Goal: Information Seeking & Learning: Learn about a topic

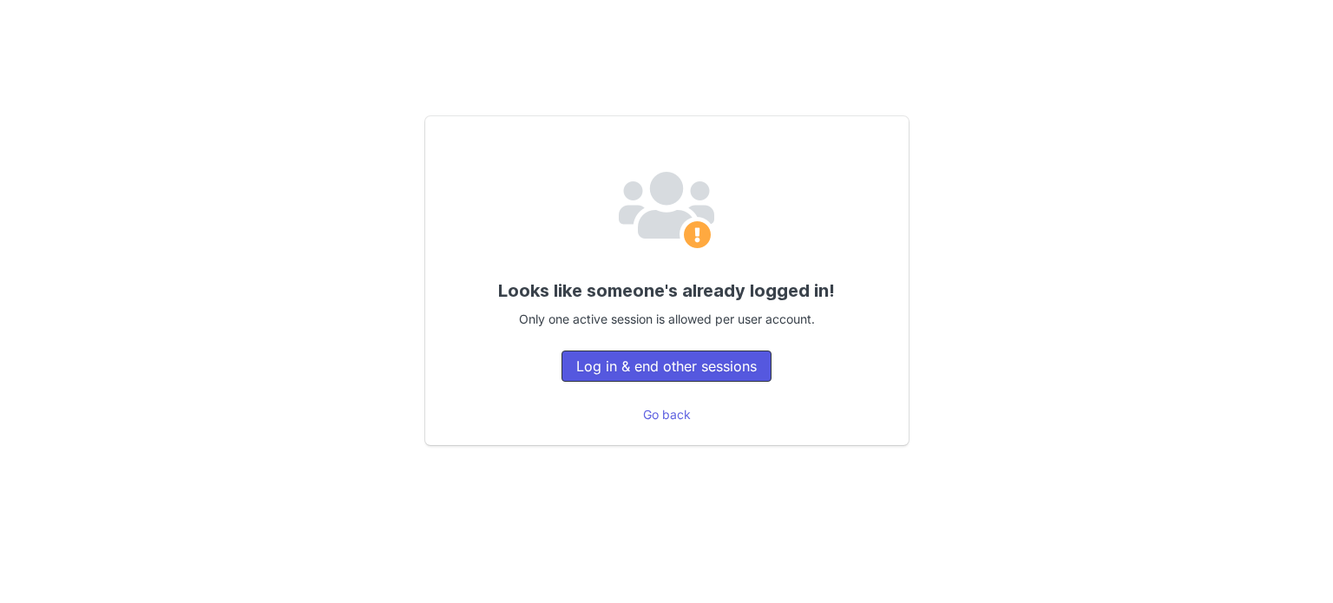
drag, startPoint x: 0, startPoint y: 0, endPoint x: 719, endPoint y: 367, distance: 807.0
click at [719, 367] on button "Log in & end other sessions" at bounding box center [667, 366] width 210 height 31
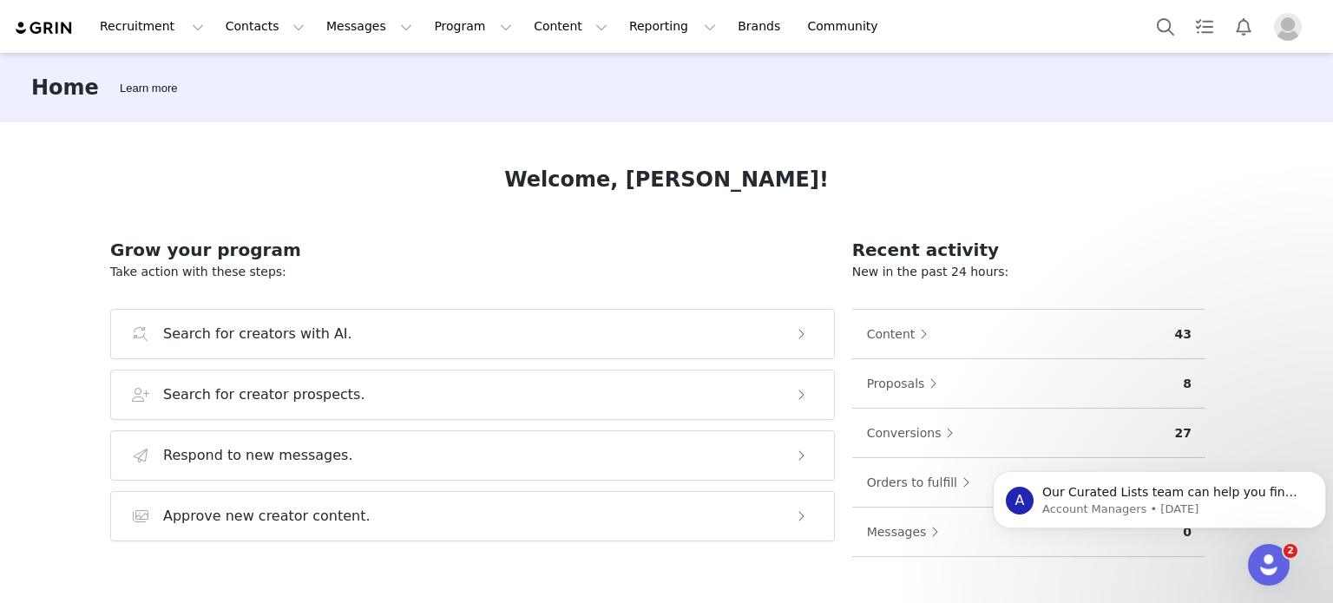
click at [1288, 232] on div "Home Learn more Welcome, [PERSON_NAME]! Grow your program Take action with thes…" at bounding box center [666, 327] width 1333 height 548
click at [168, 27] on button "Recruitment Recruitment" at bounding box center [151, 26] width 125 height 39
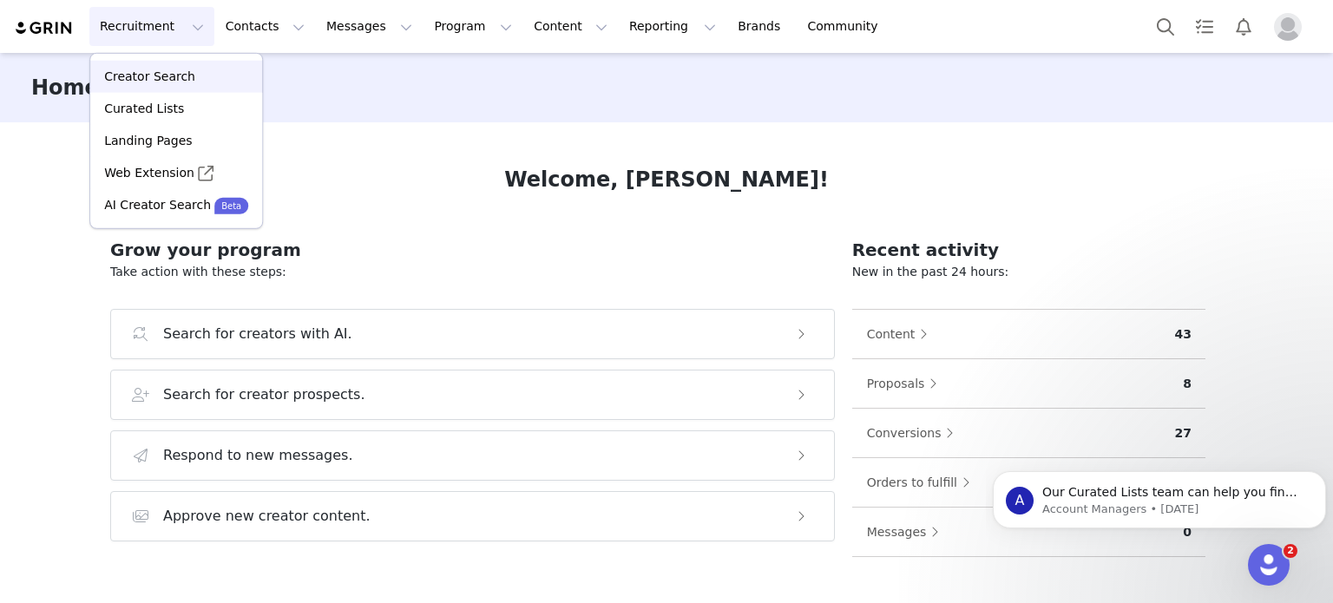
click at [188, 82] on div "Creator Search" at bounding box center [176, 77] width 151 height 18
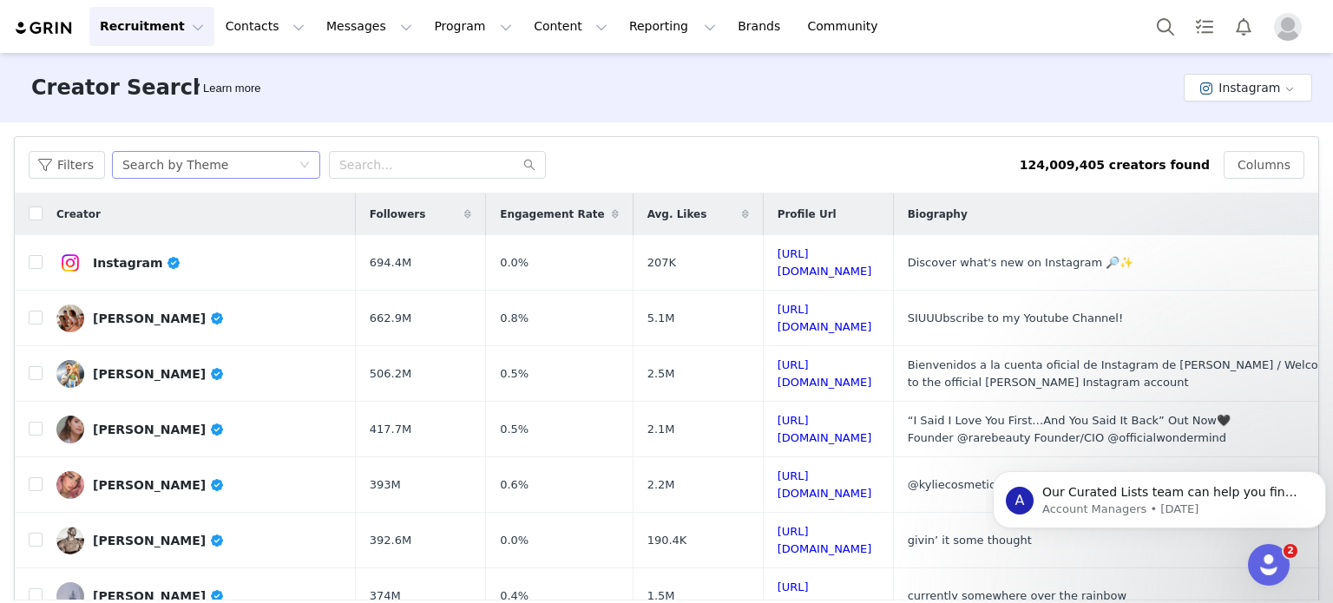
click at [264, 168] on div "Search by Theme" at bounding box center [210, 165] width 176 height 26
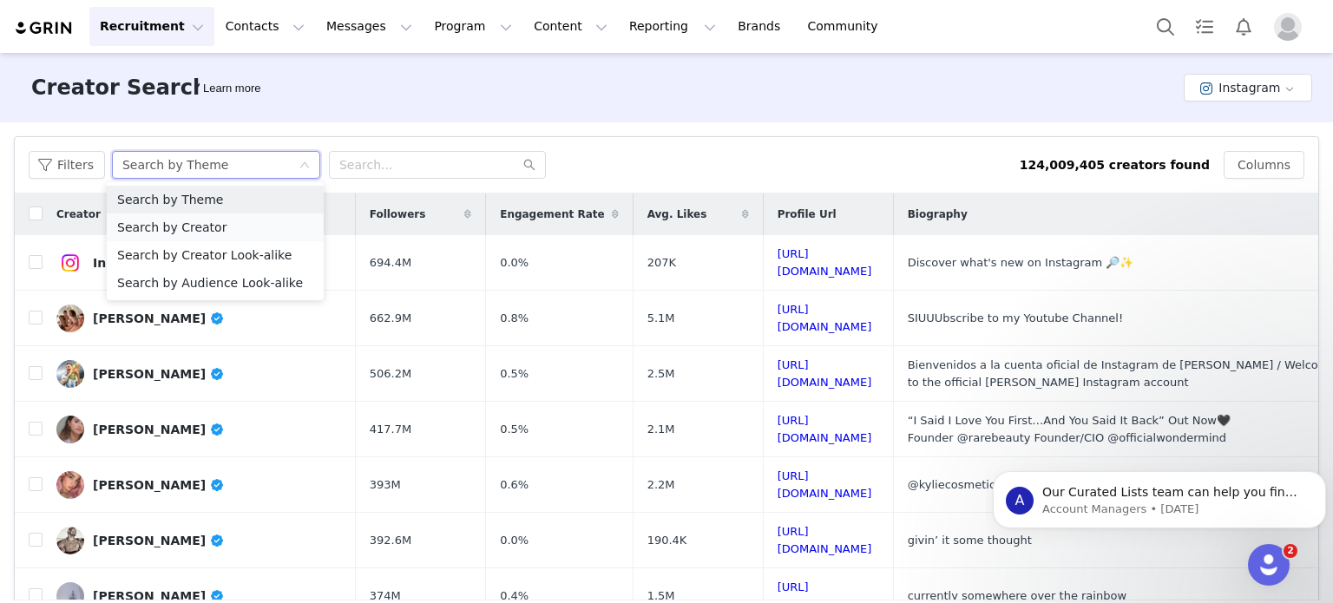
click at [247, 221] on li "Search by Creator" at bounding box center [215, 228] width 217 height 28
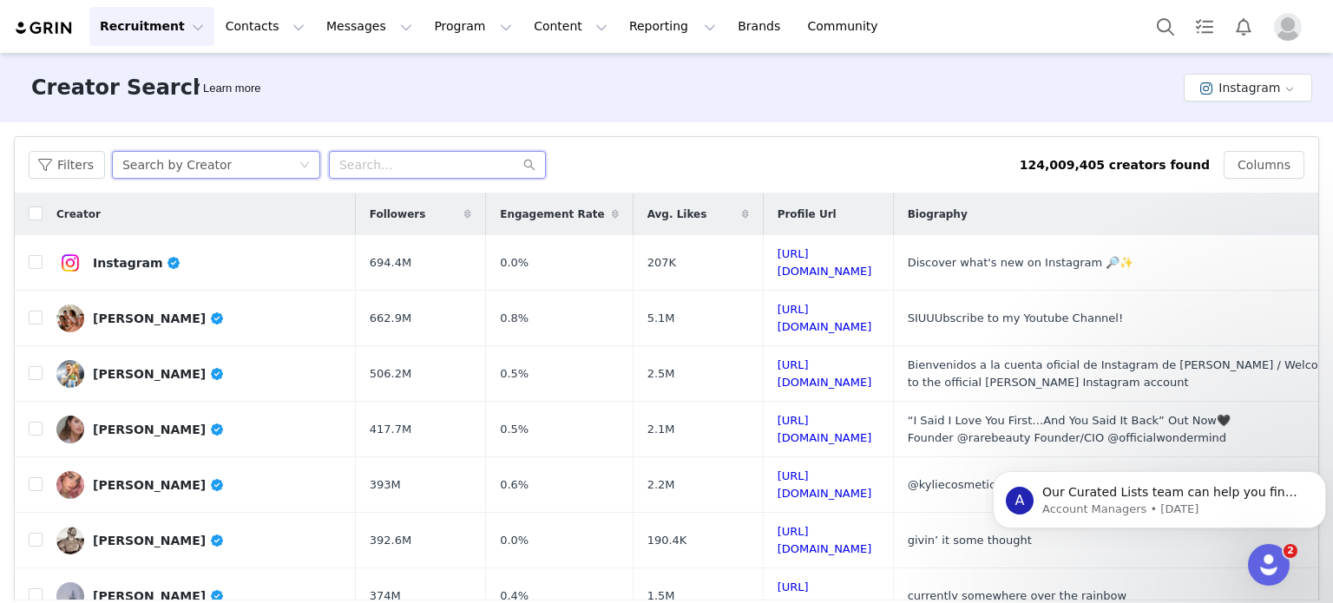
click at [463, 162] on input "text" at bounding box center [437, 165] width 217 height 28
paste input "dr.mamina"
type input "dr.mamina"
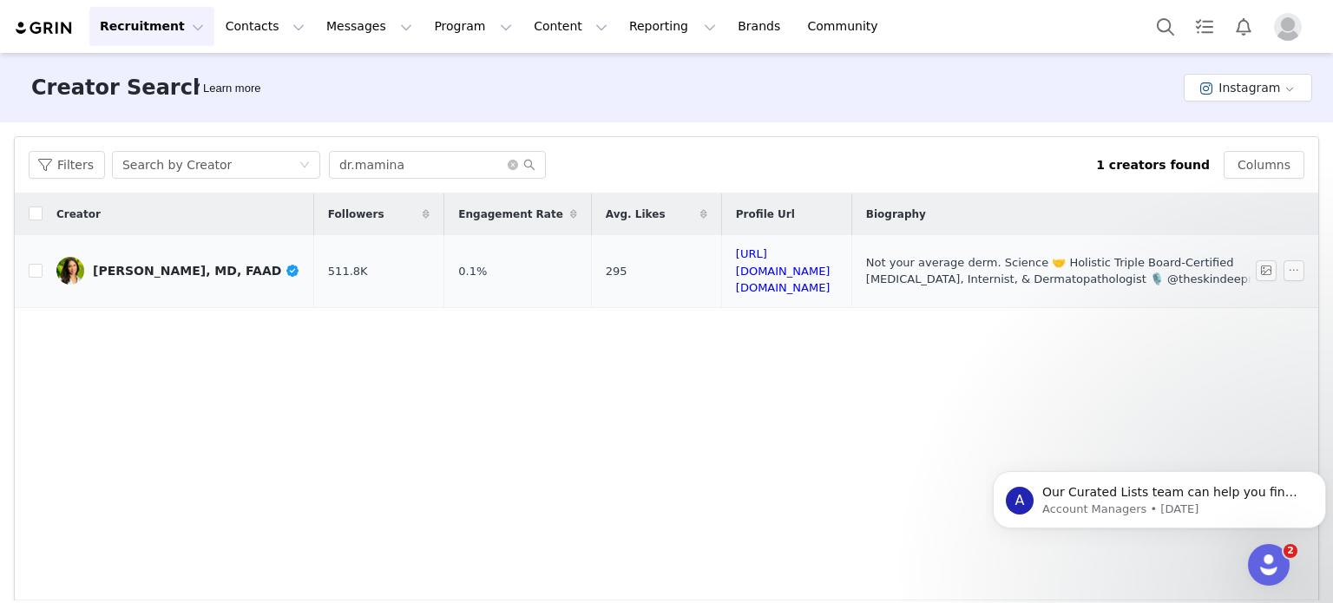
click at [235, 264] on div "[PERSON_NAME], MD, FAAD" at bounding box center [196, 271] width 207 height 14
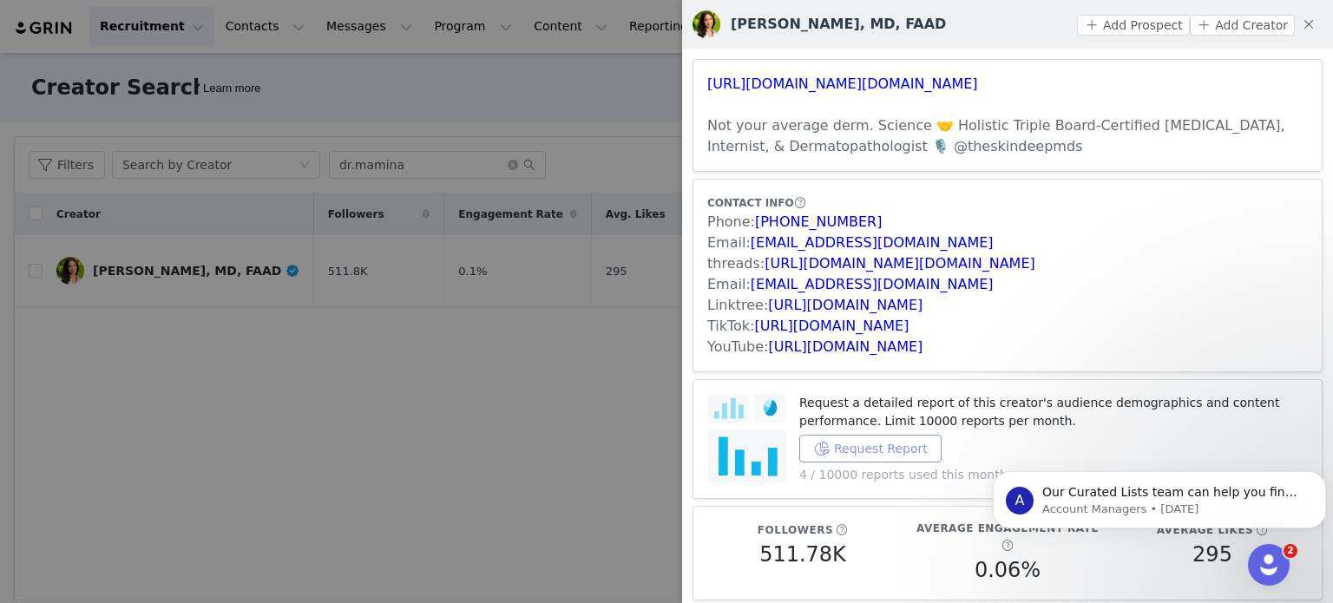
click at [897, 451] on button "Request Report" at bounding box center [870, 449] width 142 height 28
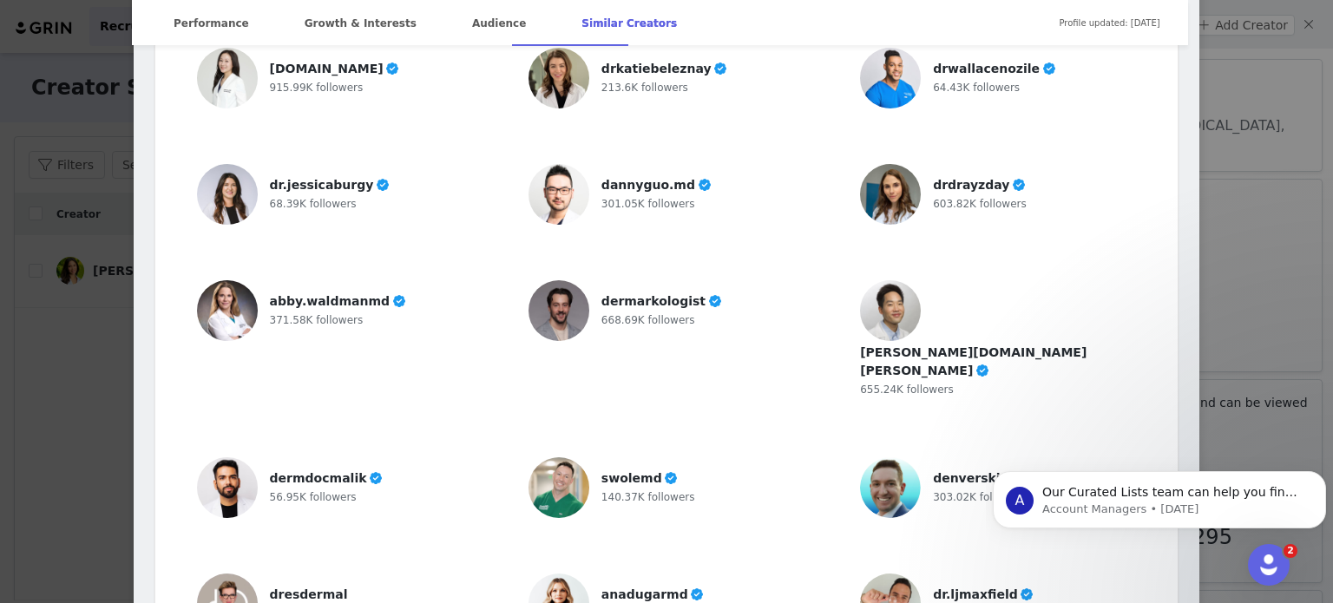
scroll to position [4336, 0]
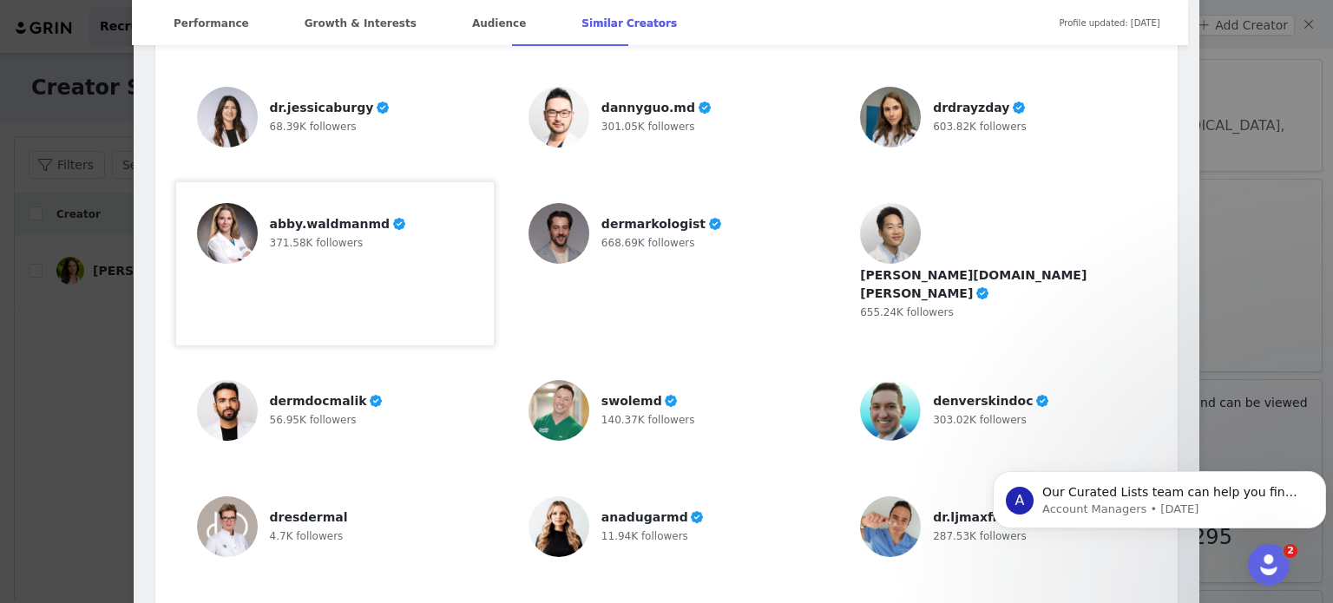
click at [358, 217] on span "abby.waldmanmd" at bounding box center [330, 224] width 120 height 14
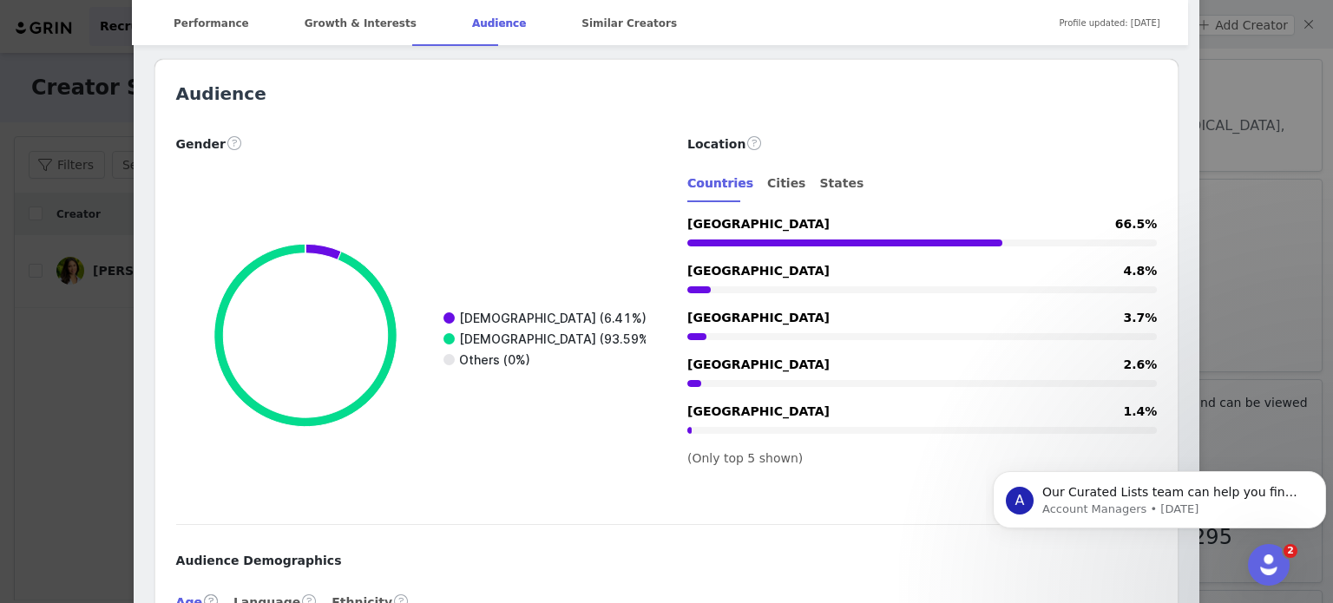
scroll to position [2001, 0]
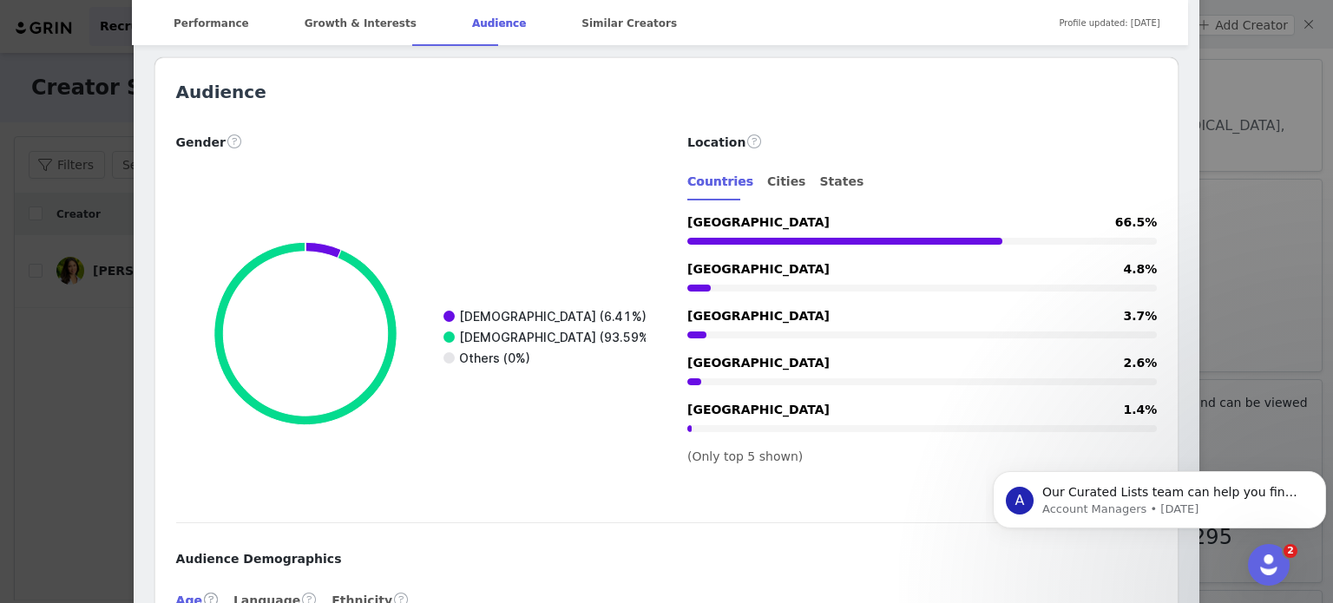
click at [1226, 229] on div "[PERSON_NAME], [GEOGRAPHIC_DATA], FAAD Verified @dr.mamina Not your average der…" at bounding box center [666, 301] width 1333 height 603
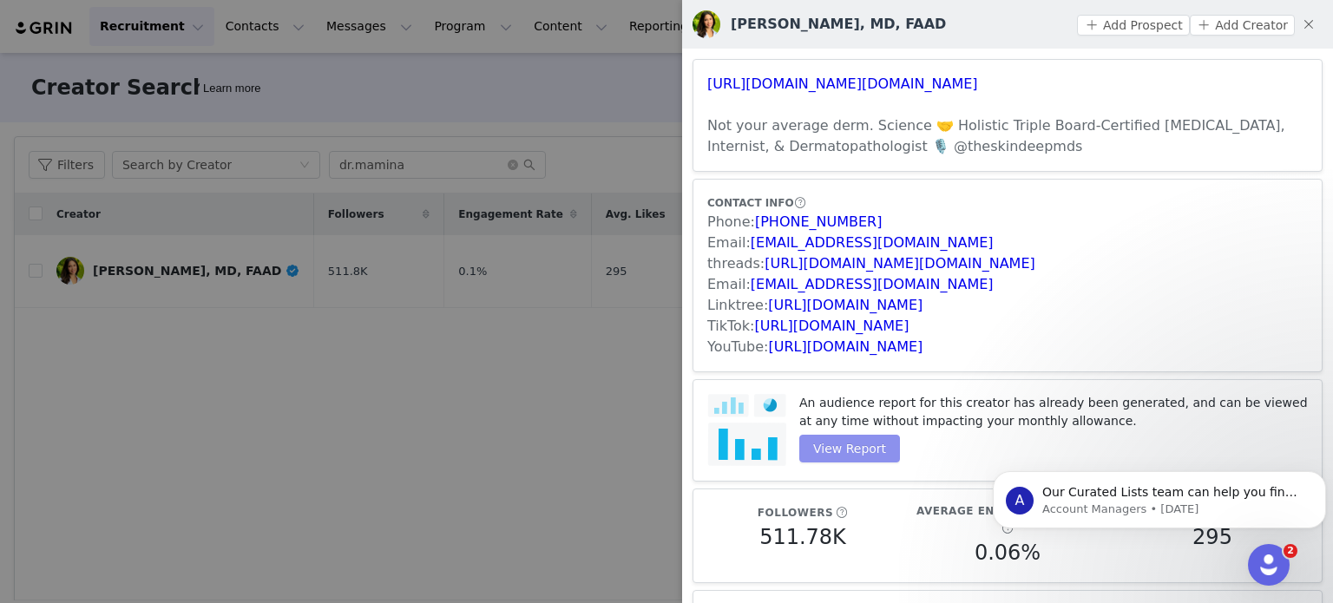
scroll to position [0, 0]
click at [1304, 21] on button "button" at bounding box center [1309, 24] width 28 height 28
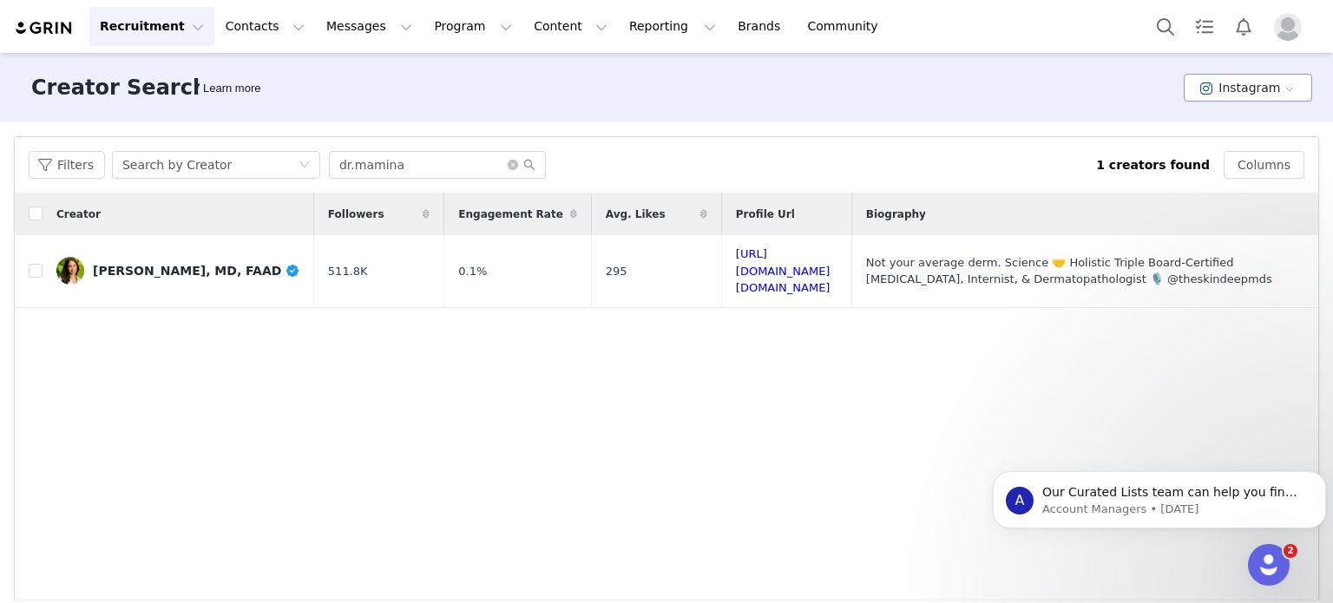
click at [1225, 82] on button "Instagram" at bounding box center [1248, 88] width 128 height 28
click at [1224, 148] on li "TikTok" at bounding box center [1239, 151] width 120 height 29
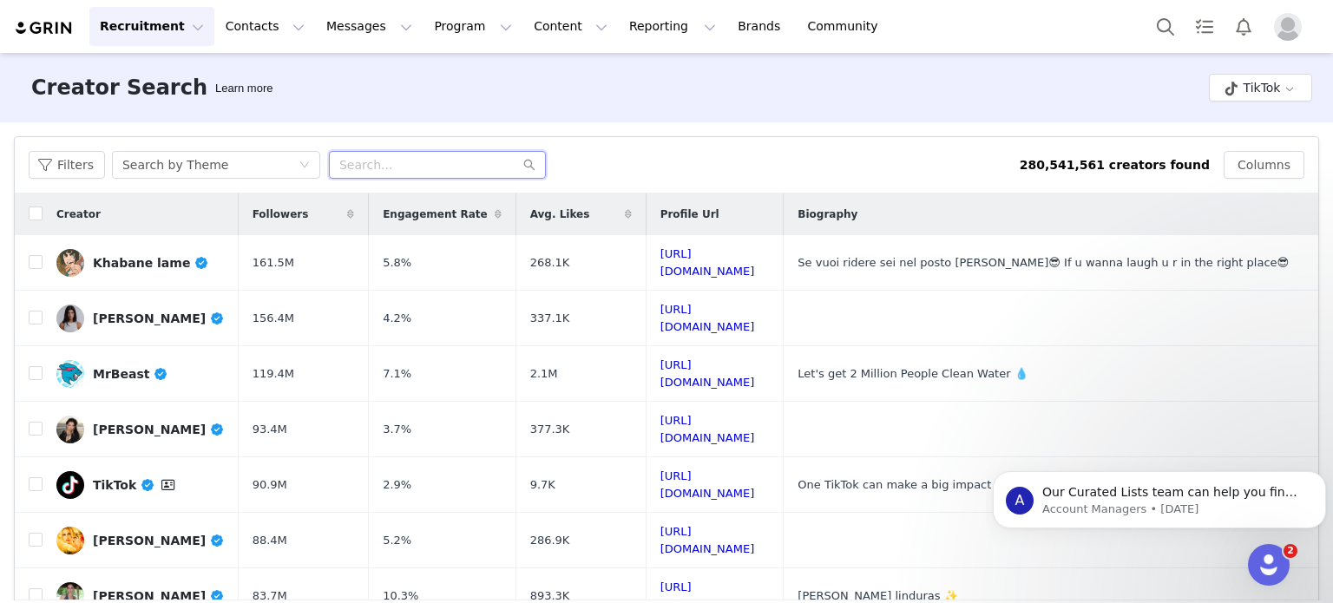
click at [379, 168] on input "text" at bounding box center [437, 165] width 217 height 28
click at [250, 172] on div "Search by Theme" at bounding box center [210, 165] width 176 height 26
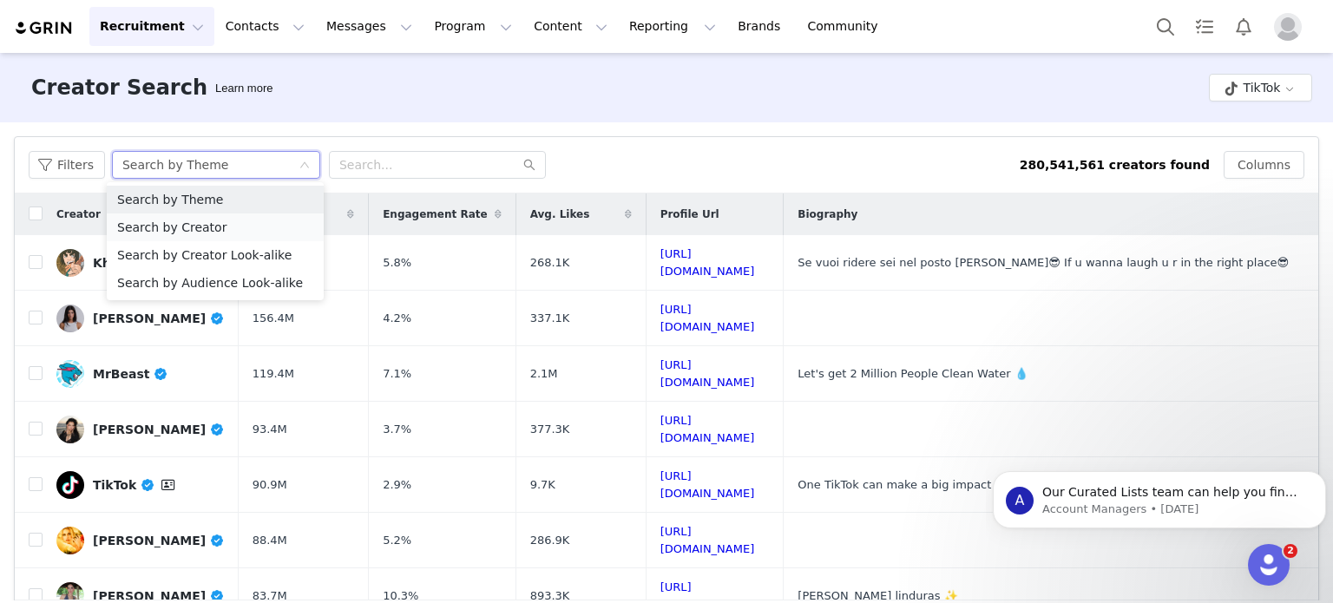
click at [246, 222] on li "Search by Creator" at bounding box center [215, 228] width 217 height 28
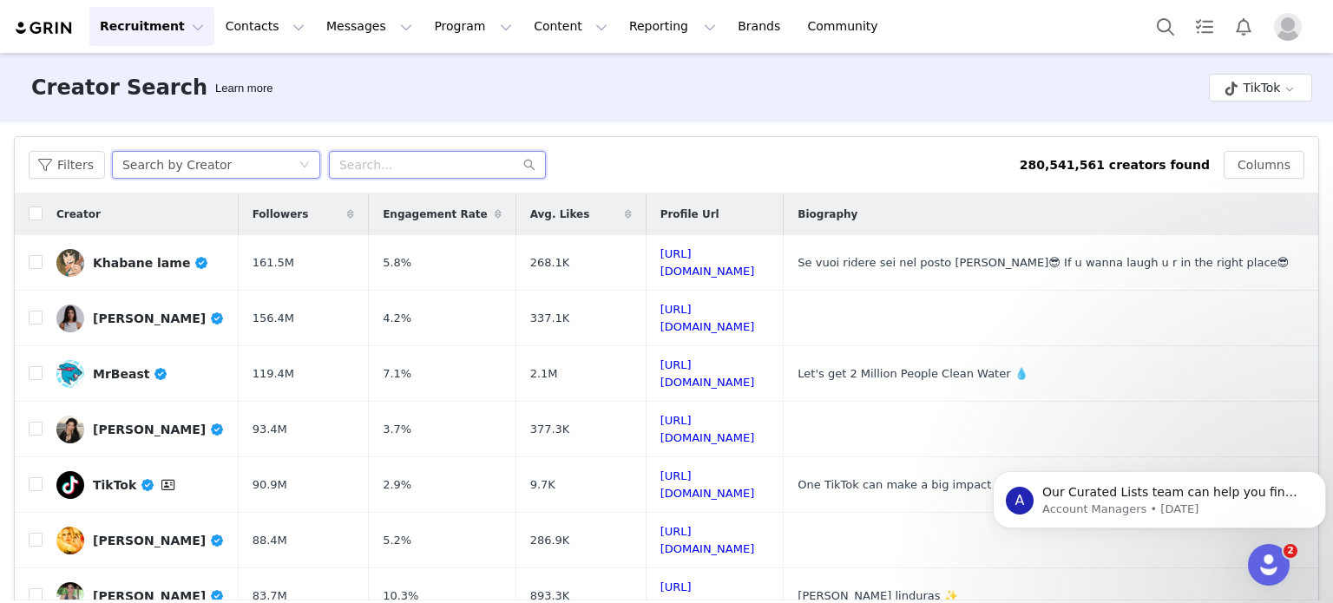
click at [406, 161] on input "text" at bounding box center [437, 165] width 217 height 28
paste input "dr.mamina"
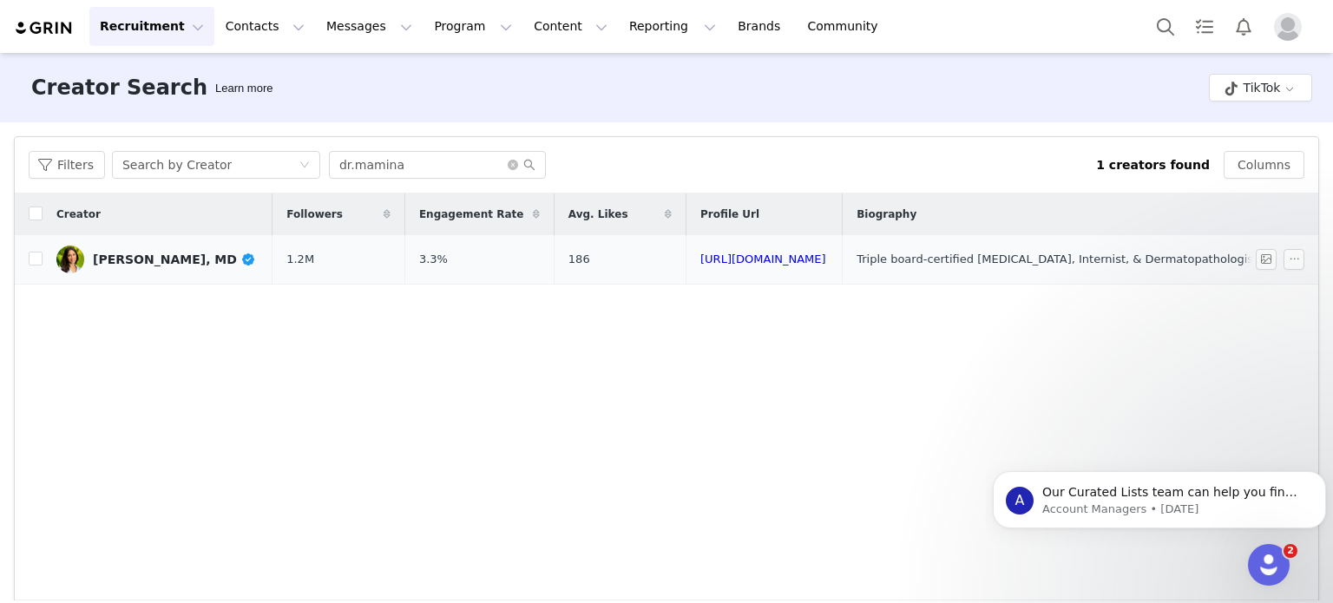
click at [181, 255] on div "[PERSON_NAME], MD" at bounding box center [174, 260] width 162 height 14
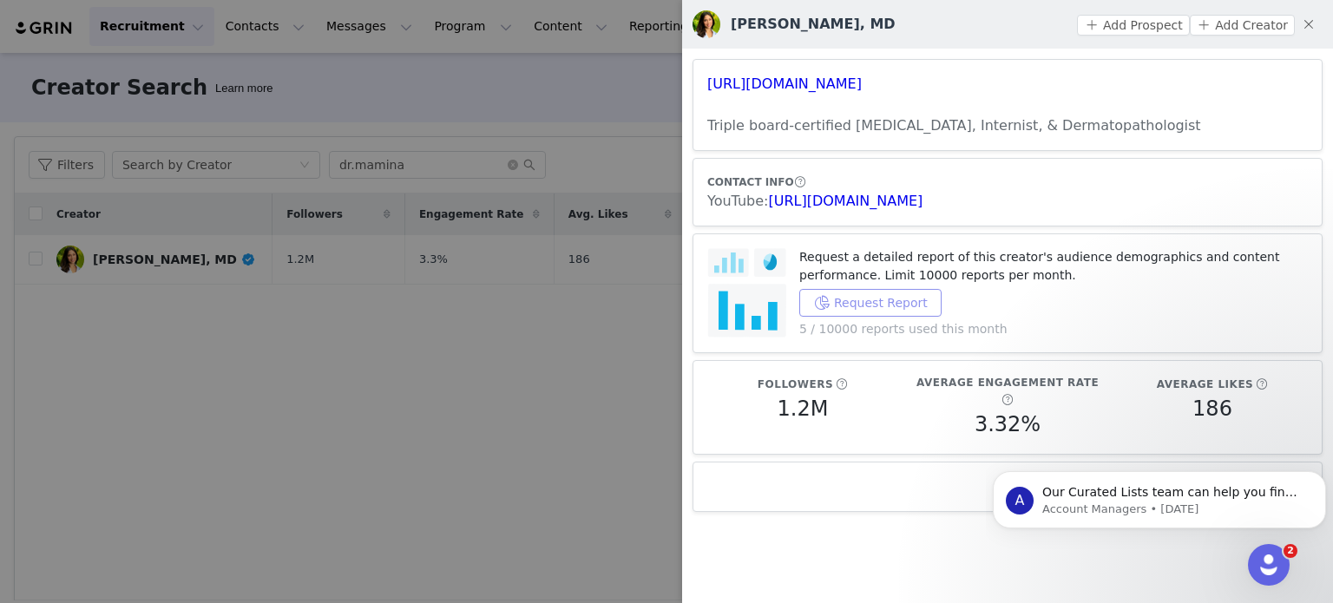
click at [862, 304] on button "Request Report" at bounding box center [870, 303] width 142 height 28
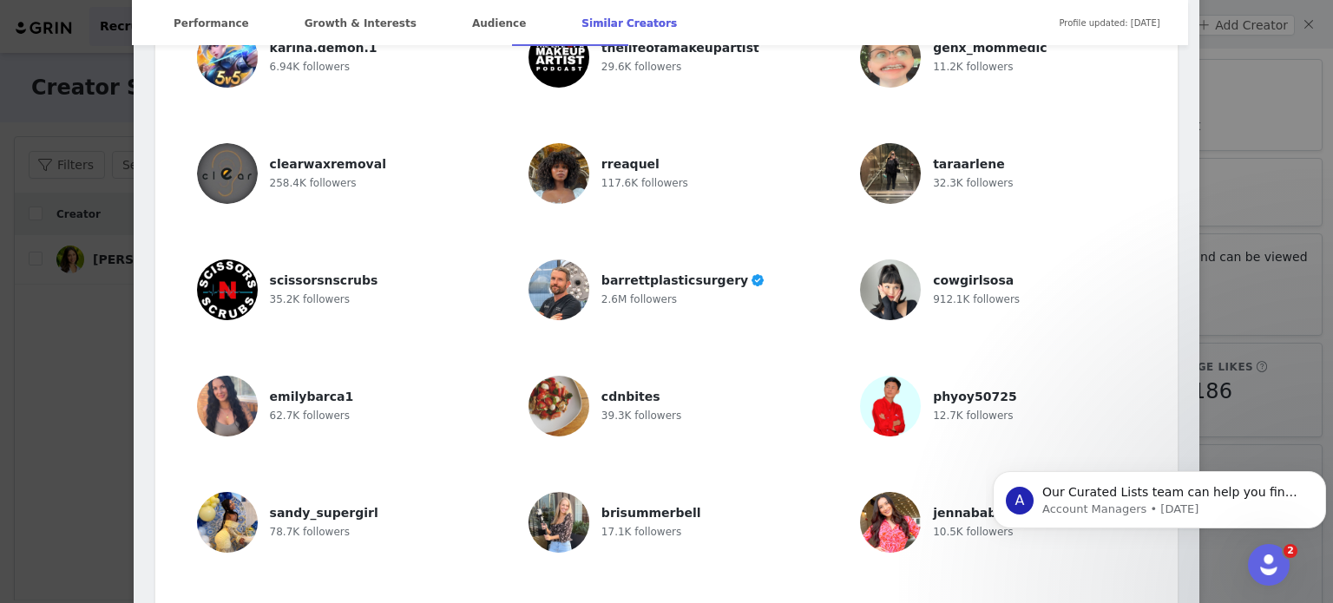
scroll to position [2781, 0]
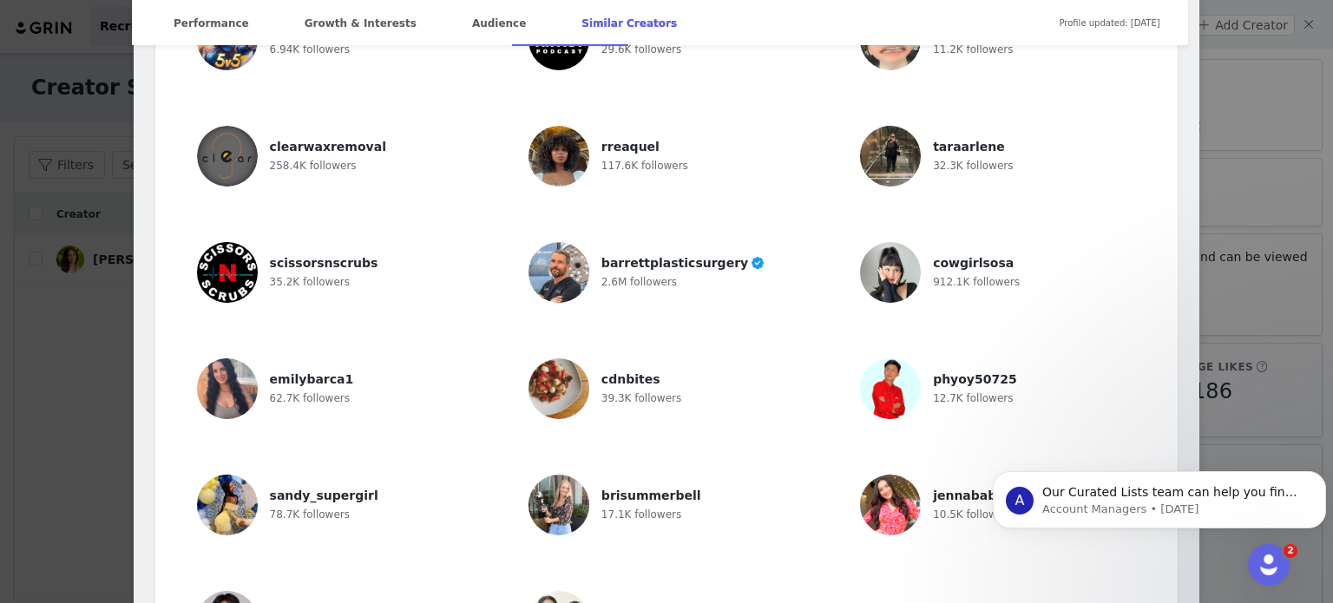
click at [1232, 200] on div "[PERSON_NAME], [GEOGRAPHIC_DATA] Verified @dr.mamina Triple board-certified [ME…" at bounding box center [666, 301] width 1333 height 603
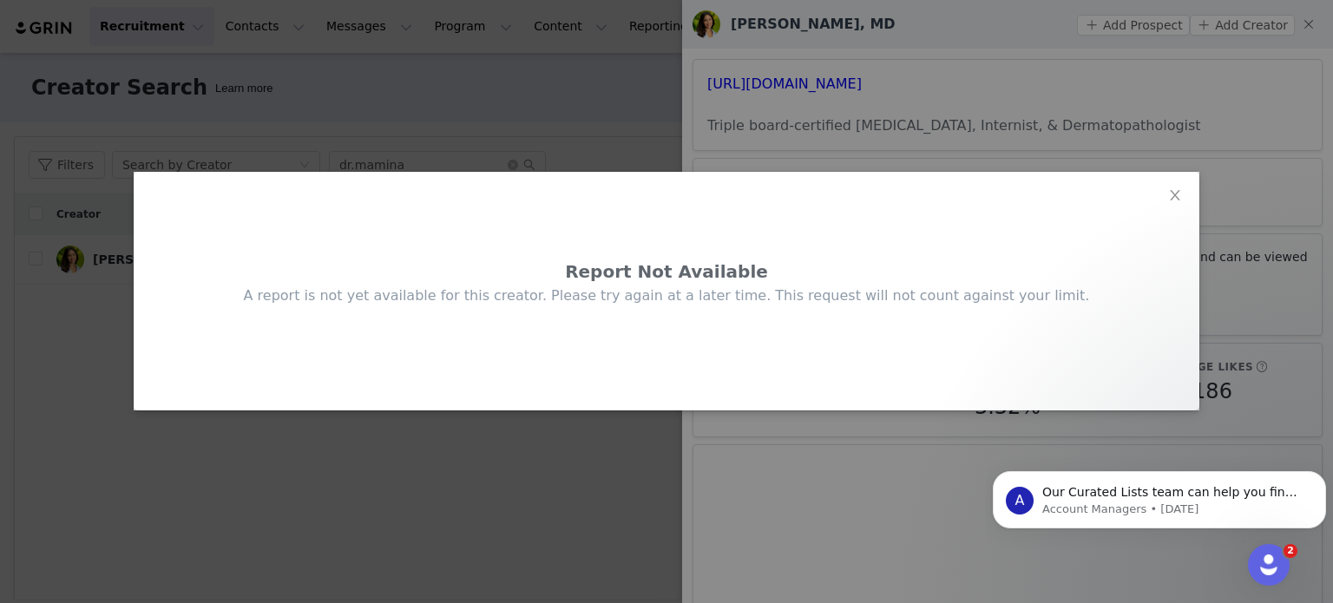
scroll to position [0, 0]
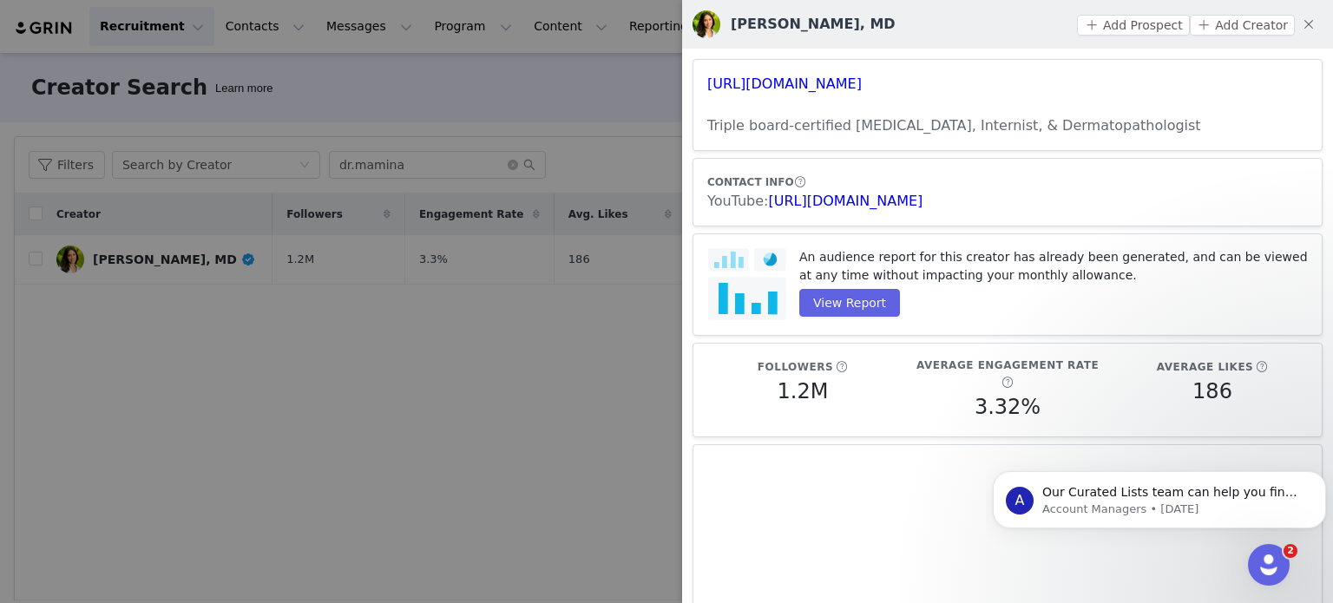
click at [216, 160] on div at bounding box center [666, 301] width 1333 height 603
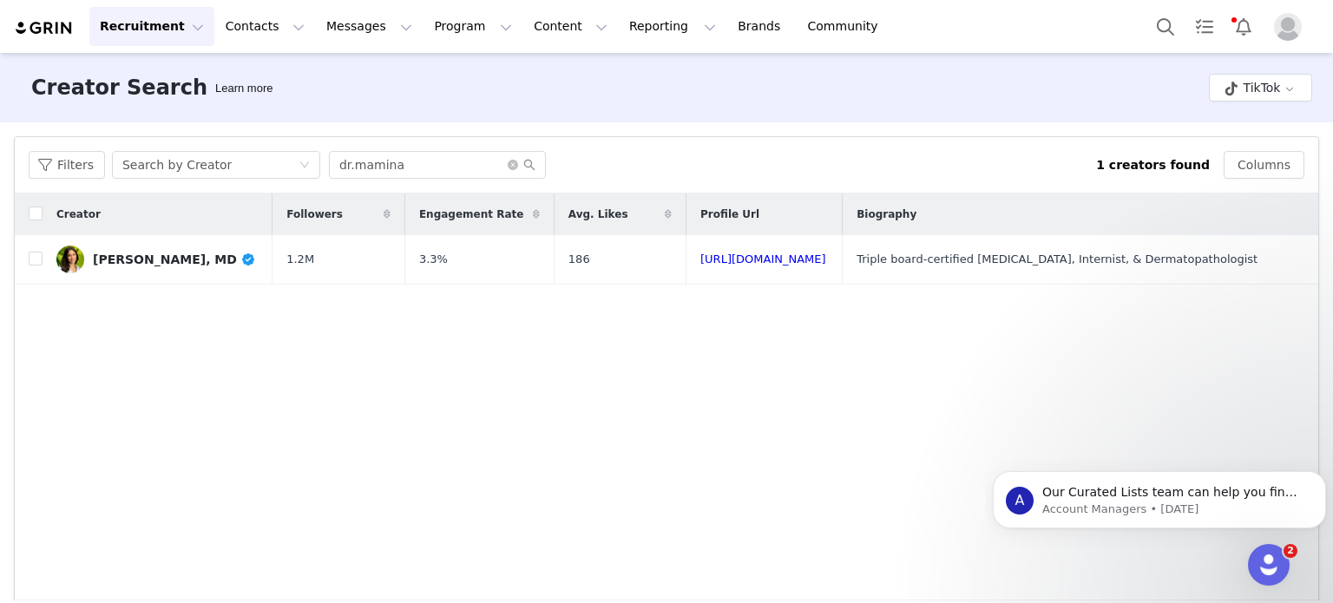
click at [216, 160] on body "Recruitment Recruitment Creator Search Curated Lists Landing Pages Web Extensio…" at bounding box center [666, 301] width 1333 height 603
click at [216, 160] on div "Search by Creator" at bounding box center [210, 165] width 176 height 26
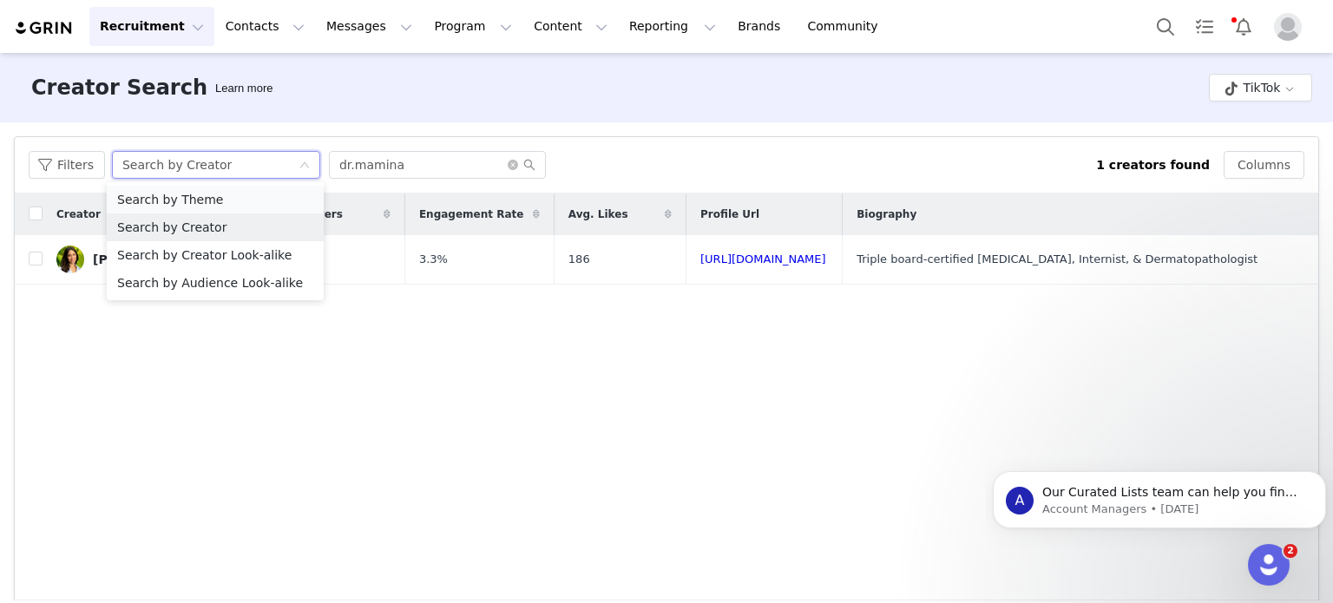
click at [242, 199] on li "Search by Theme" at bounding box center [215, 200] width 217 height 28
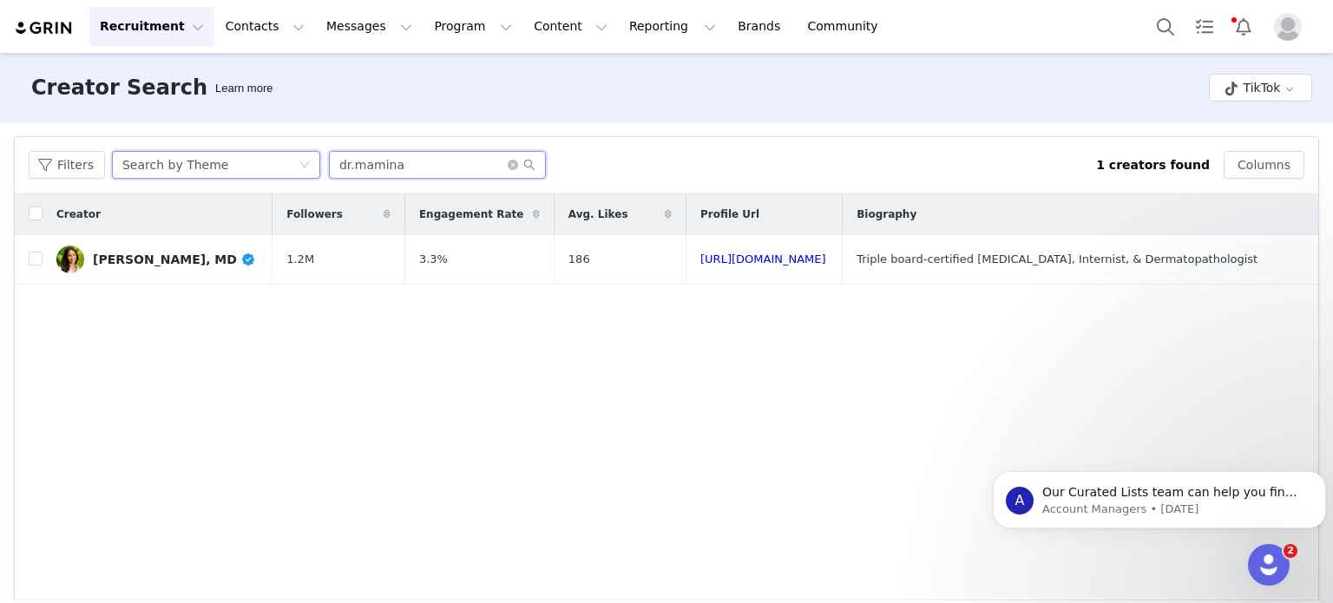
click at [386, 154] on input "dr.mamina" at bounding box center [437, 165] width 217 height 28
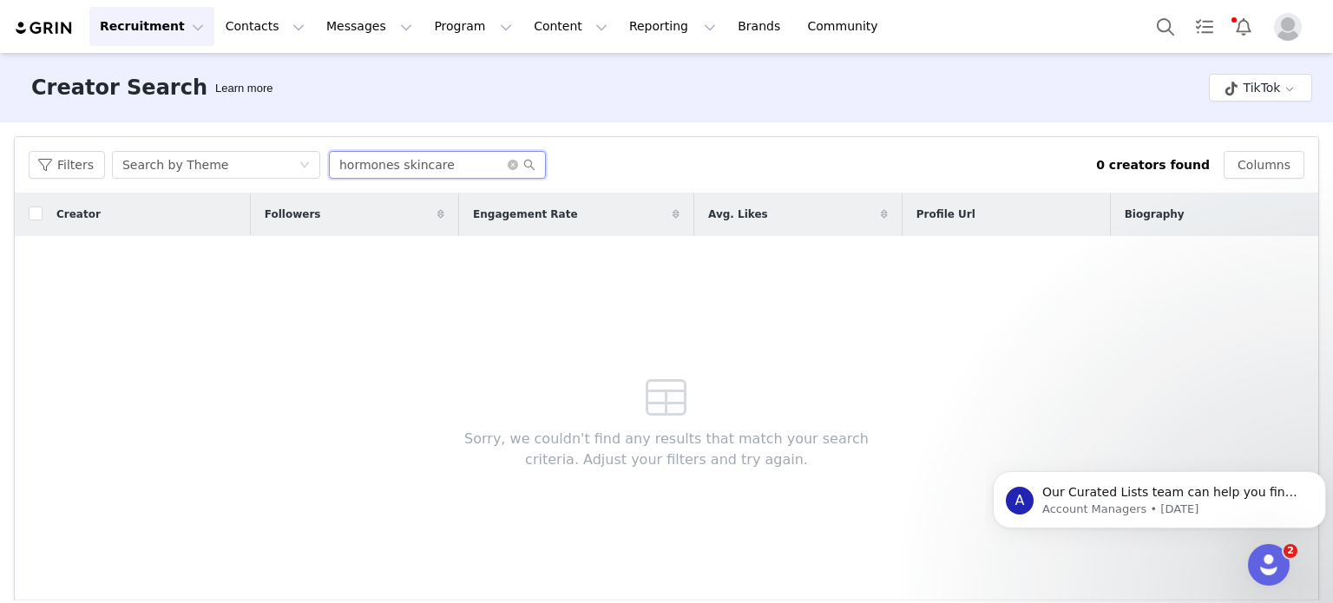
click at [418, 166] on input "hormones skincare" at bounding box center [437, 165] width 217 height 28
type input "hormones"
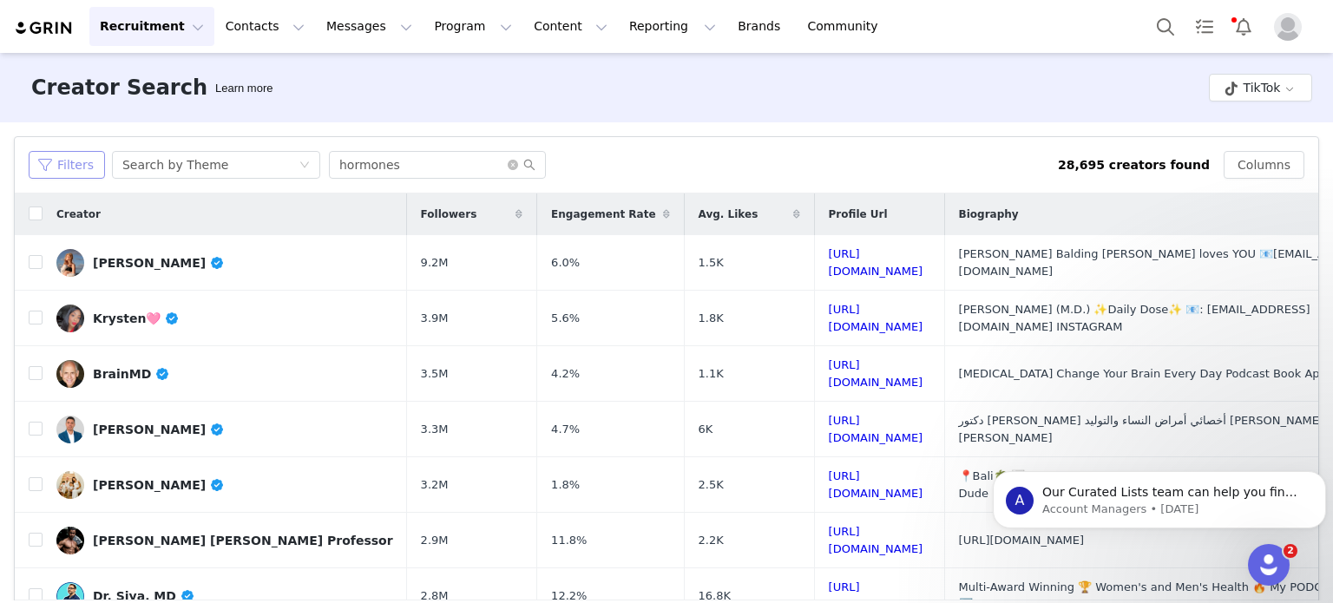
click at [83, 169] on button "Filters" at bounding box center [67, 165] width 76 height 28
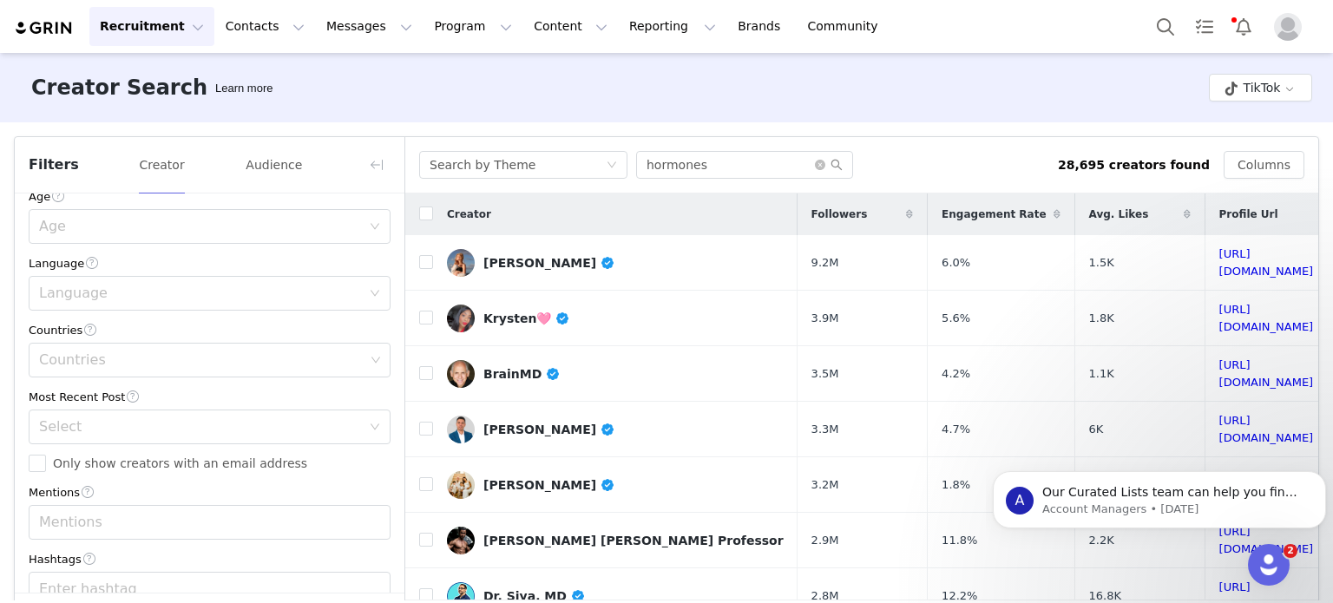
scroll to position [408, 0]
click at [272, 374] on div "Current Creators Hide creators in my CRM Bio Phrase Follower Count Min Max Enga…" at bounding box center [210, 201] width 390 height 831
click at [299, 364] on div "Countries" at bounding box center [201, 356] width 325 height 17
type input "uni"
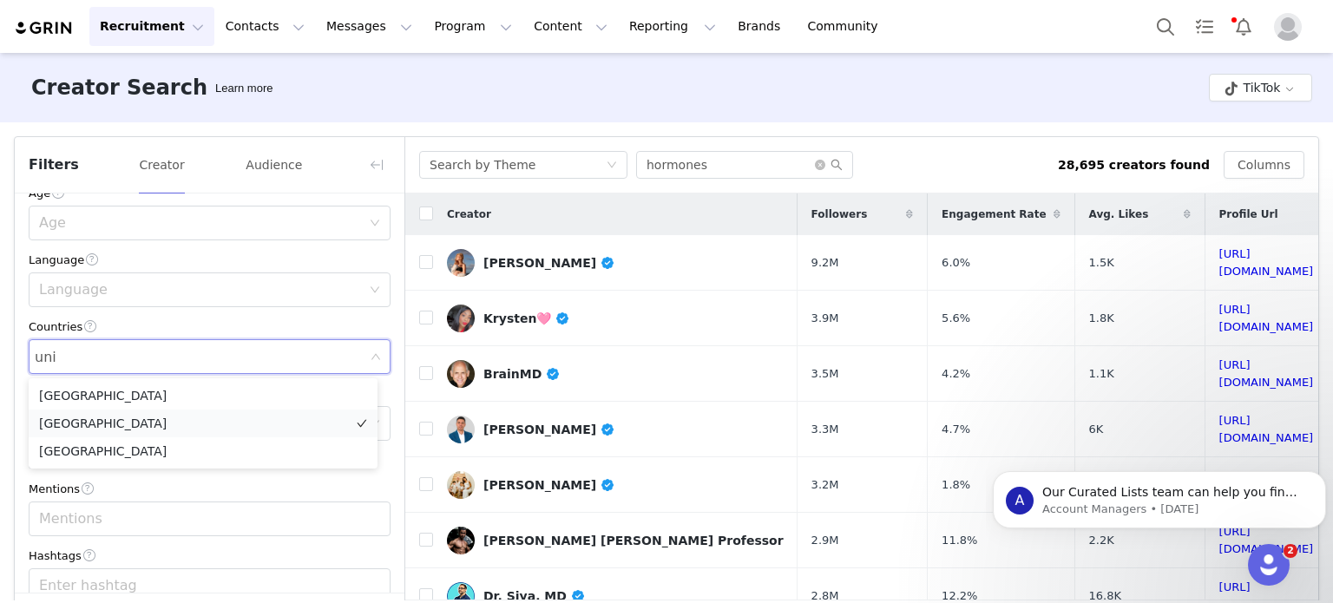
click at [240, 416] on li "[GEOGRAPHIC_DATA]" at bounding box center [203, 424] width 349 height 28
click at [320, 331] on div "Countries" at bounding box center [210, 327] width 362 height 18
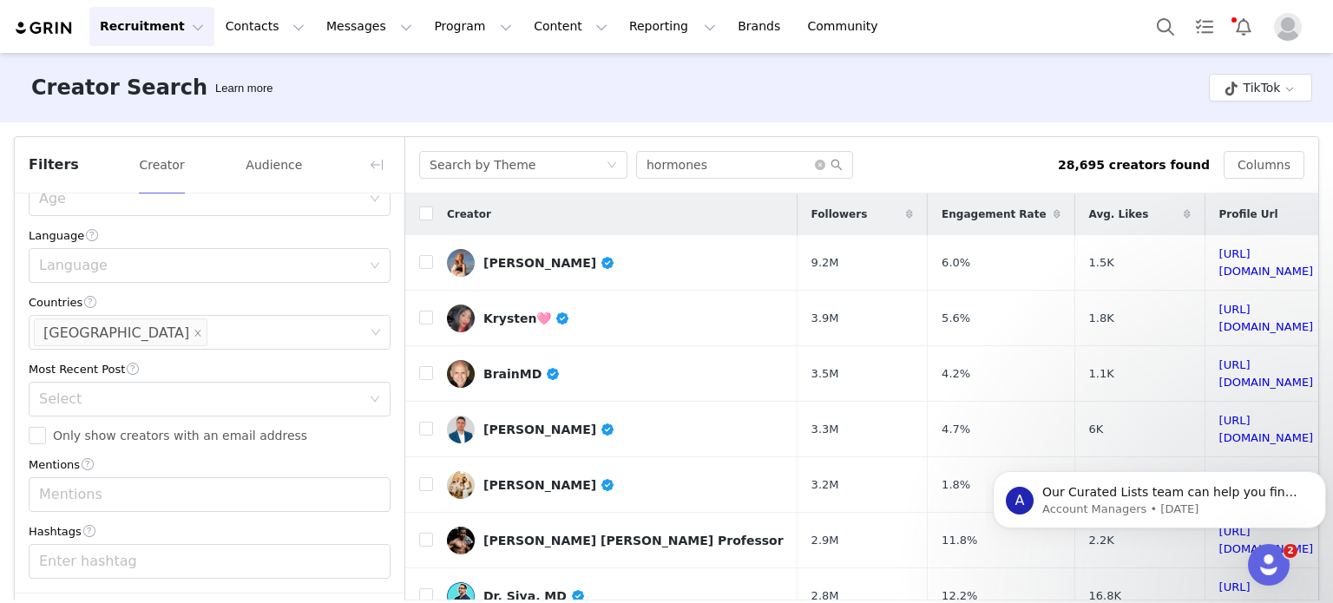
scroll to position [69, 0]
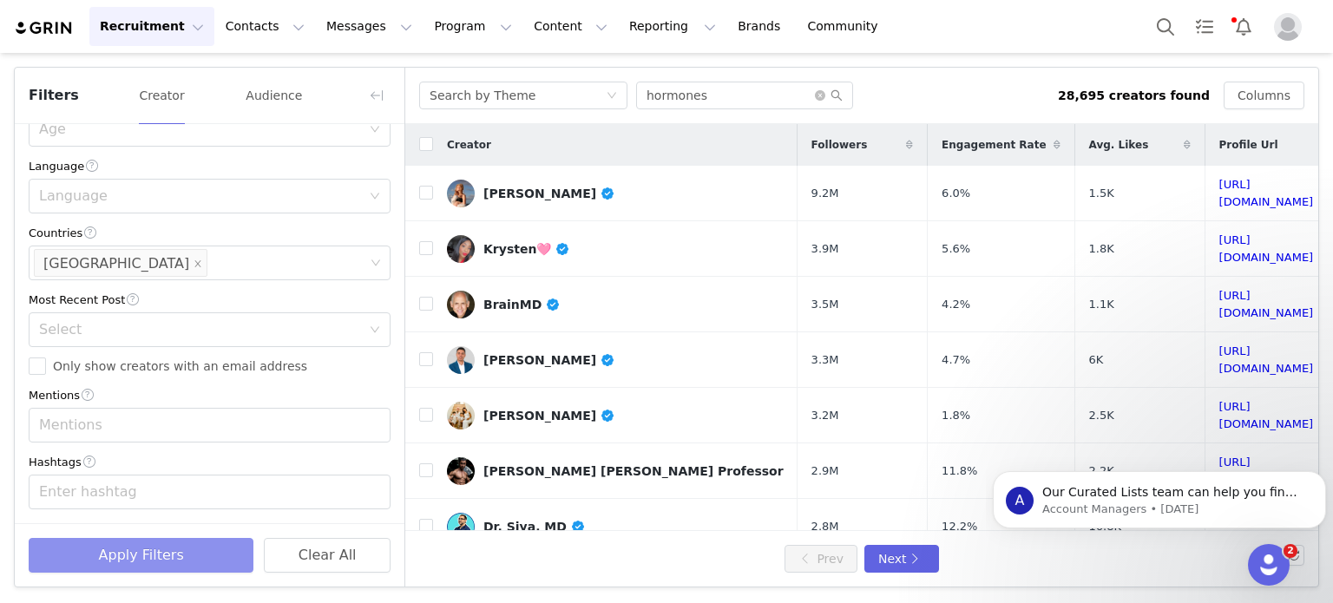
click at [218, 560] on button "Apply Filters" at bounding box center [141, 555] width 225 height 35
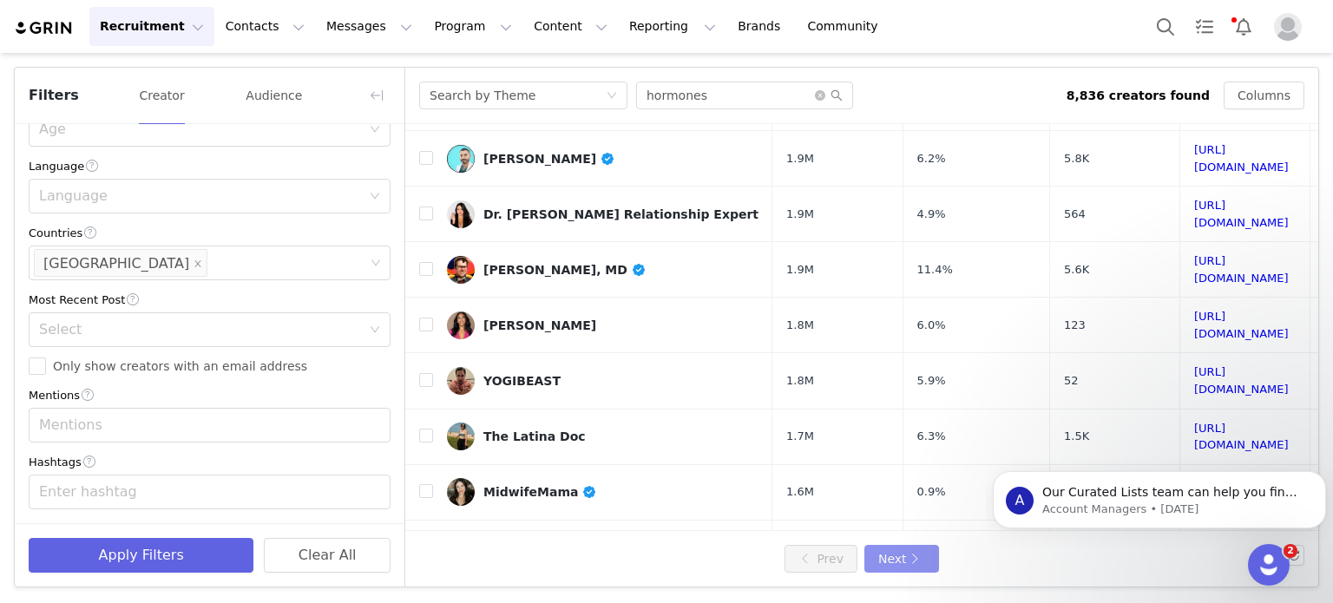
click at [898, 565] on button "Next" at bounding box center [901, 559] width 75 height 28
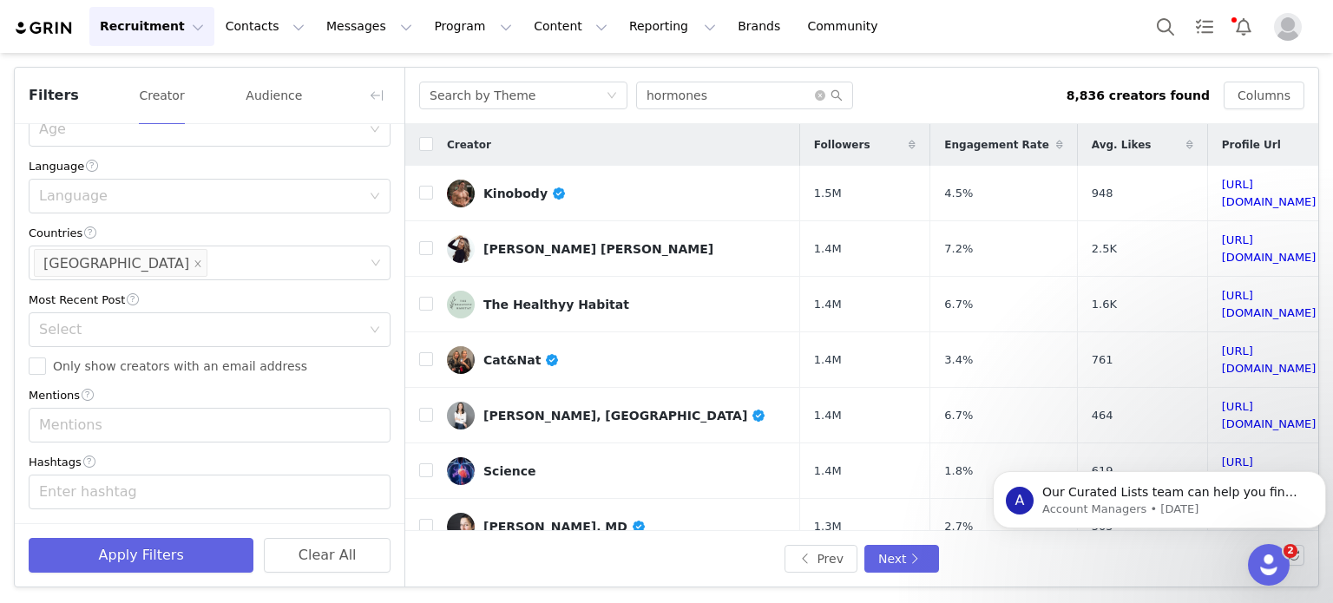
scroll to position [639, 0]
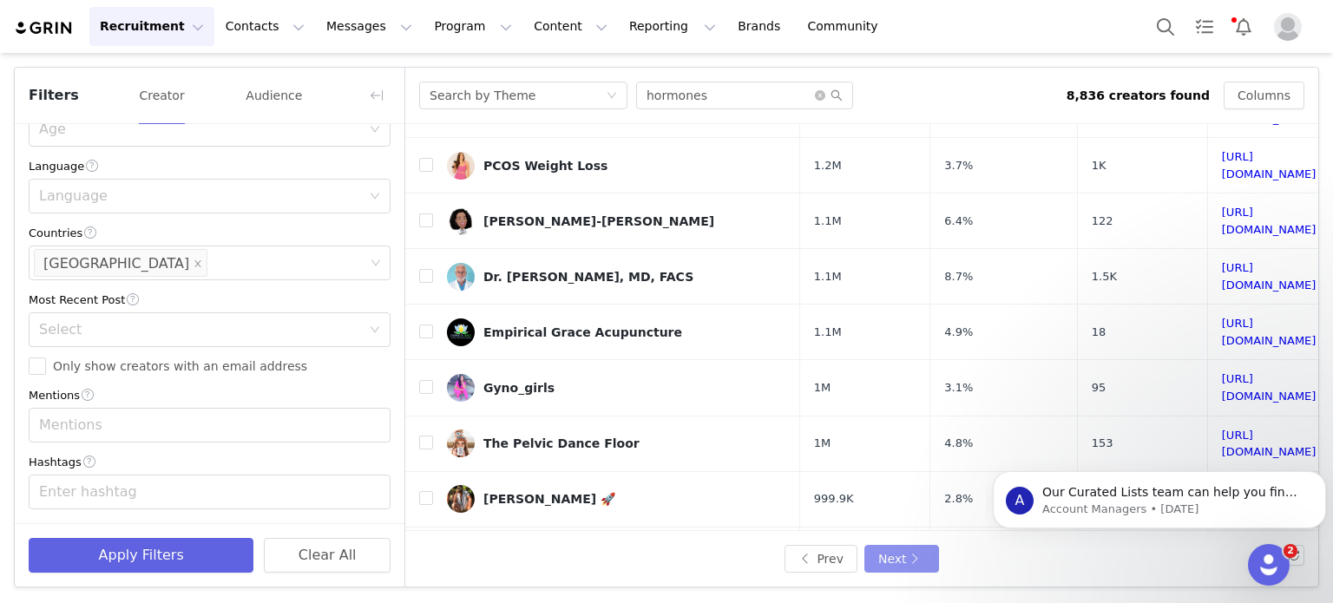
click at [883, 551] on button "Next" at bounding box center [901, 559] width 75 height 28
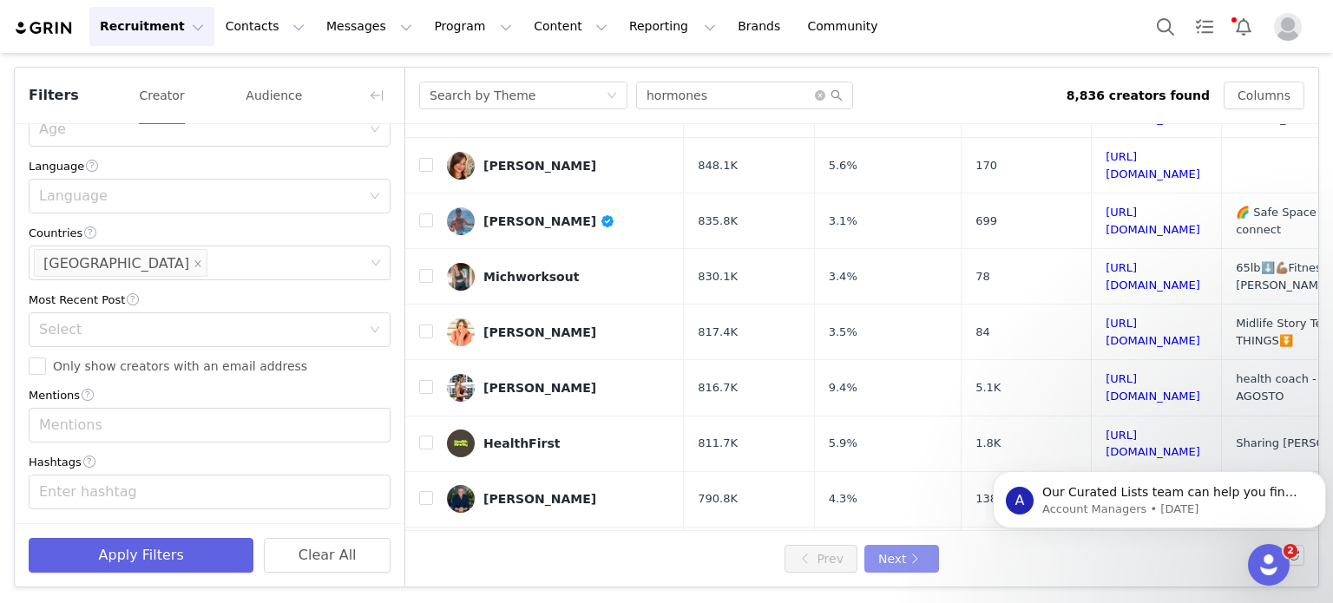
click at [884, 568] on button "Next" at bounding box center [901, 559] width 75 height 28
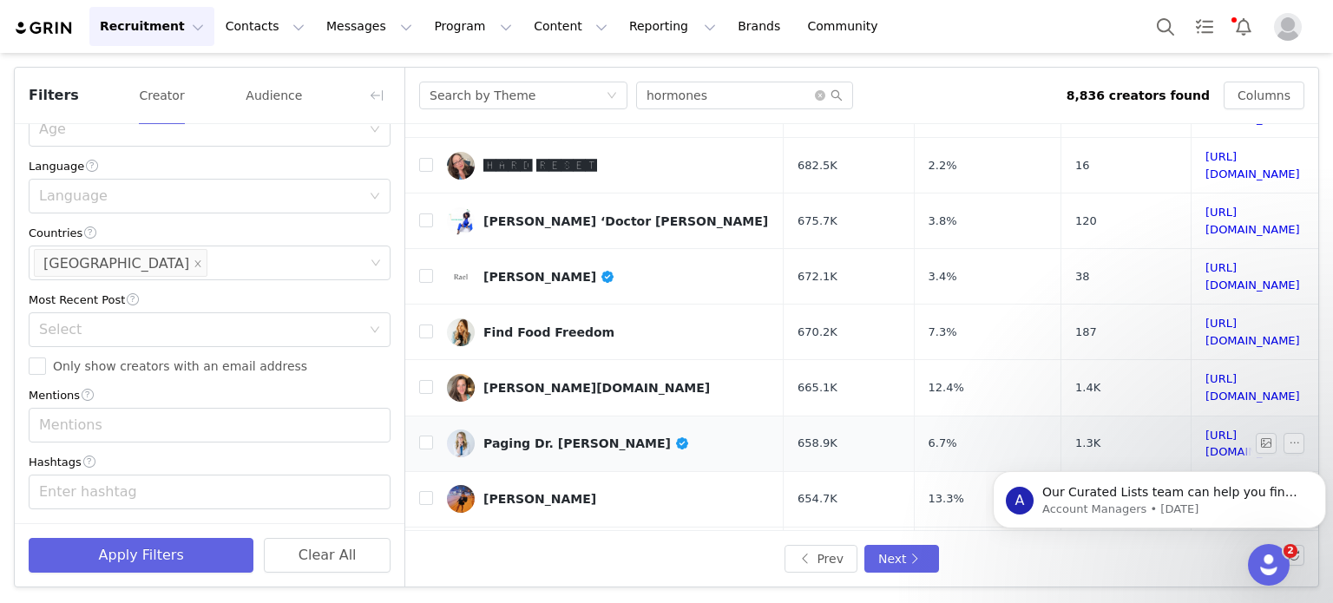
click at [540, 437] on div "Paging Dr. [PERSON_NAME]" at bounding box center [586, 444] width 206 height 14
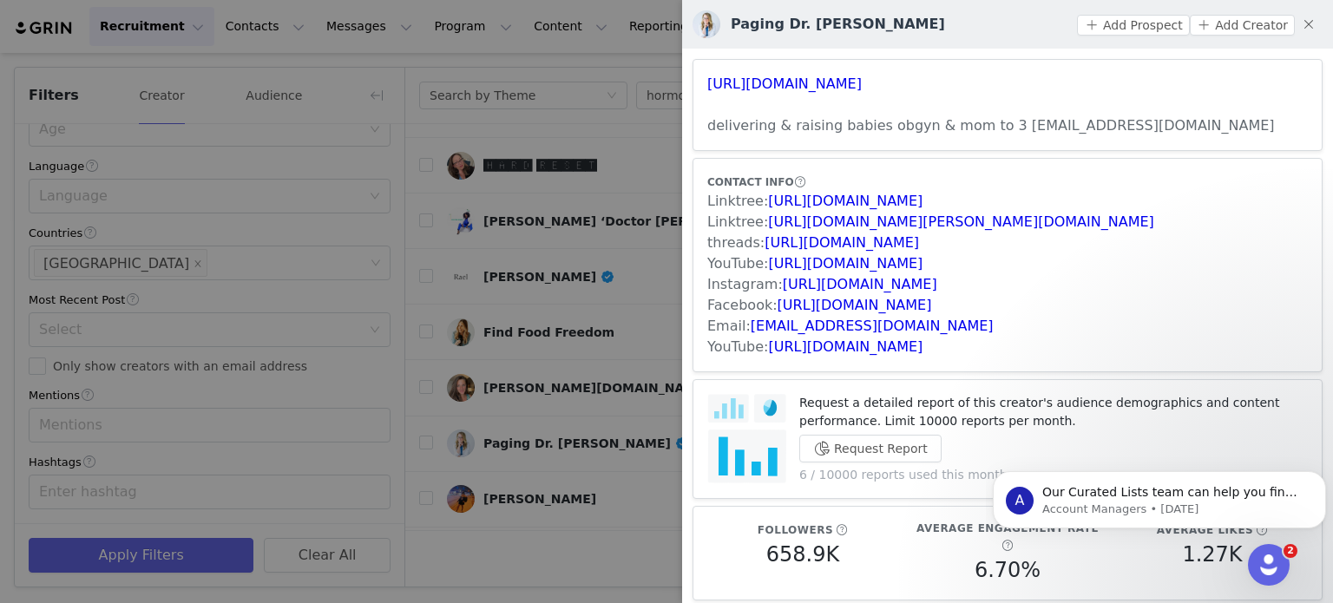
scroll to position [48, 0]
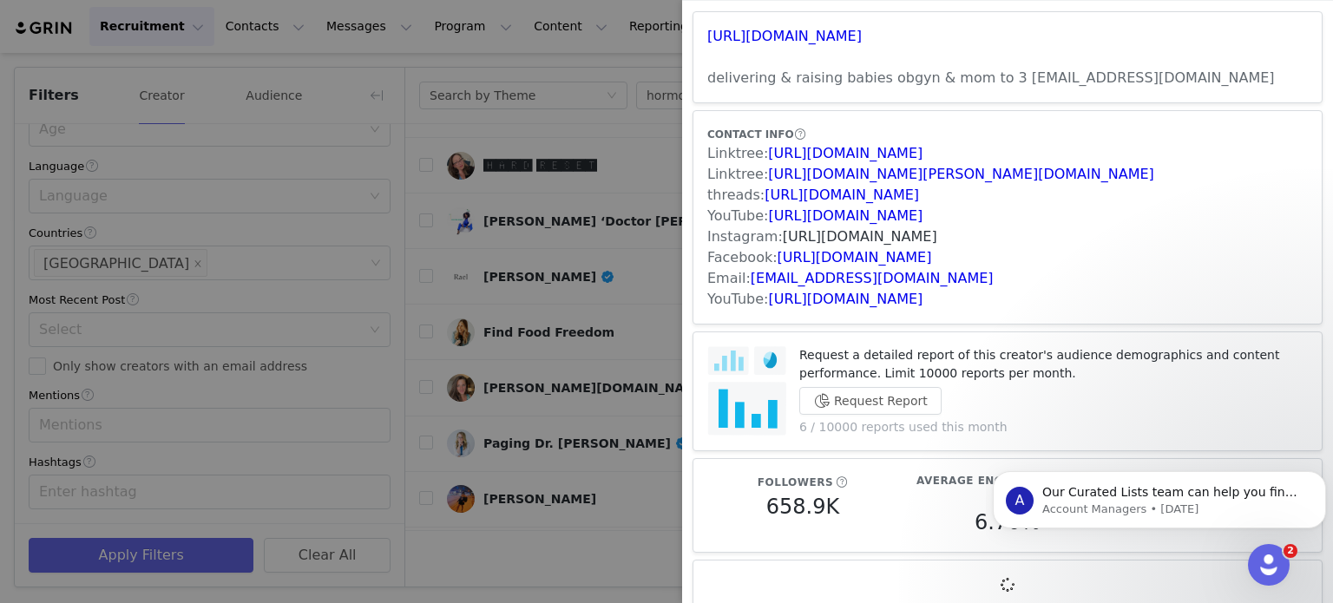
click at [848, 233] on link "[URL][DOMAIN_NAME]" at bounding box center [860, 236] width 154 height 16
click at [325, 277] on div at bounding box center [666, 301] width 1333 height 603
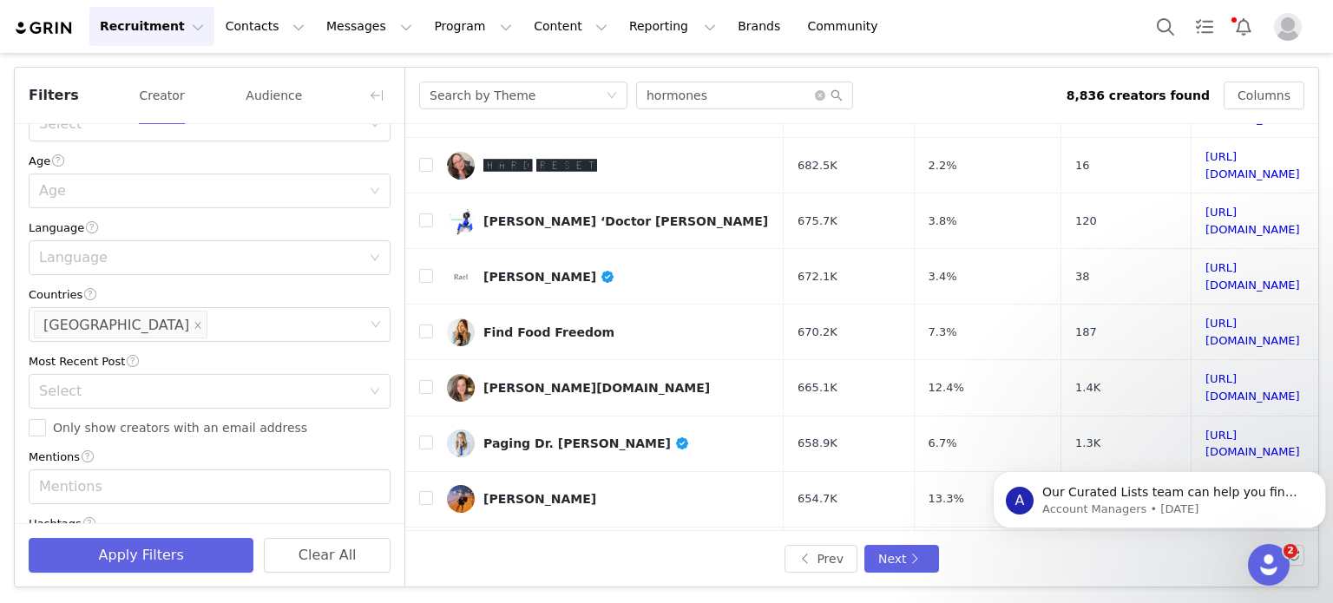
scroll to position [354, 0]
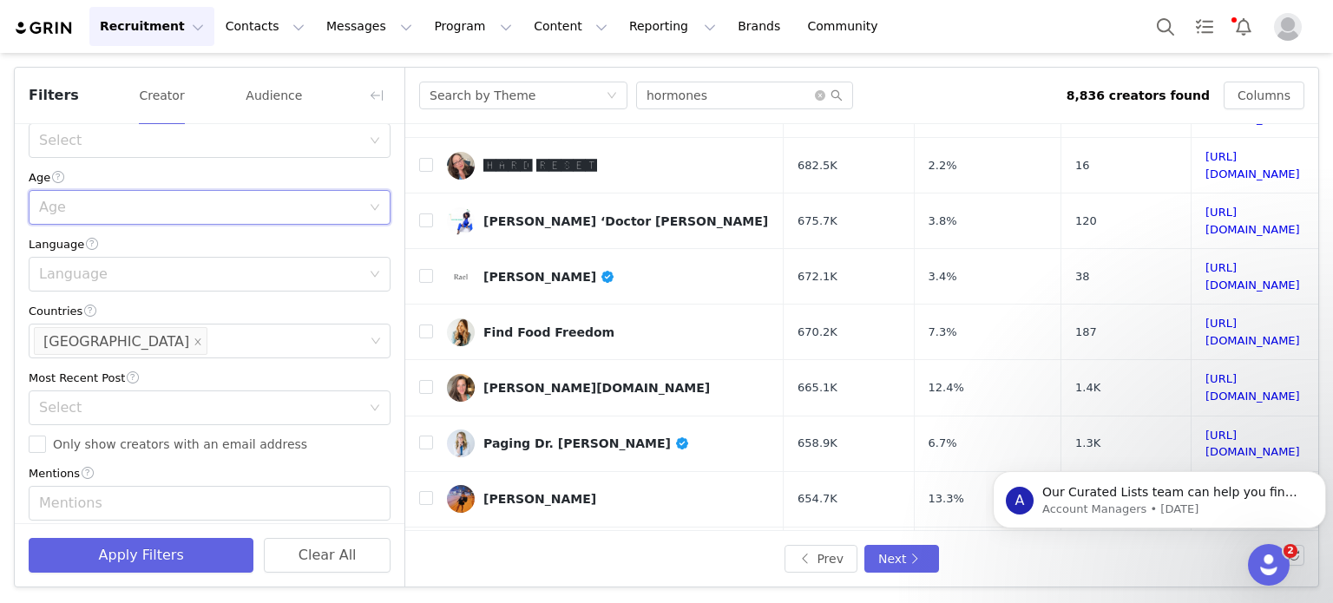
click at [213, 223] on div "Age" at bounding box center [204, 207] width 330 height 33
click at [194, 338] on li "45-64" at bounding box center [203, 330] width 349 height 28
click at [214, 544] on button "Apply Filters" at bounding box center [141, 555] width 225 height 35
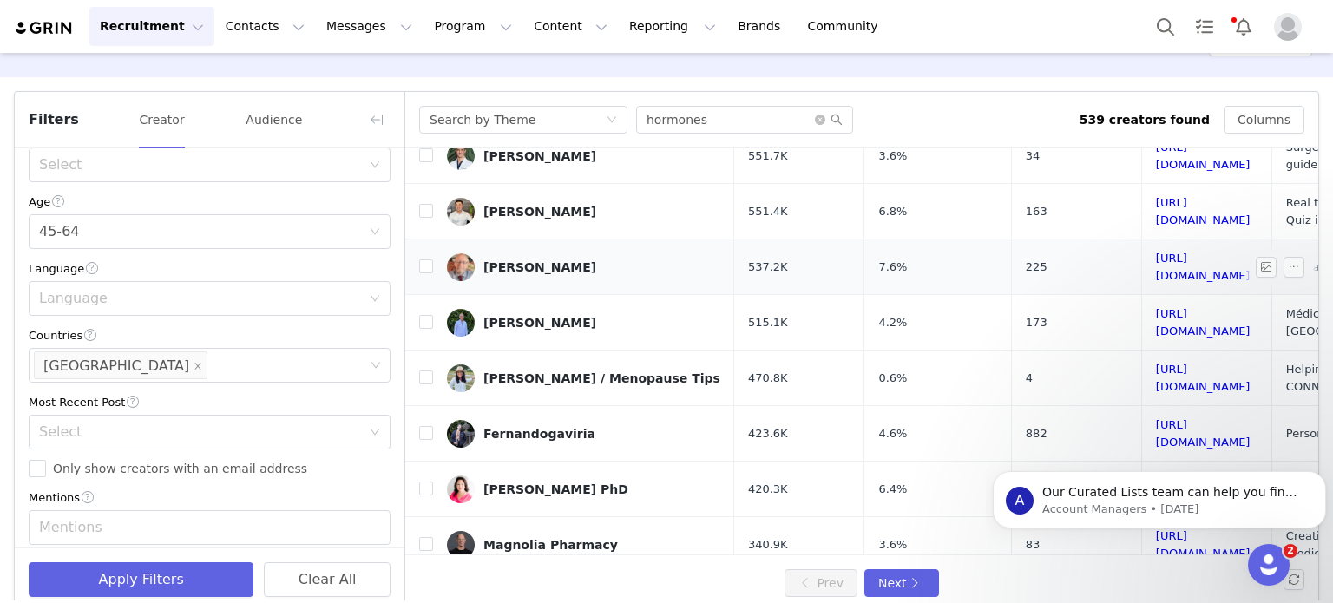
scroll to position [399, 0]
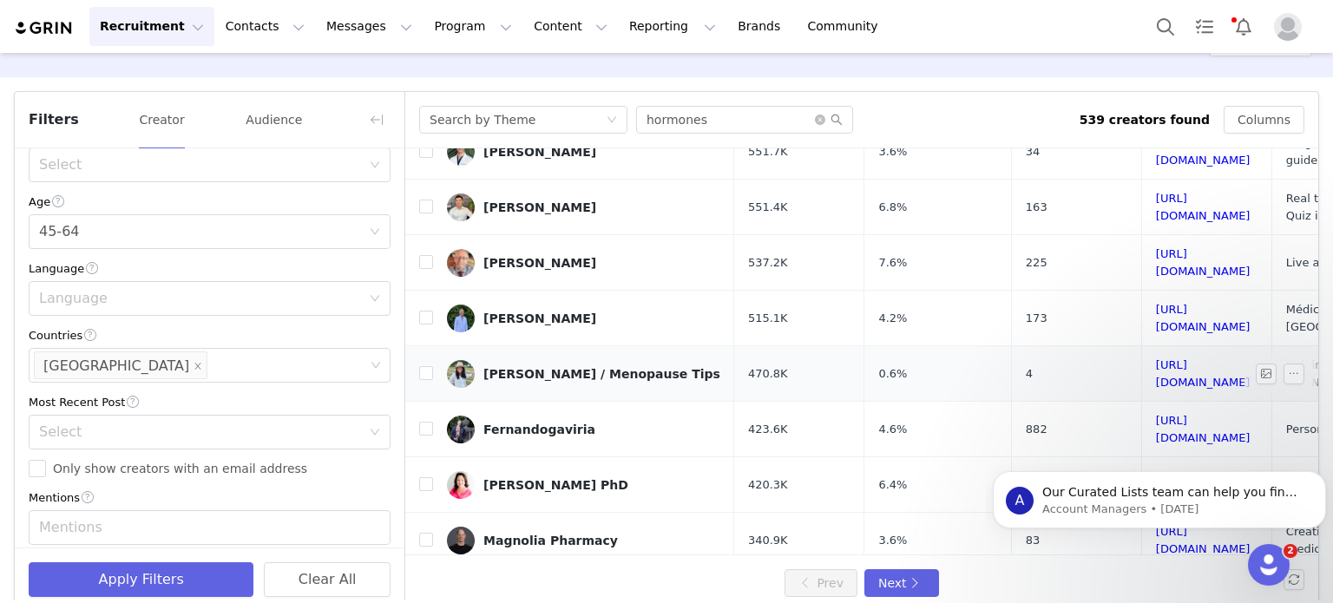
click at [613, 360] on link "[PERSON_NAME] / Menopause Tips" at bounding box center [583, 374] width 273 height 28
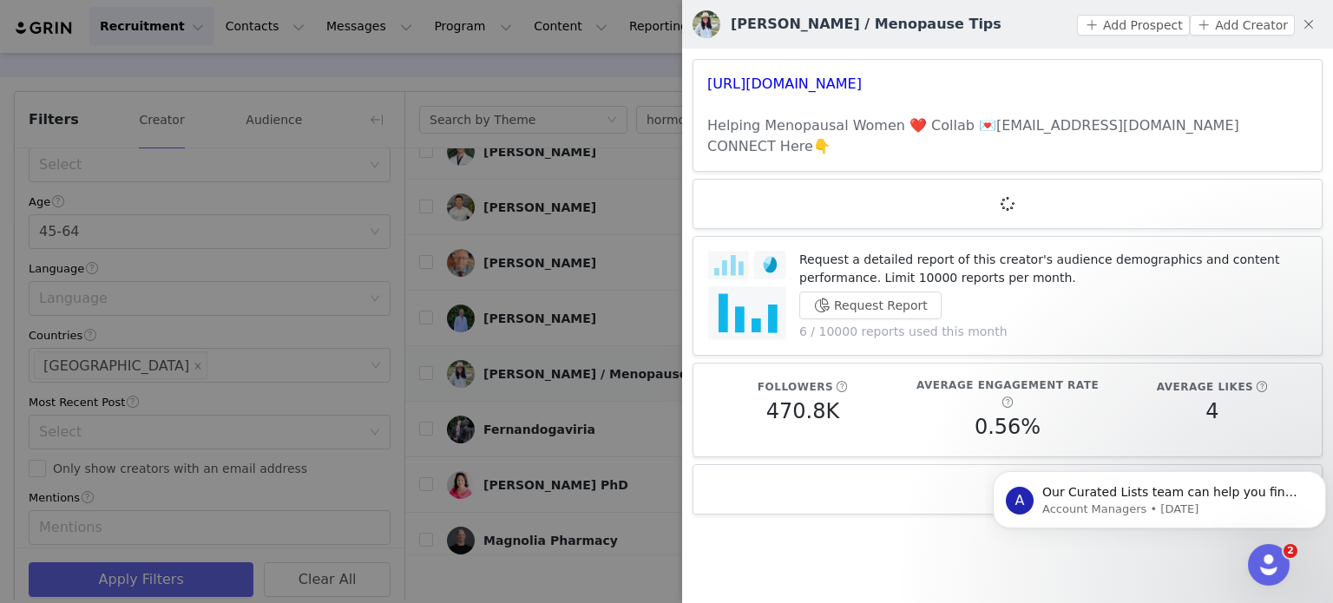
scroll to position [0, 0]
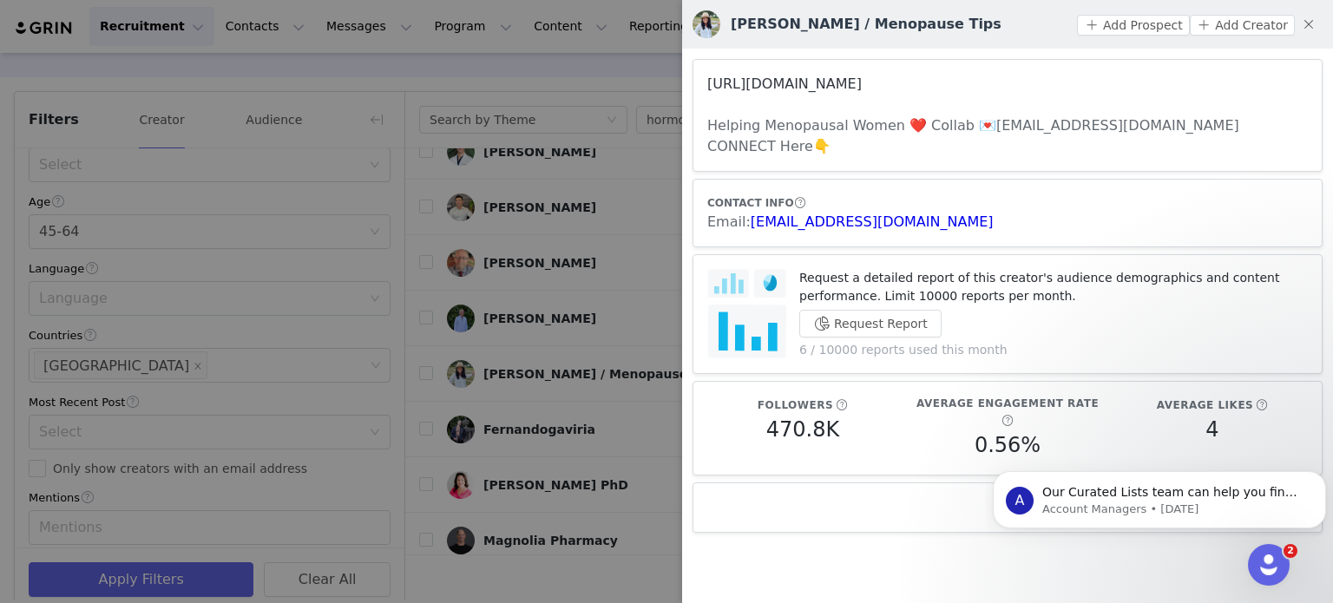
click at [801, 91] on link "[URL][DOMAIN_NAME]" at bounding box center [784, 84] width 154 height 16
click at [599, 273] on div at bounding box center [666, 301] width 1333 height 603
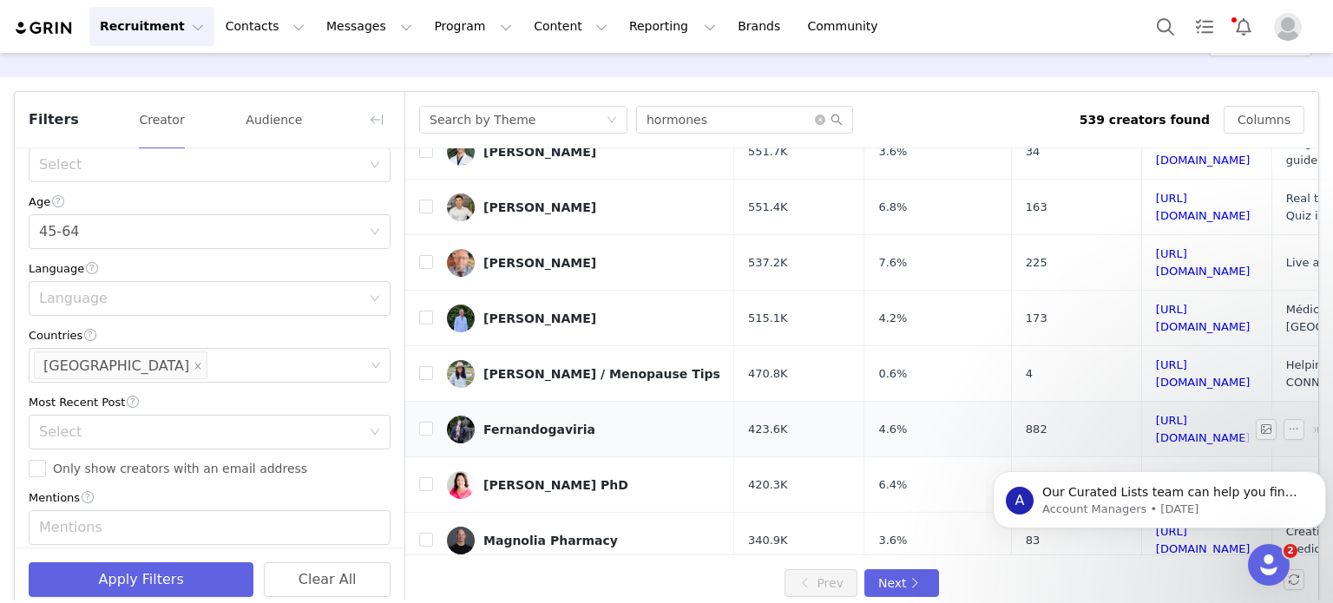
scroll to position [485, 0]
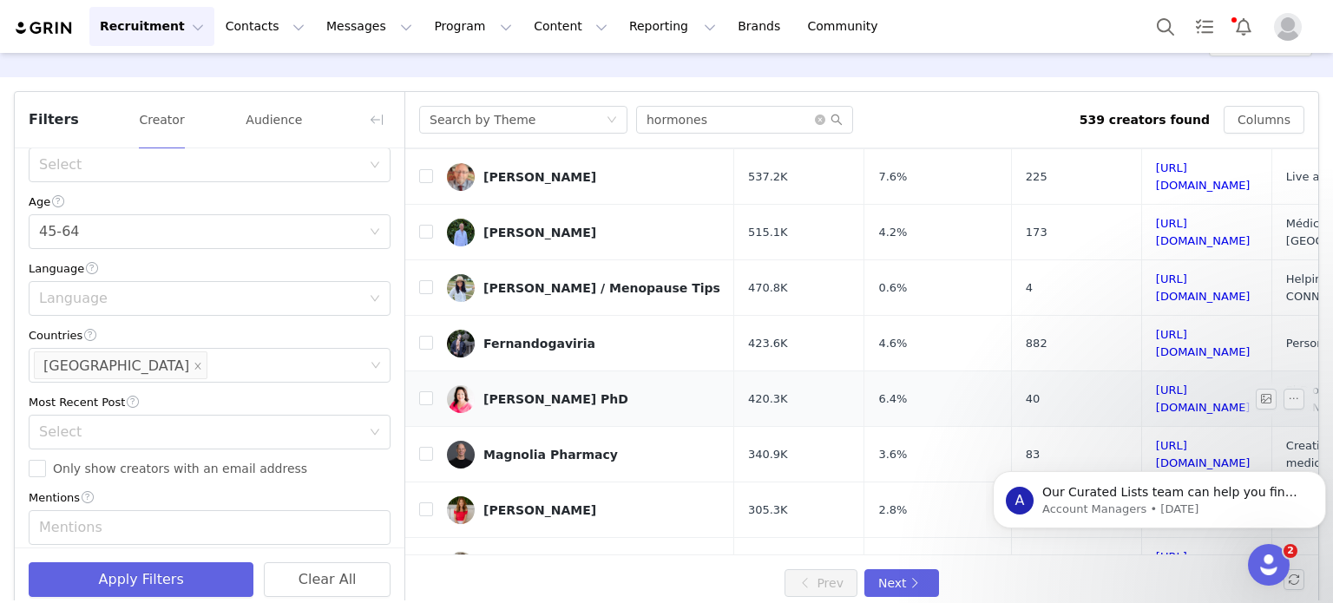
click at [573, 385] on link "[PERSON_NAME] PhD" at bounding box center [583, 399] width 273 height 28
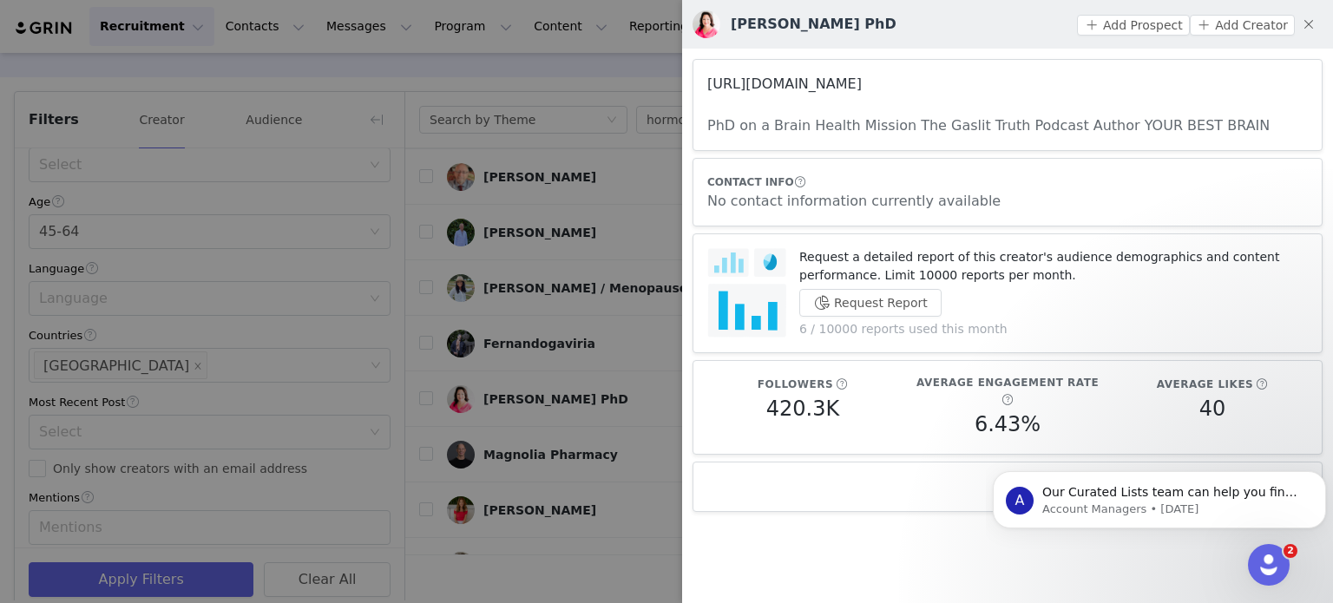
click at [829, 87] on link "[URL][DOMAIN_NAME]" at bounding box center [784, 84] width 154 height 16
click at [555, 347] on div at bounding box center [666, 301] width 1333 height 603
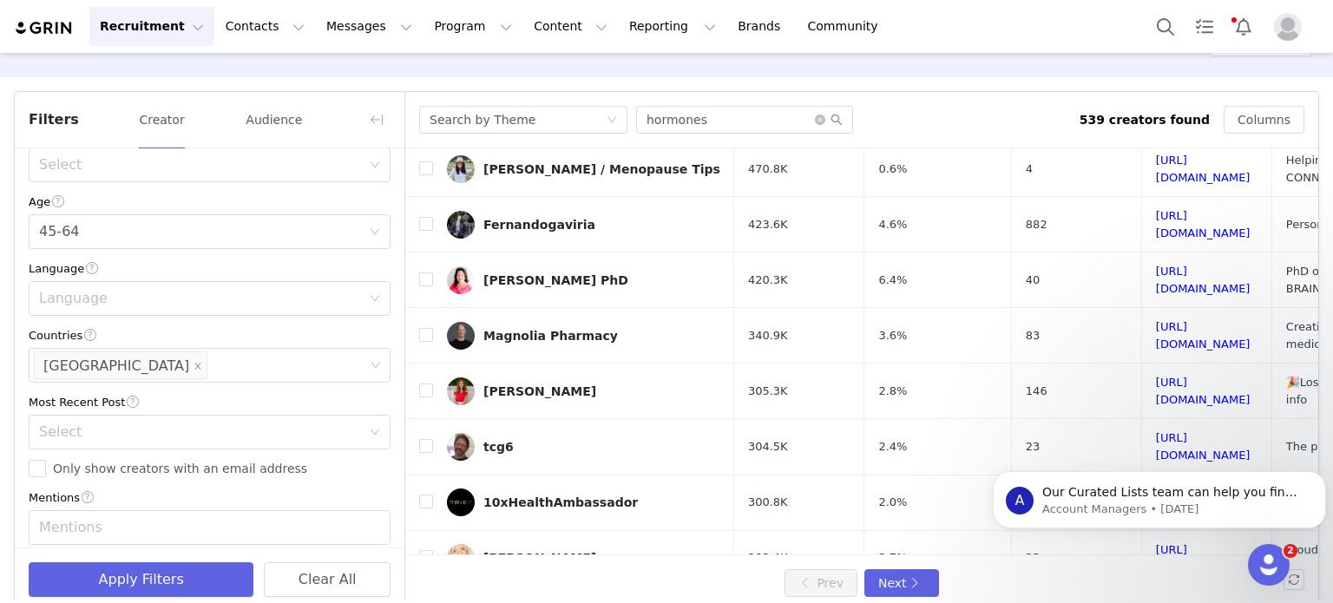
scroll to position [639, 0]
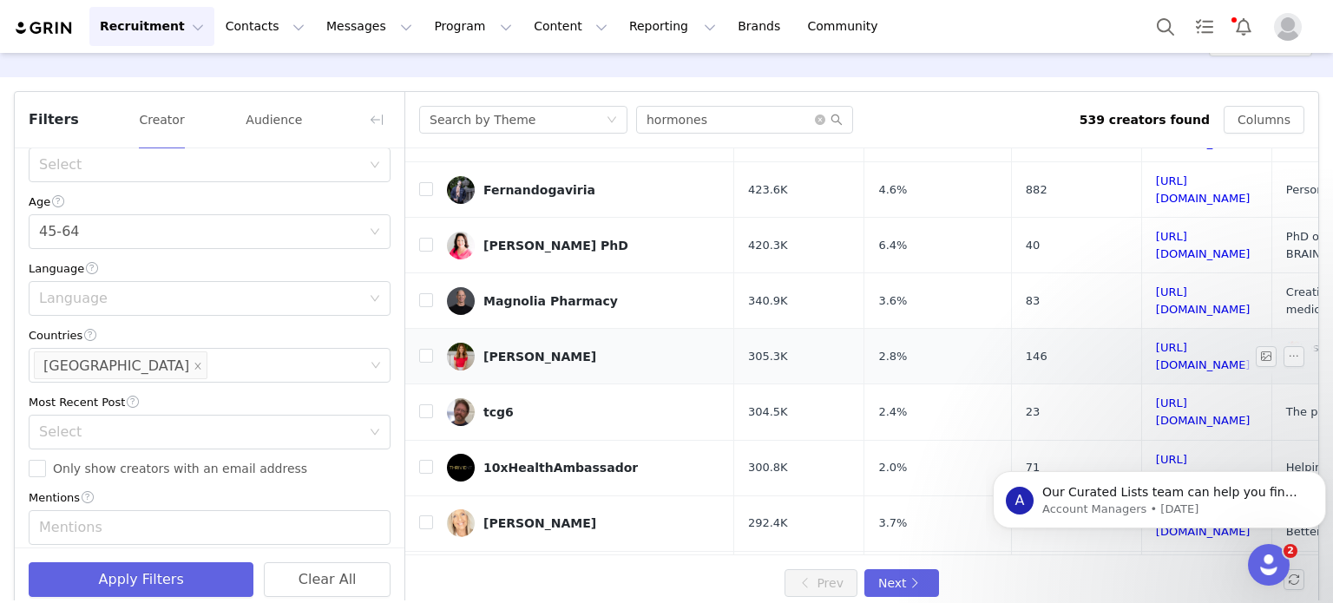
click at [566, 350] on div "[PERSON_NAME]" at bounding box center [539, 357] width 113 height 14
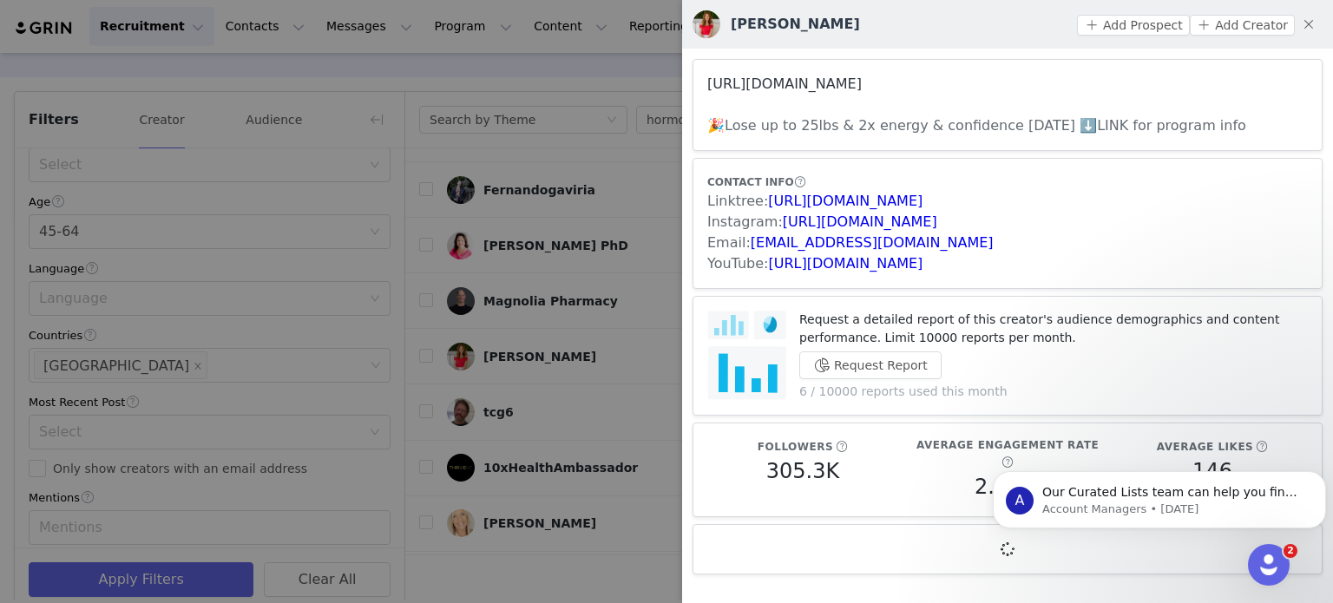
click at [797, 79] on link "[URL][DOMAIN_NAME]" at bounding box center [784, 84] width 154 height 16
click at [605, 372] on div at bounding box center [666, 301] width 1333 height 603
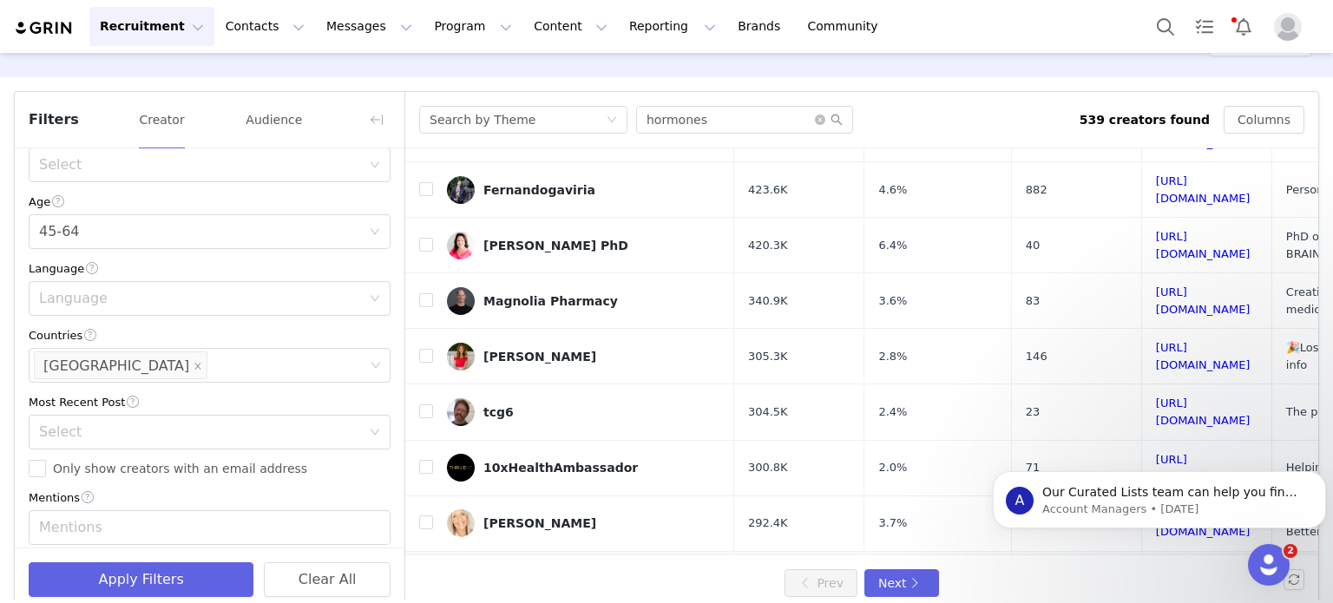
scroll to position [69, 0]
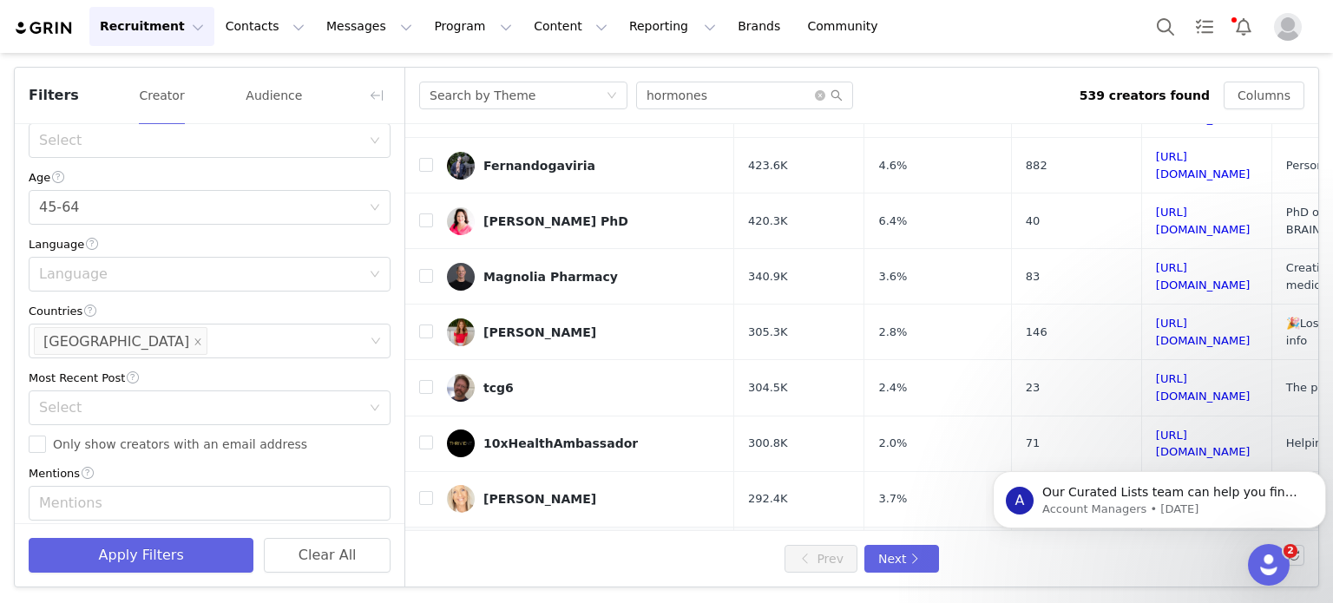
click at [587, 541] on link "Hormone Balance For Women" at bounding box center [583, 555] width 273 height 28
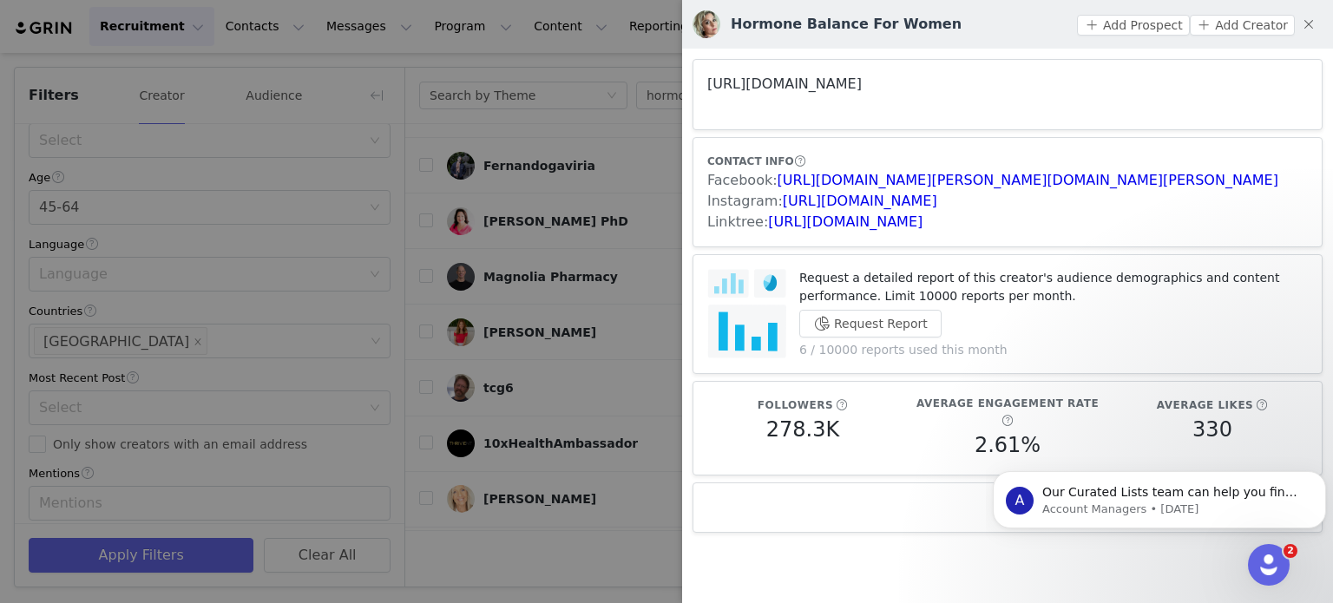
click at [825, 78] on link "[URL][DOMAIN_NAME]" at bounding box center [784, 84] width 154 height 16
click at [351, 159] on div at bounding box center [666, 301] width 1333 height 603
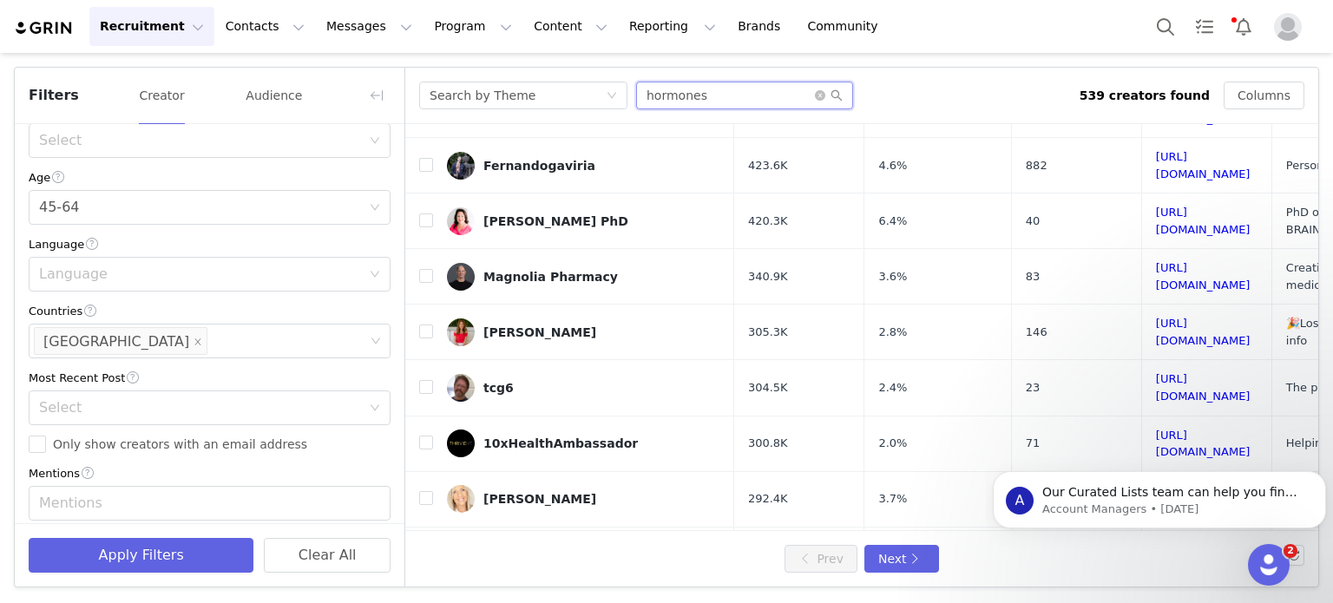
click at [712, 89] on input "hormones" at bounding box center [744, 96] width 217 height 28
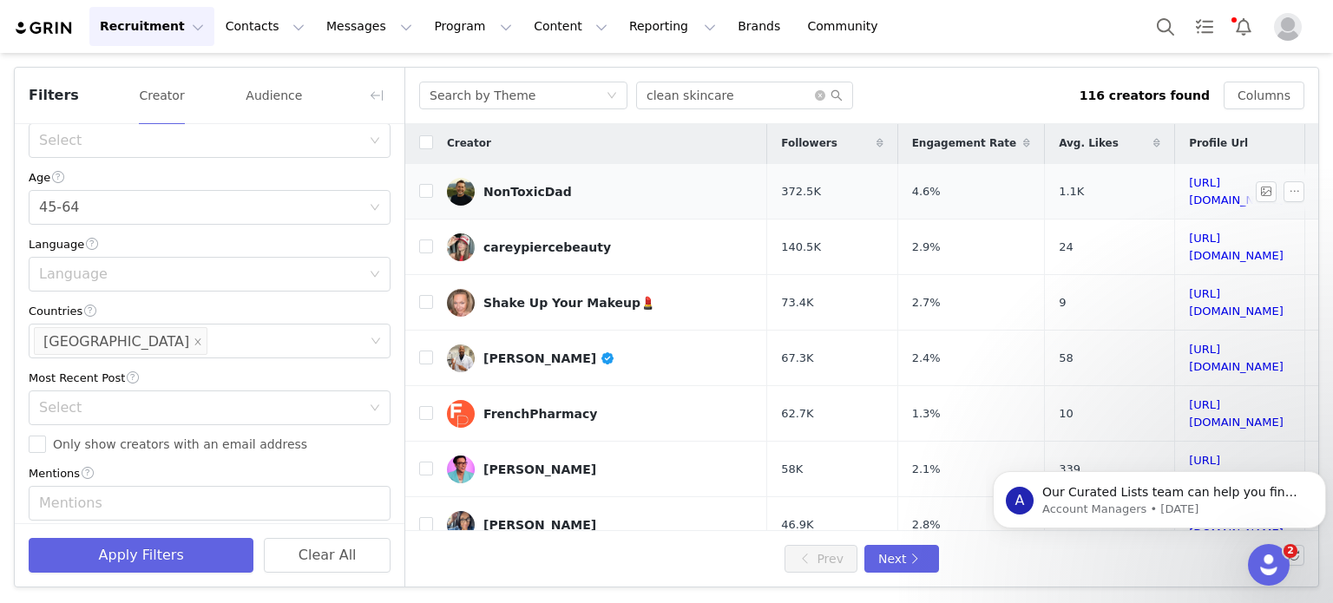
scroll to position [3, 0]
click at [543, 184] on div "NonToxicDad" at bounding box center [527, 191] width 89 height 14
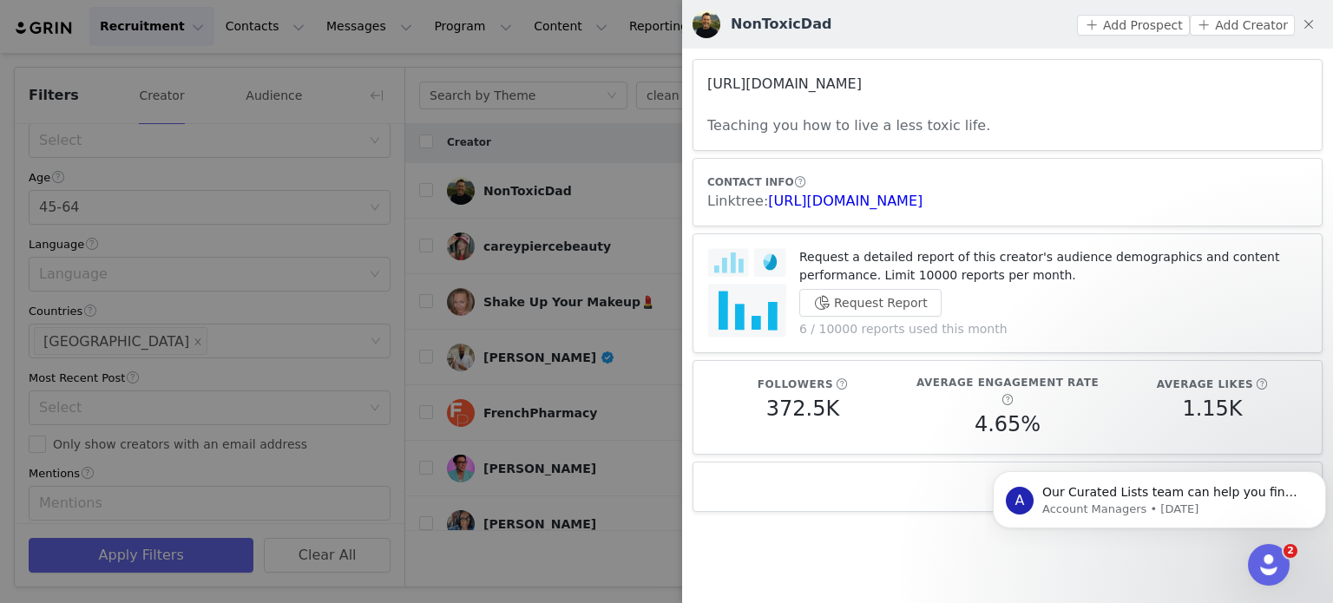
click at [857, 76] on link "[URL][DOMAIN_NAME]" at bounding box center [784, 84] width 154 height 16
click at [588, 301] on div at bounding box center [666, 301] width 1333 height 603
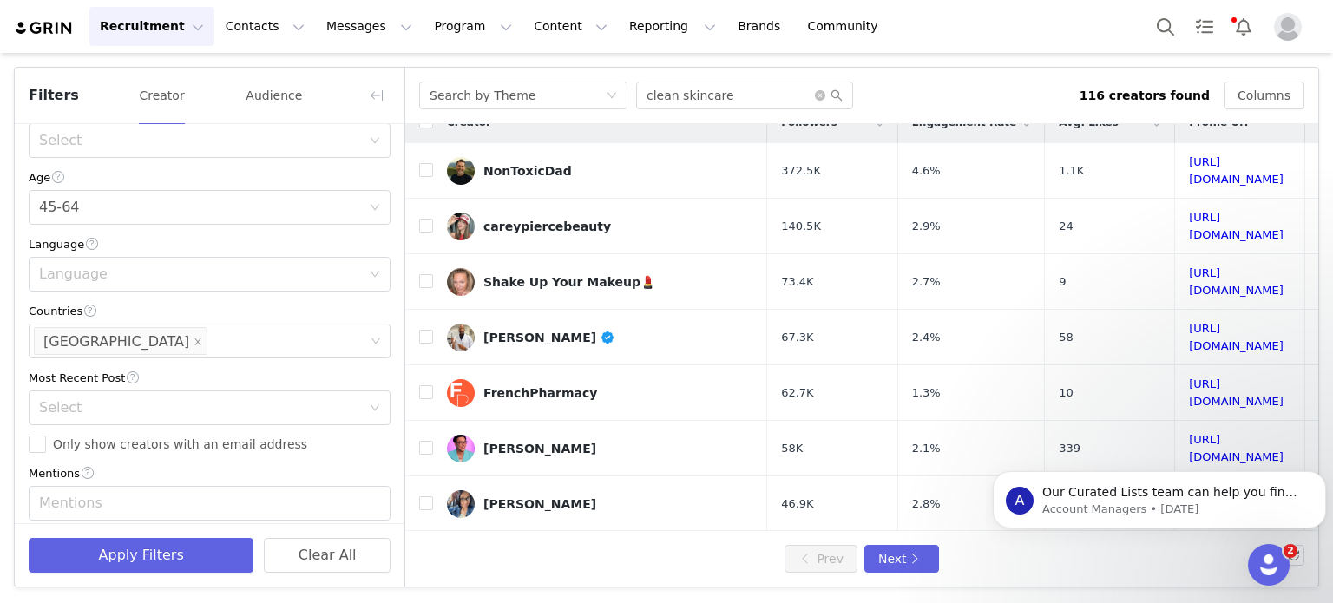
scroll to position [0, 0]
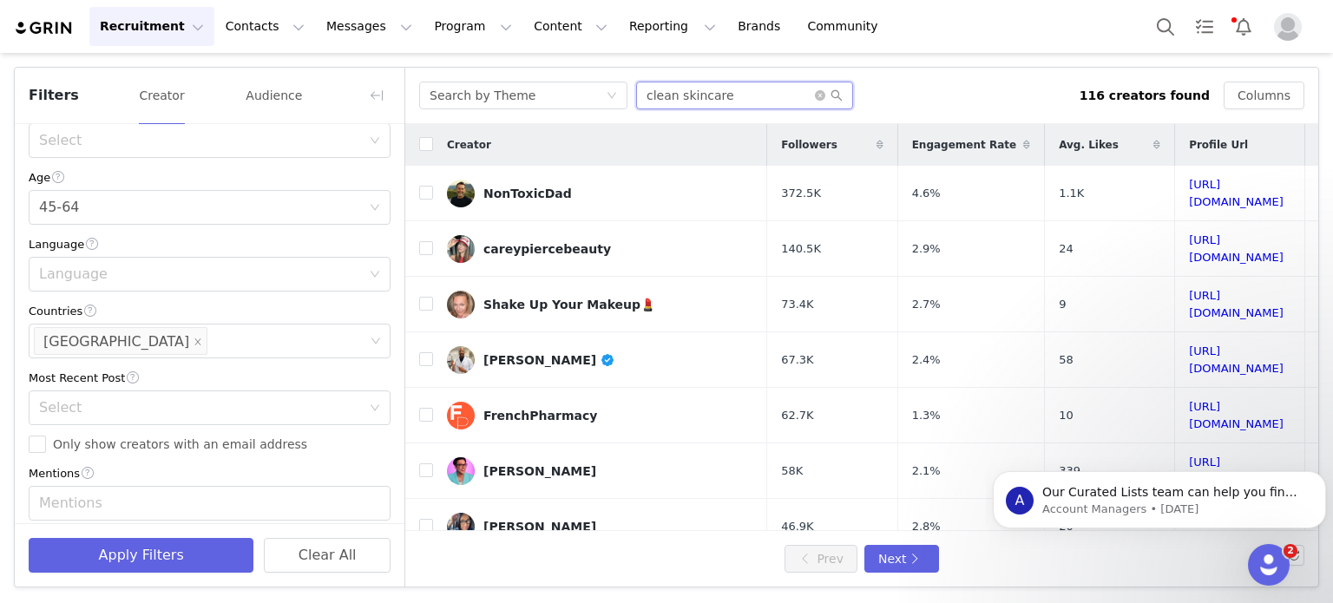
click at [694, 96] on input "clean skincare" at bounding box center [744, 96] width 217 height 28
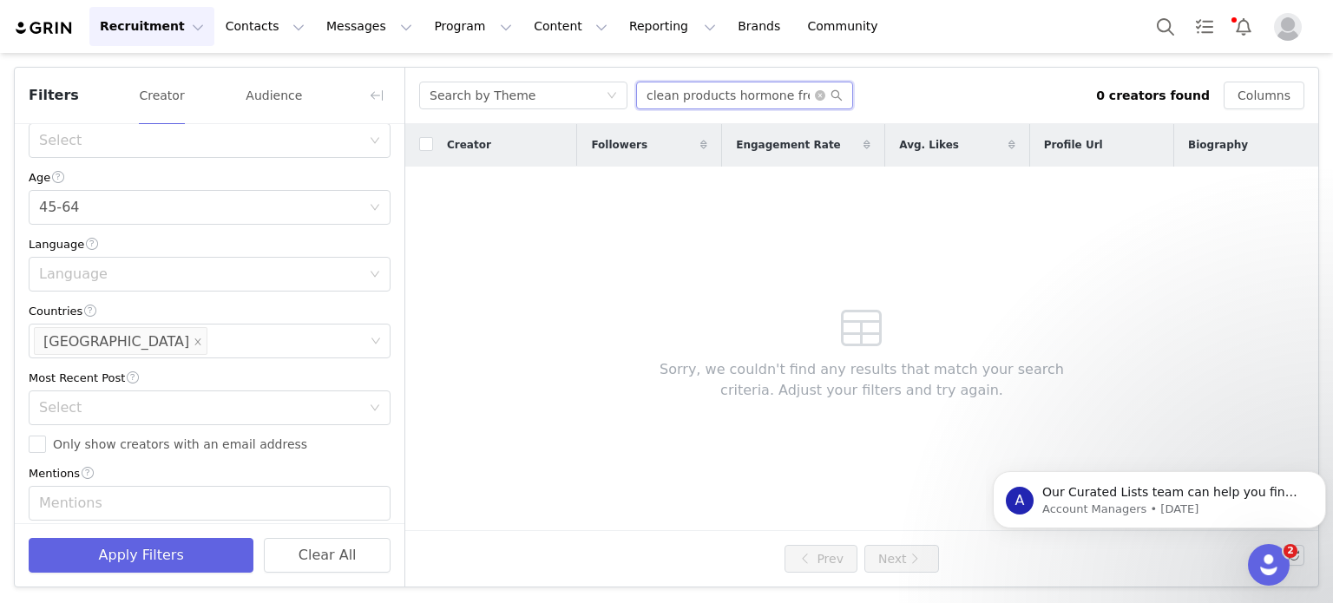
click at [694, 96] on input "clean products hormone free" at bounding box center [744, 96] width 217 height 28
click at [694, 96] on input "hormone free" at bounding box center [744, 96] width 217 height 28
type input "clean products"
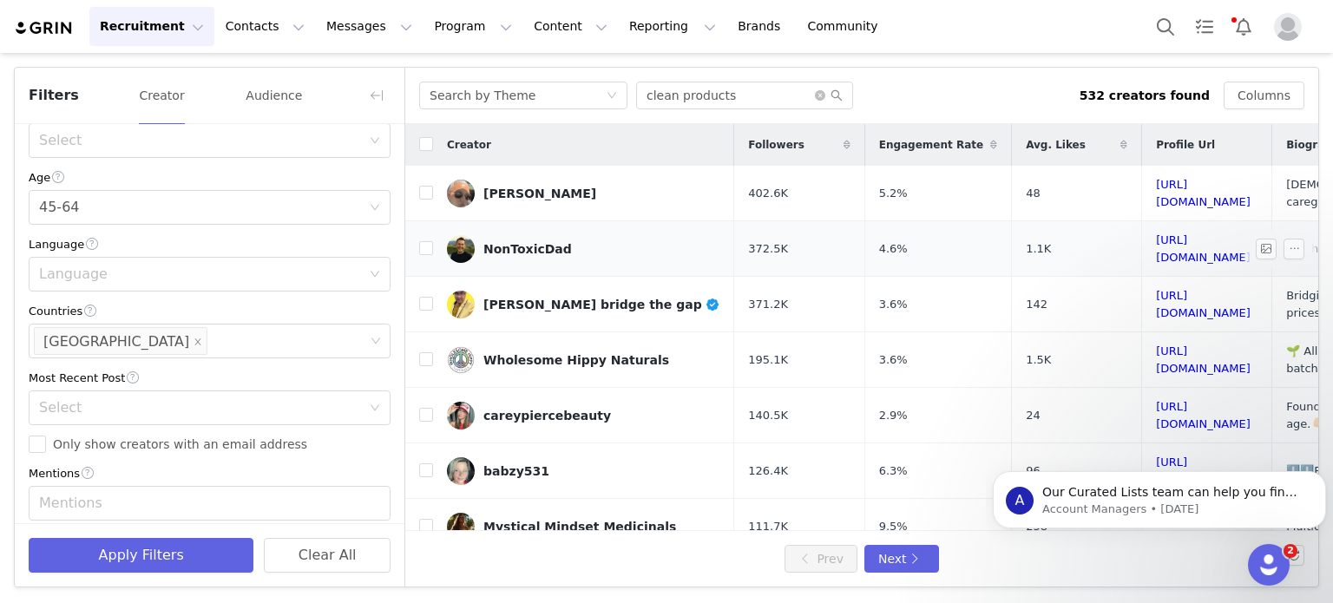
click at [552, 242] on div "NonToxicDad" at bounding box center [527, 249] width 89 height 14
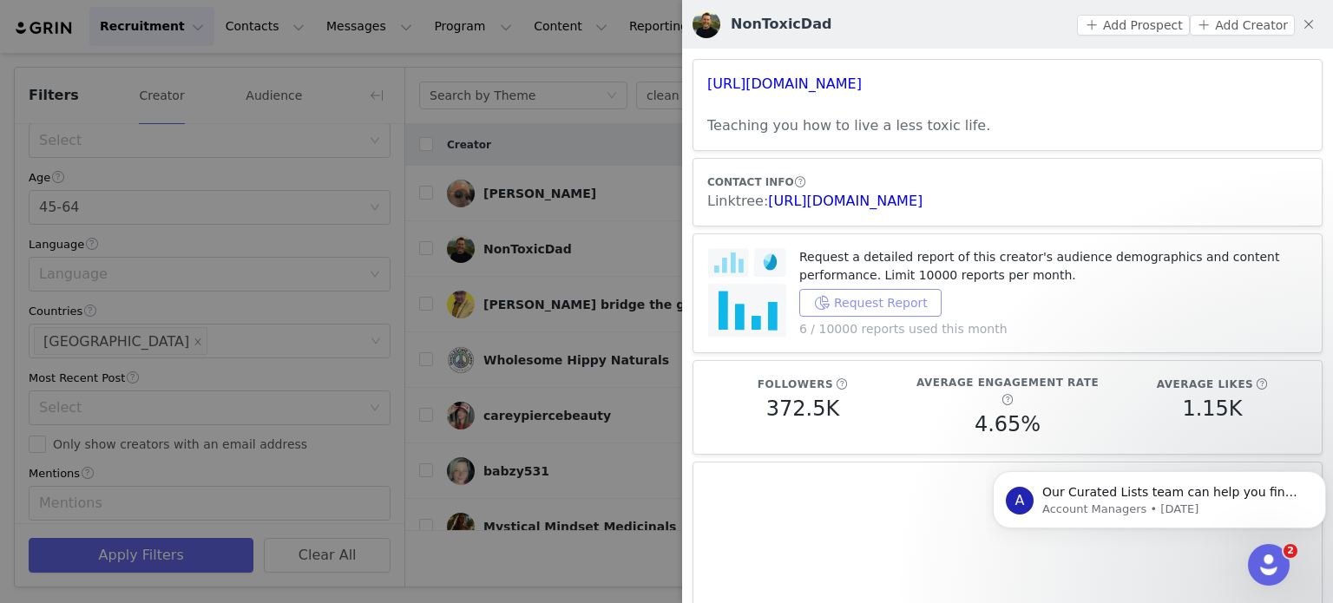
click at [873, 308] on button "Request Report" at bounding box center [870, 303] width 142 height 28
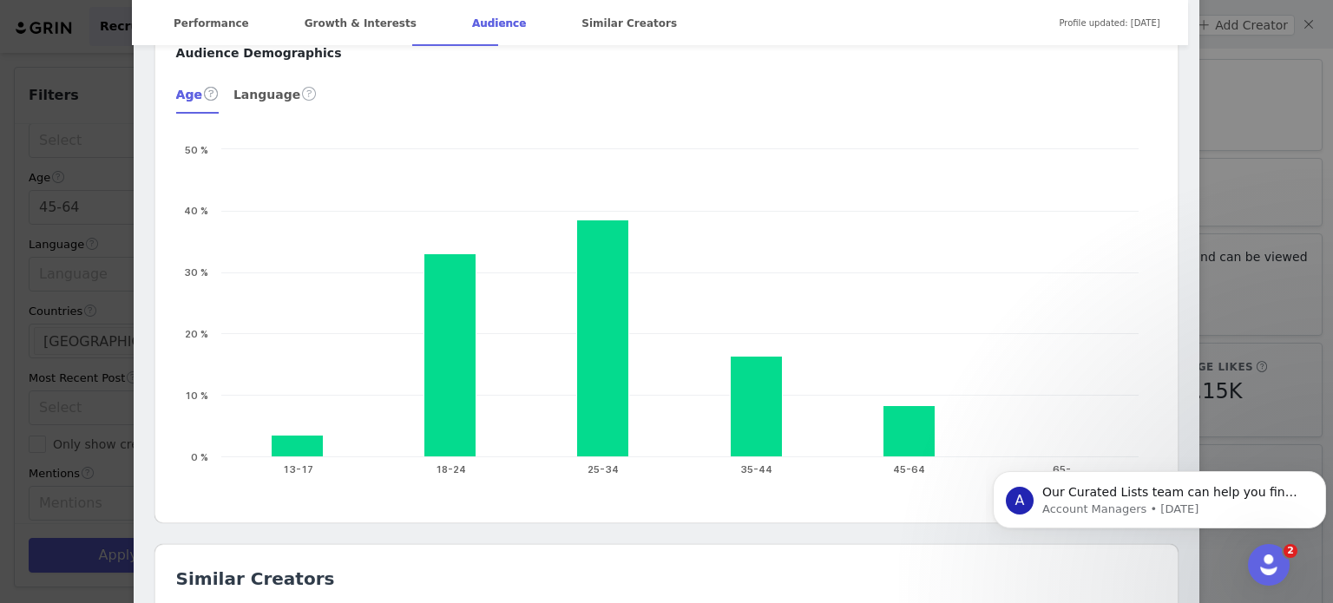
scroll to position [1958, 0]
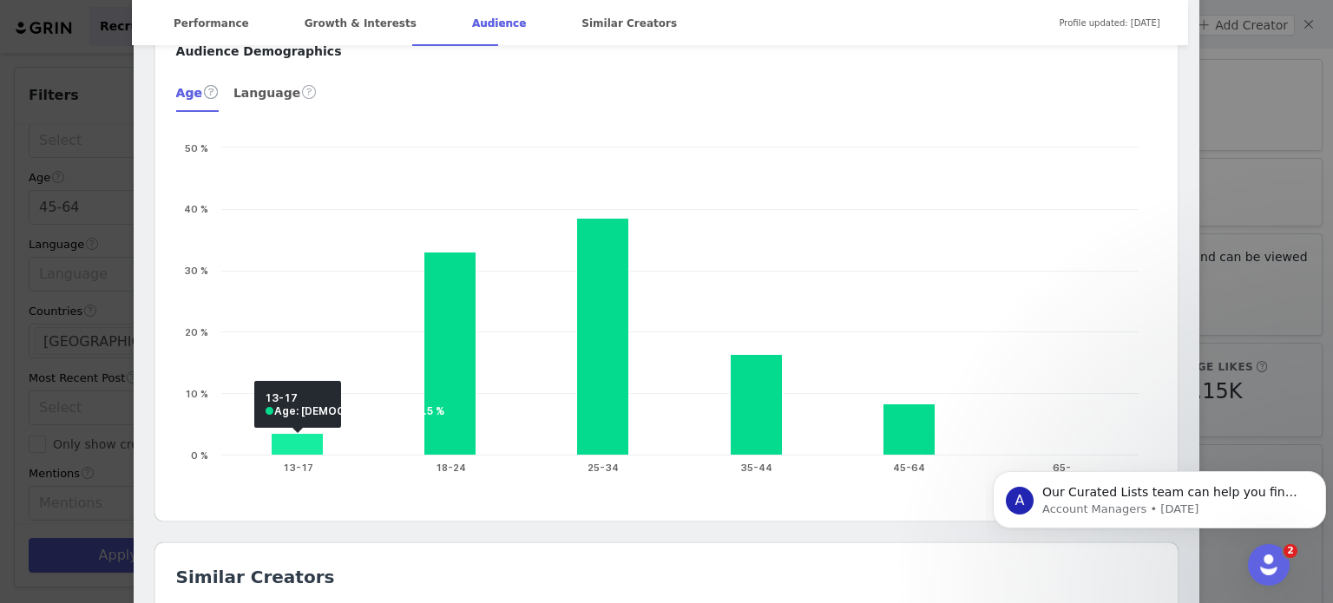
click at [70, 190] on div "NonToxicDad @nontoxicdad Teaching you how to live a less toxic life. Location […" at bounding box center [666, 301] width 1333 height 603
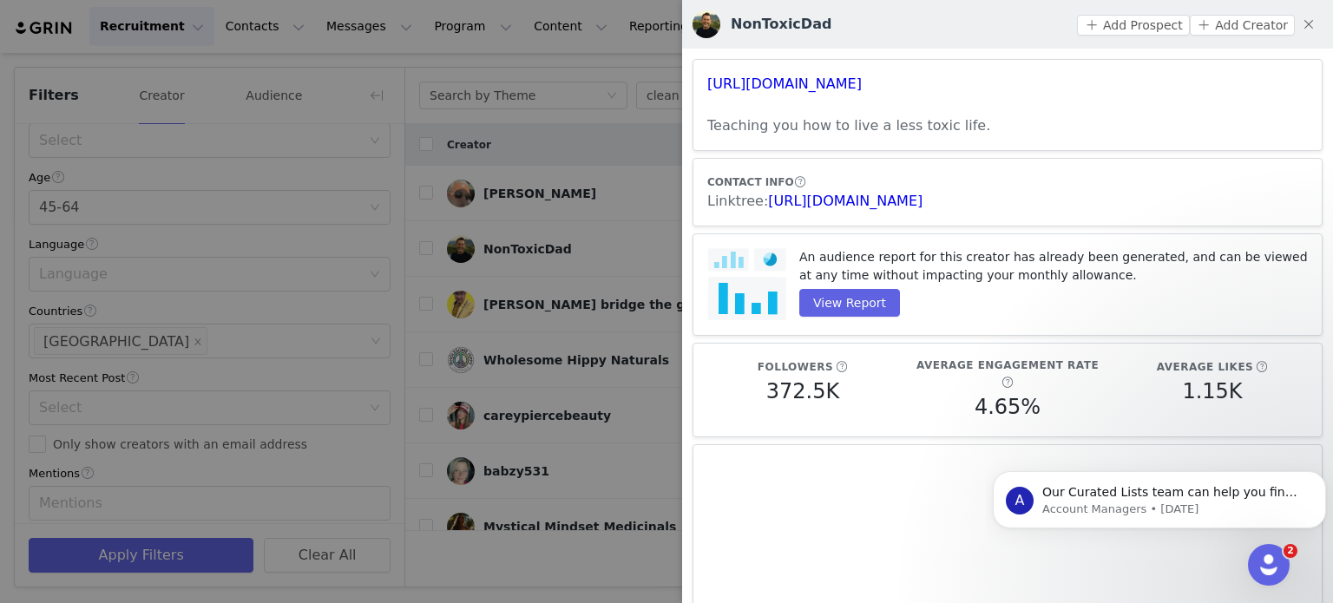
click at [568, 80] on div at bounding box center [666, 301] width 1333 height 603
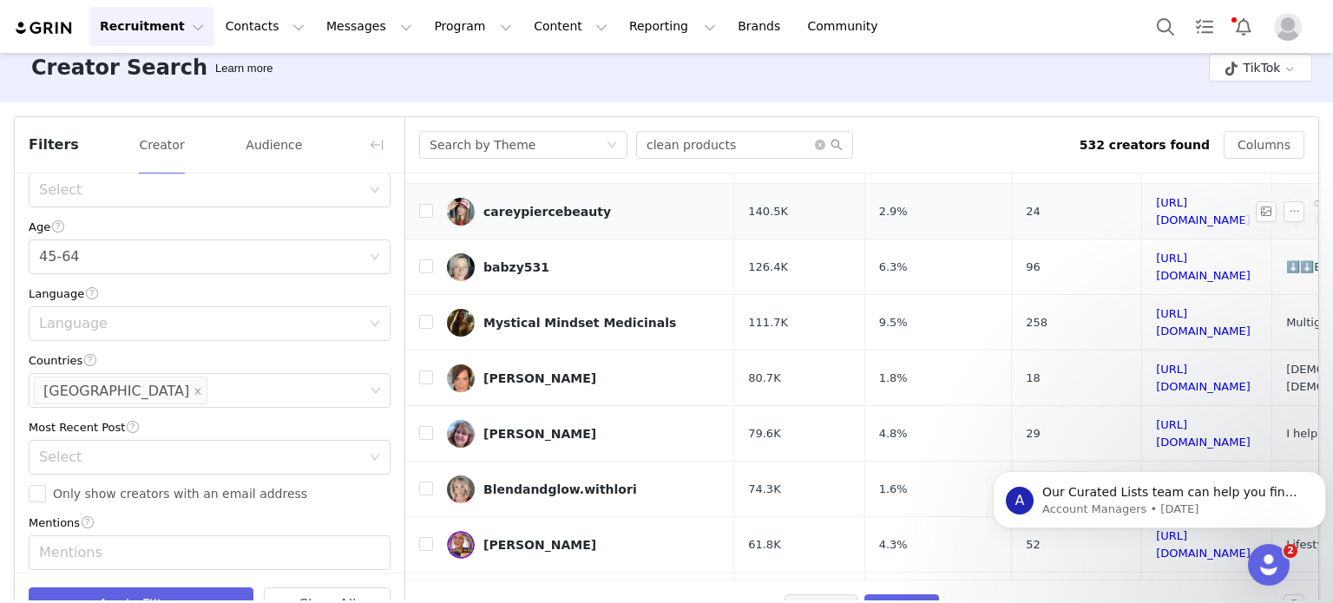
scroll to position [255, 0]
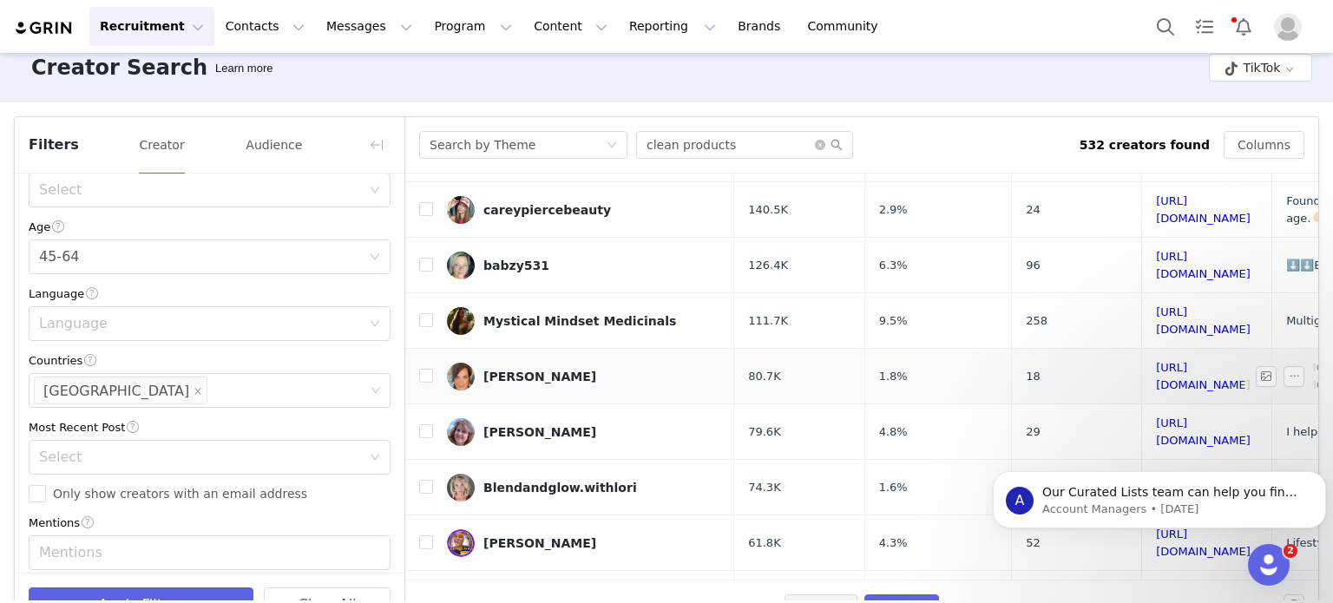
drag, startPoint x: 546, startPoint y: 328, endPoint x: 530, endPoint y: 326, distance: 15.7
click at [530, 370] on div "[PERSON_NAME]" at bounding box center [539, 377] width 113 height 14
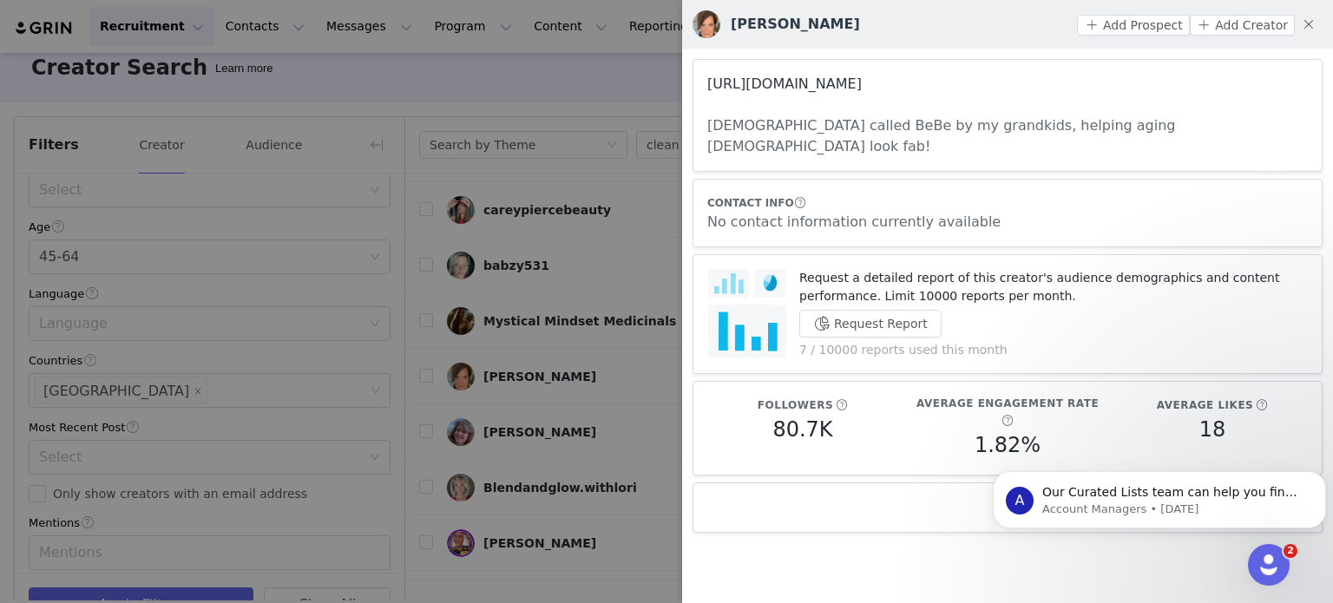
click at [808, 86] on link "[URL][DOMAIN_NAME]" at bounding box center [784, 84] width 154 height 16
click at [497, 165] on div at bounding box center [666, 301] width 1333 height 603
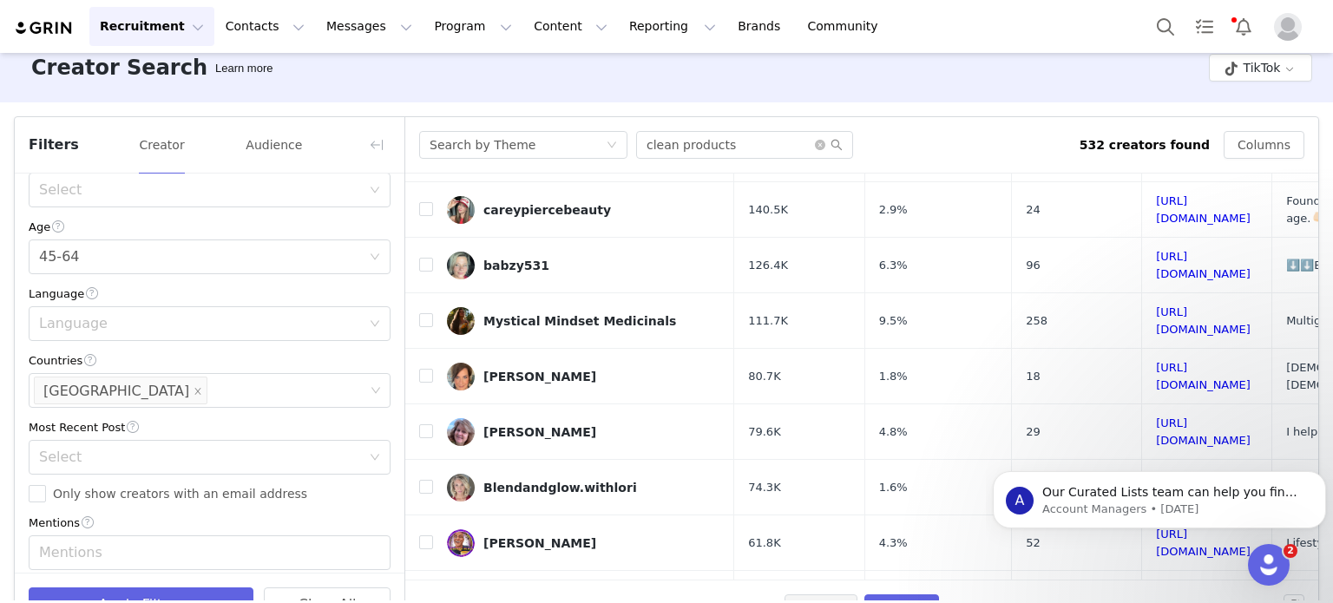
click at [166, 37] on button "Recruitment Recruitment" at bounding box center [151, 26] width 125 height 39
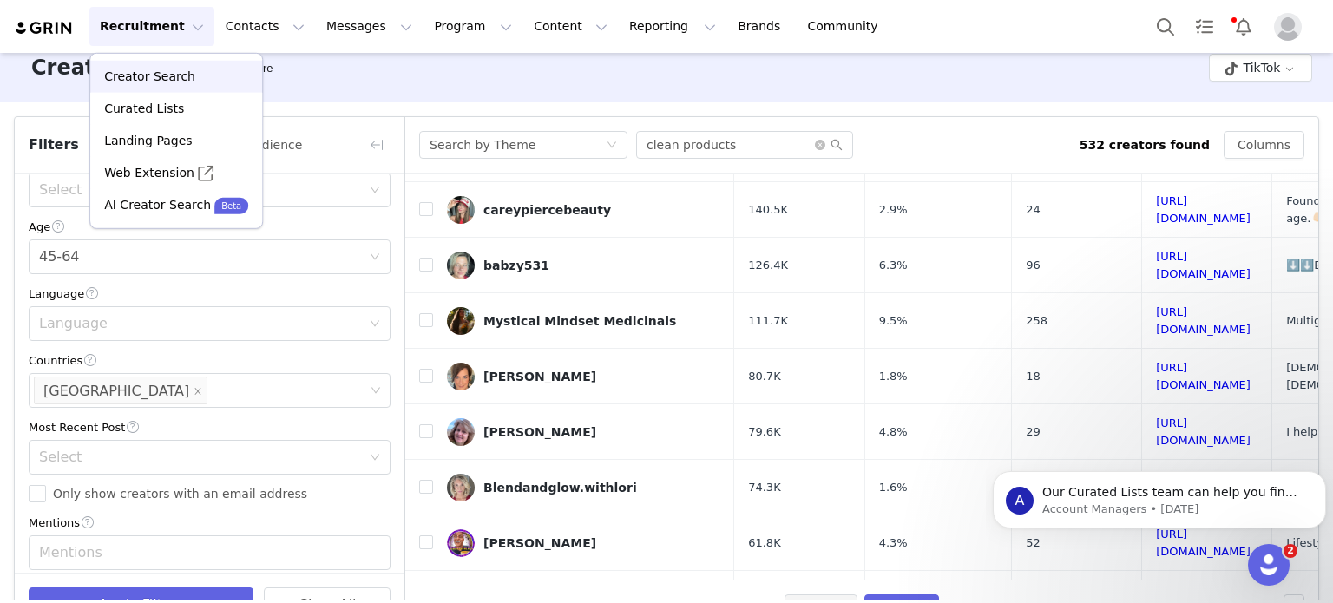
click at [187, 89] on link "Creator Search" at bounding box center [176, 77] width 172 height 32
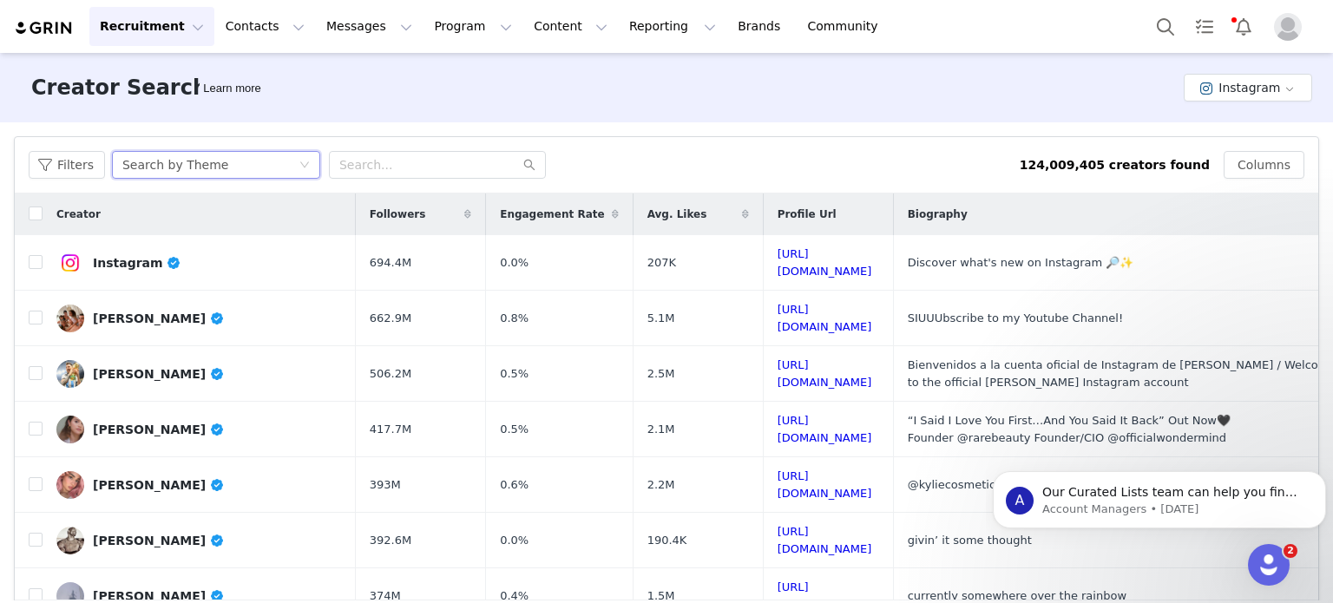
click at [261, 160] on div "Search by Theme" at bounding box center [210, 165] width 176 height 26
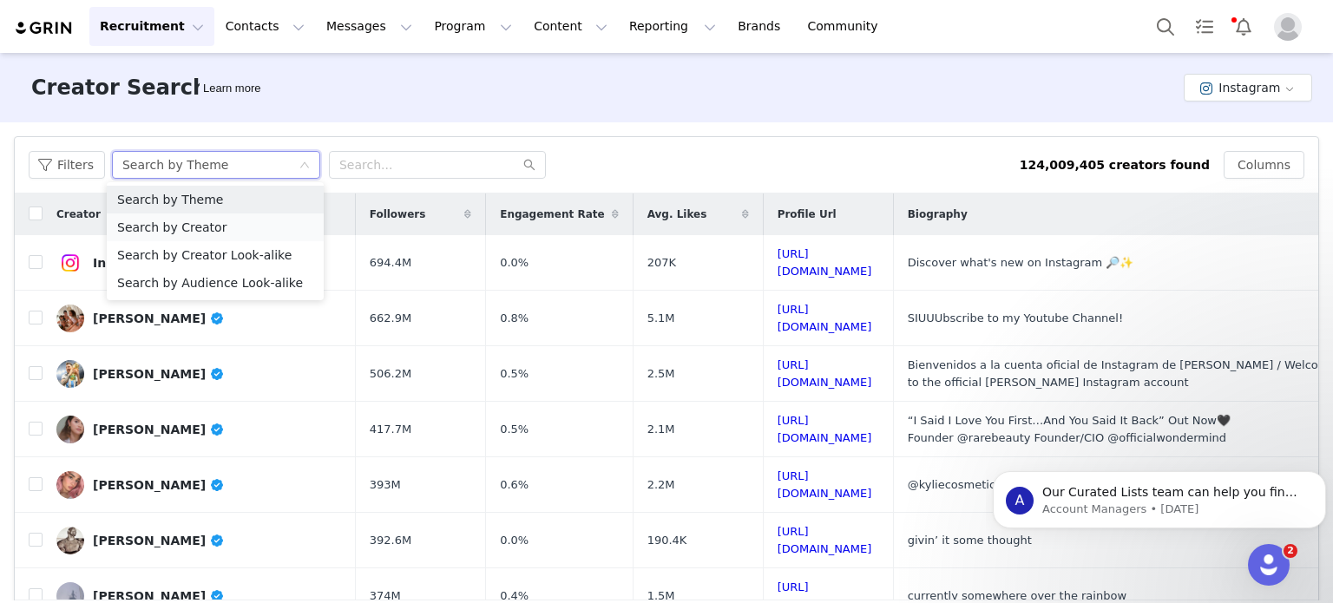
click at [233, 230] on li "Search by Creator" at bounding box center [215, 228] width 217 height 28
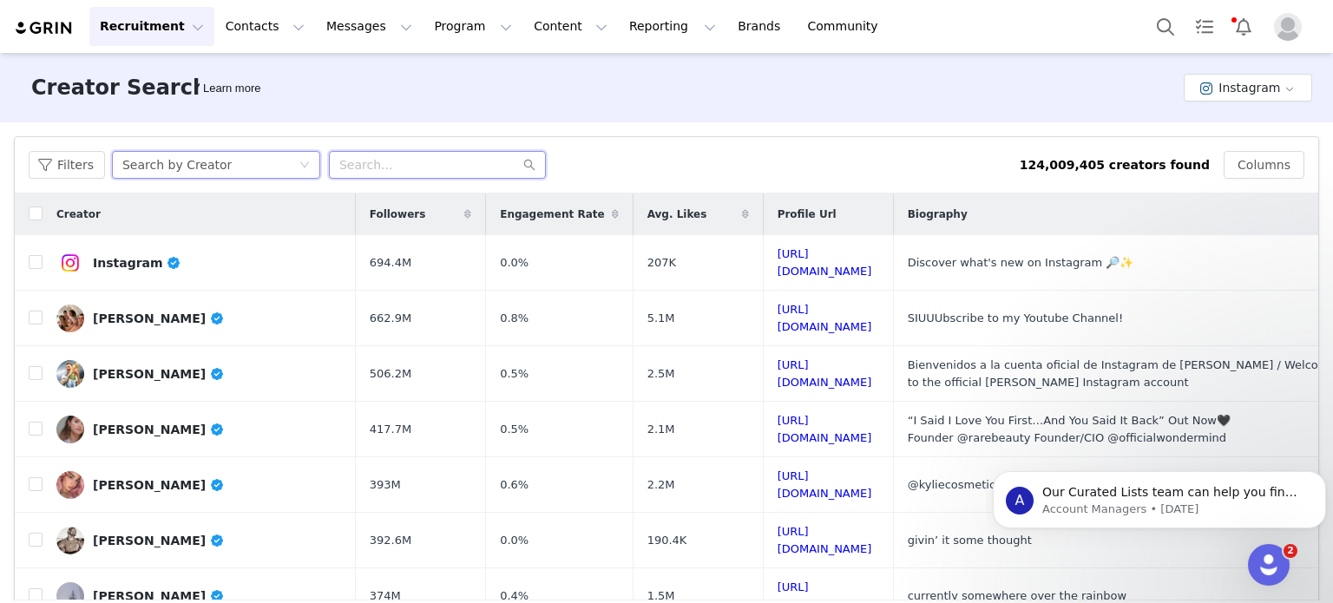
click at [415, 168] on input "text" at bounding box center [437, 165] width 217 height 28
paste input "nontoxicdad"
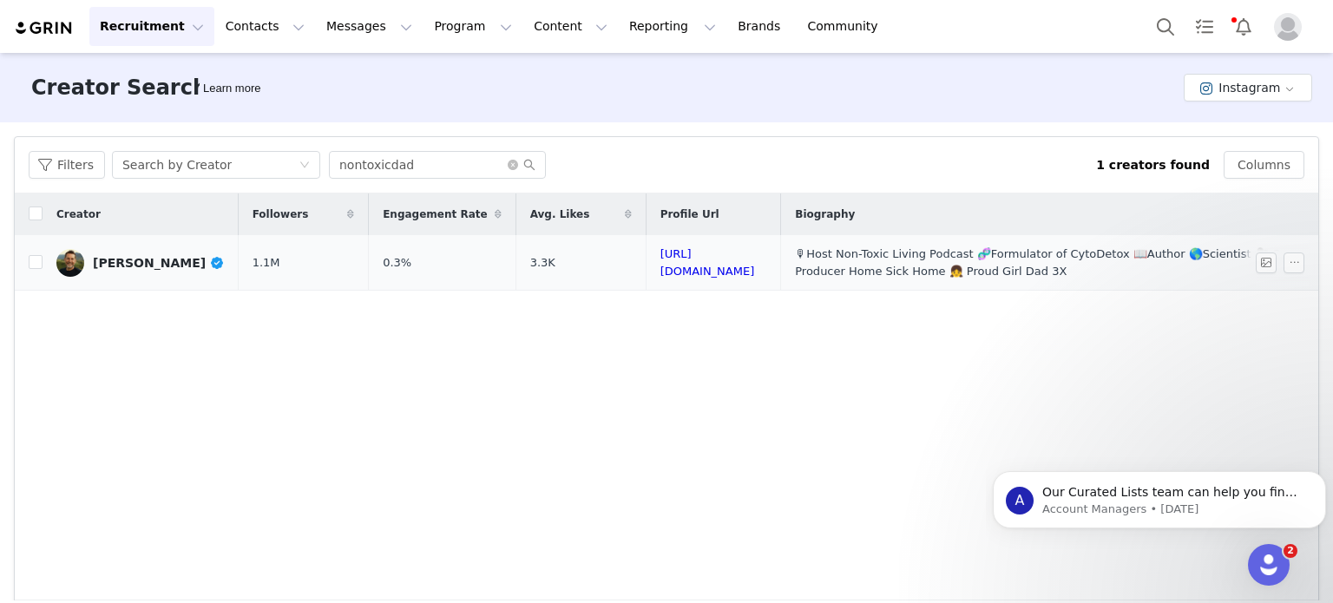
click at [254, 262] on td "1.1M" at bounding box center [304, 263] width 130 height 56
click at [128, 259] on div "[PERSON_NAME]" at bounding box center [159, 263] width 132 height 14
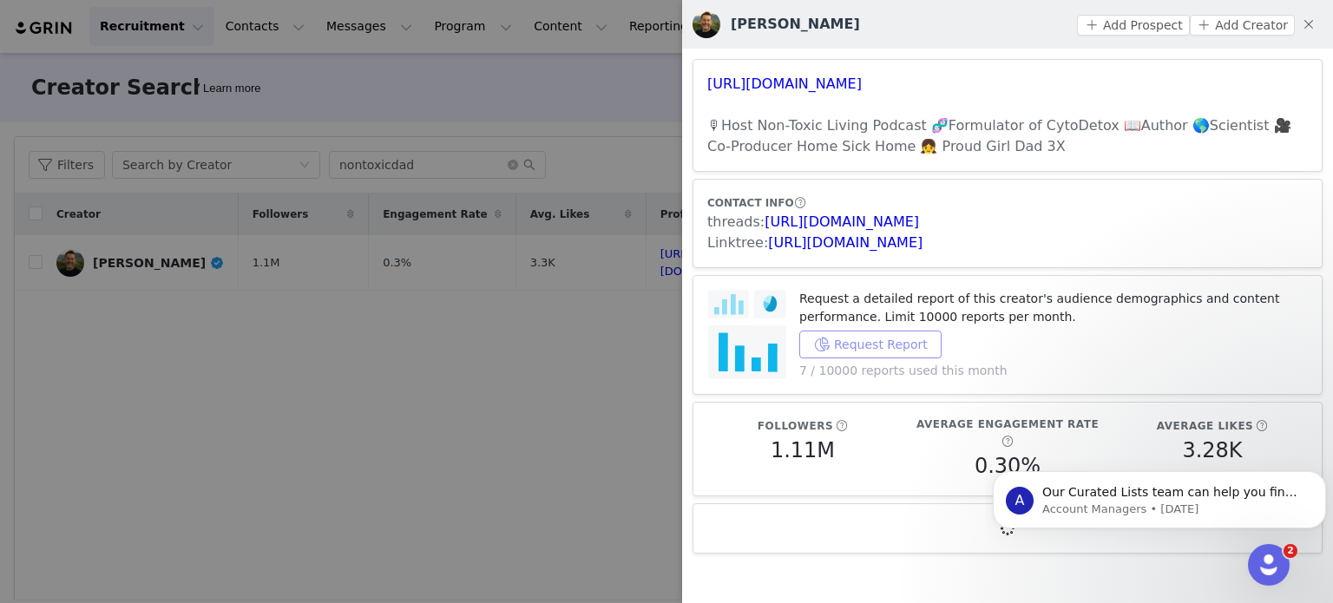
click at [867, 336] on button "Request Report" at bounding box center [870, 345] width 142 height 28
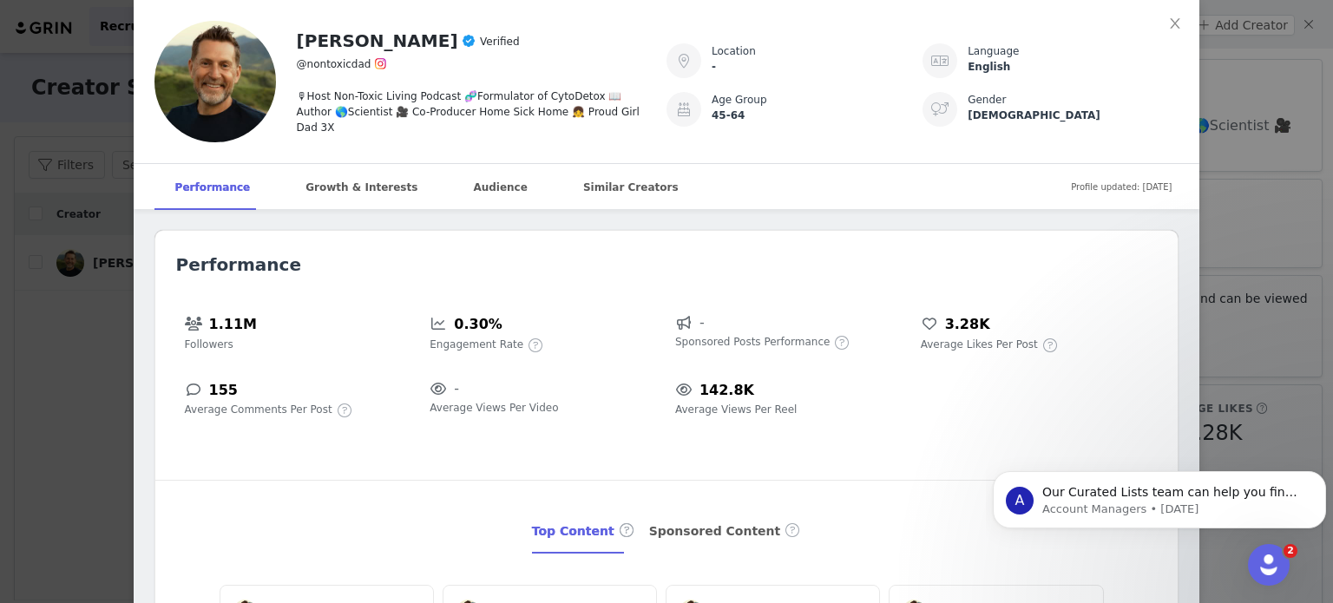
click at [63, 191] on div "[PERSON_NAME] Verified @nontoxicdad 🎙Host Non-Toxic Living Podcast 🧬Formulator …" at bounding box center [666, 301] width 1333 height 603
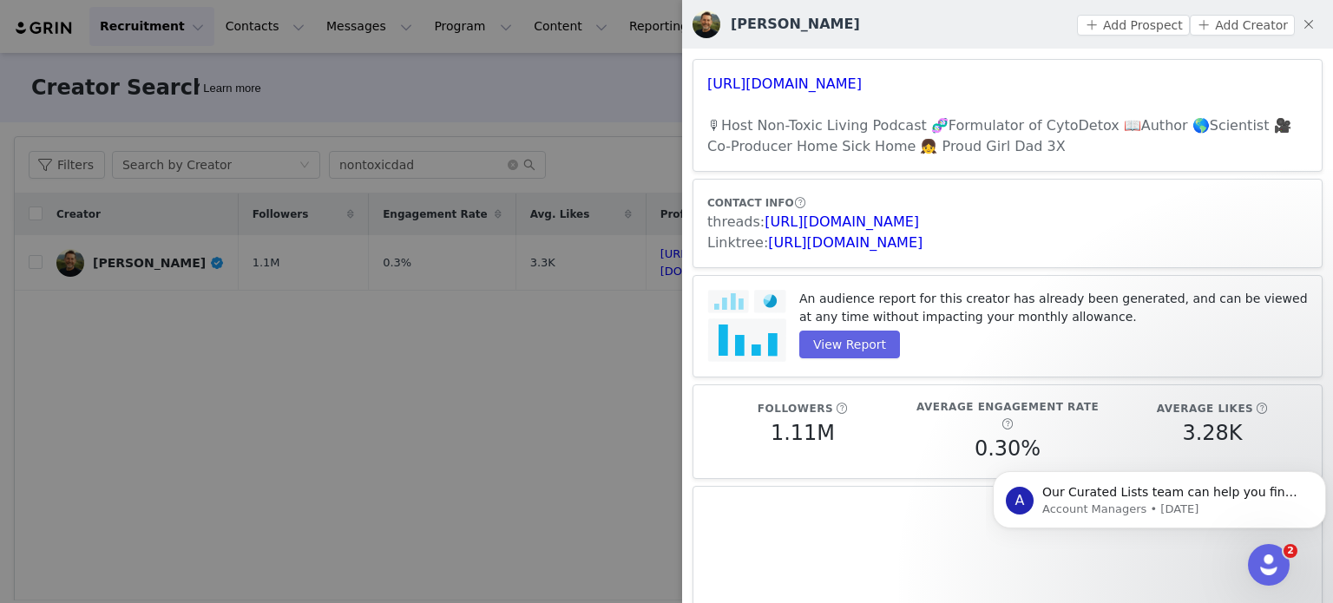
click at [314, 145] on div at bounding box center [666, 301] width 1333 height 603
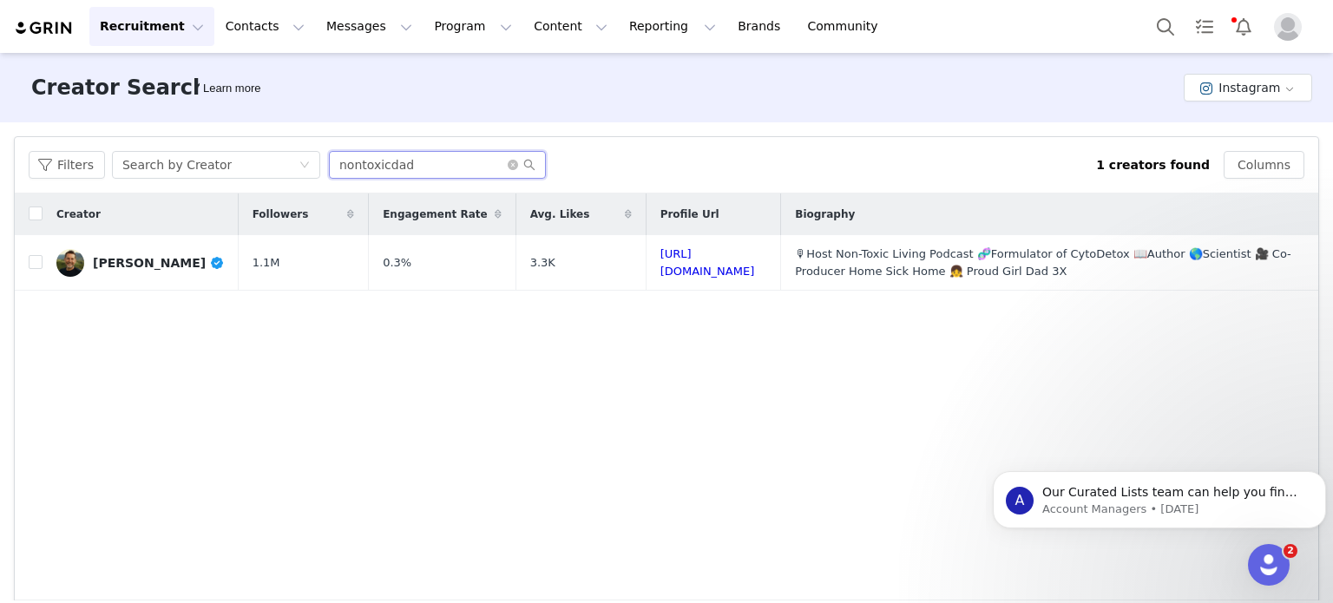
click at [417, 151] on input "nontoxicdad" at bounding box center [437, 165] width 217 height 28
paste input "jodiejohnsononline"
type input "jodiejohnsononline"
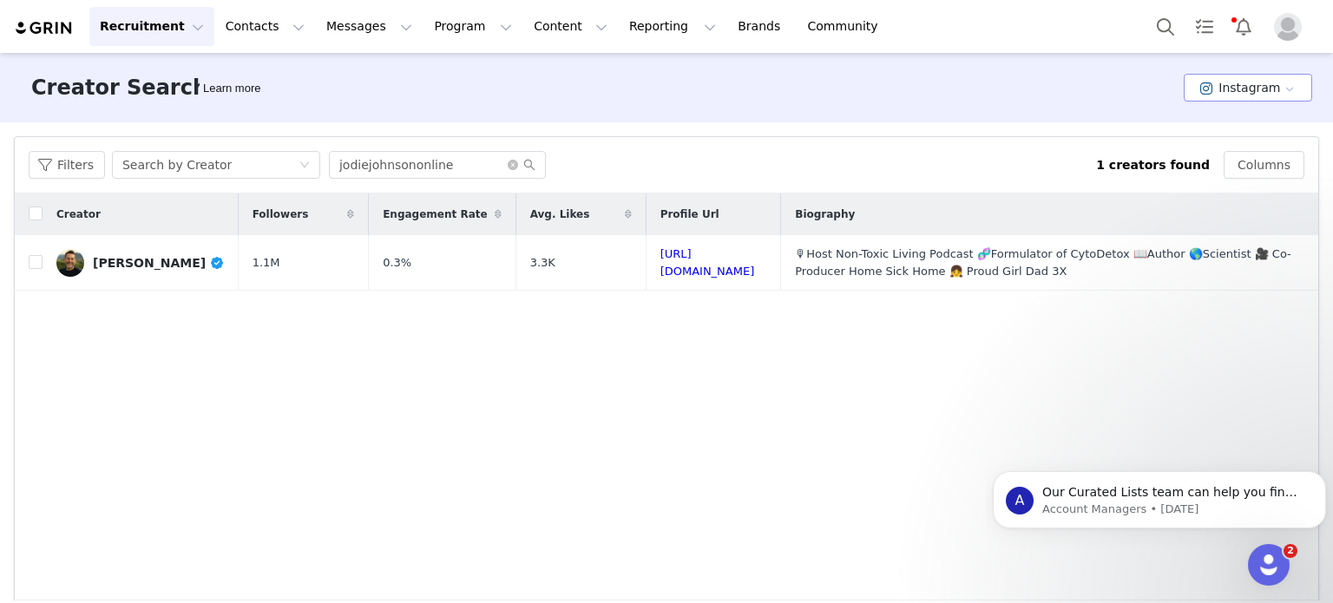
click at [1241, 93] on button "Instagram" at bounding box center [1248, 88] width 128 height 28
click at [1224, 144] on li "TikTok" at bounding box center [1239, 151] width 120 height 29
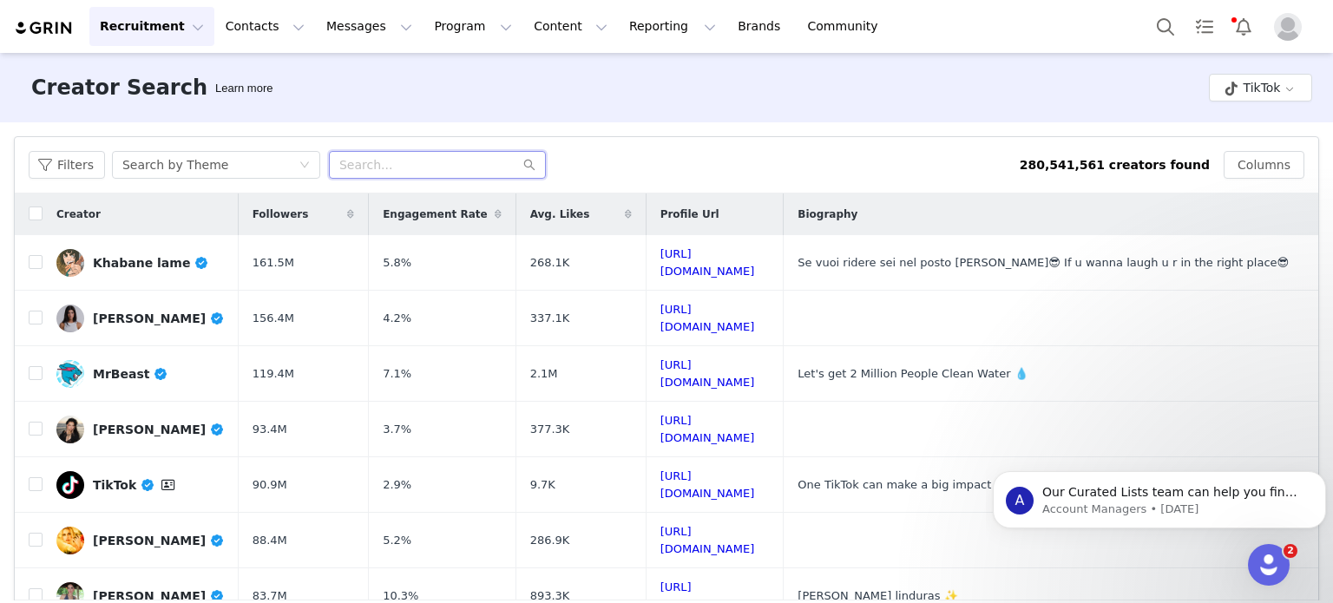
click at [404, 168] on input "text" at bounding box center [437, 165] width 217 height 28
click at [250, 172] on div "Search by Theme" at bounding box center [210, 165] width 176 height 26
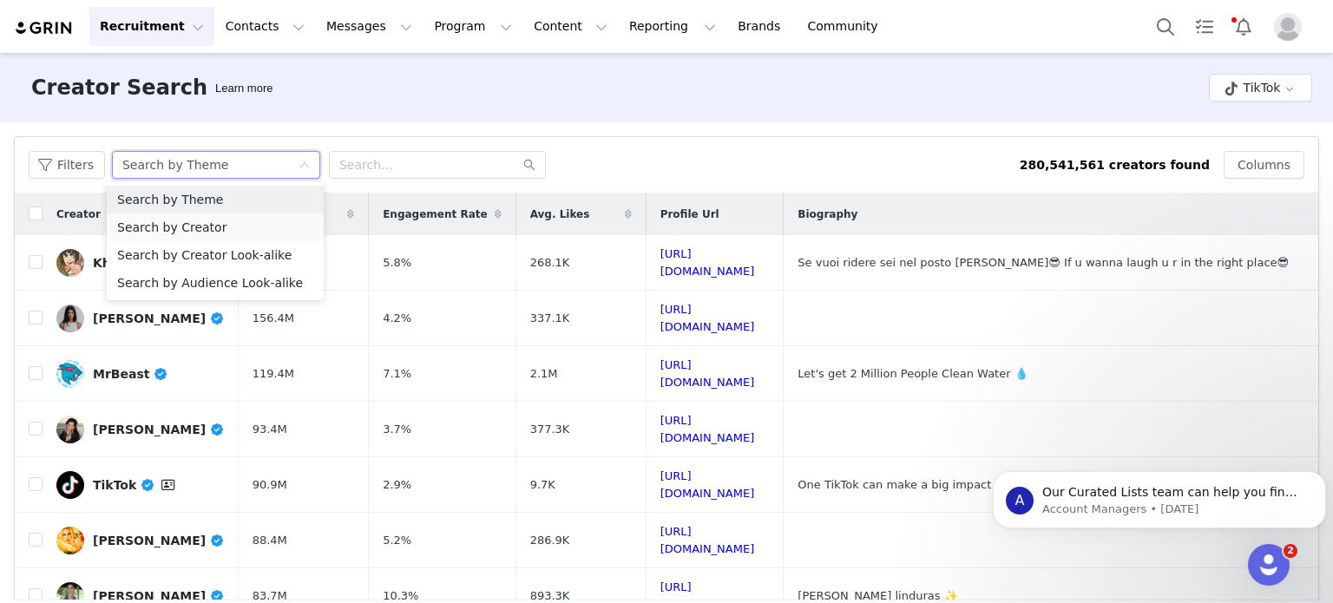
click at [251, 221] on li "Search by Creator" at bounding box center [215, 228] width 217 height 28
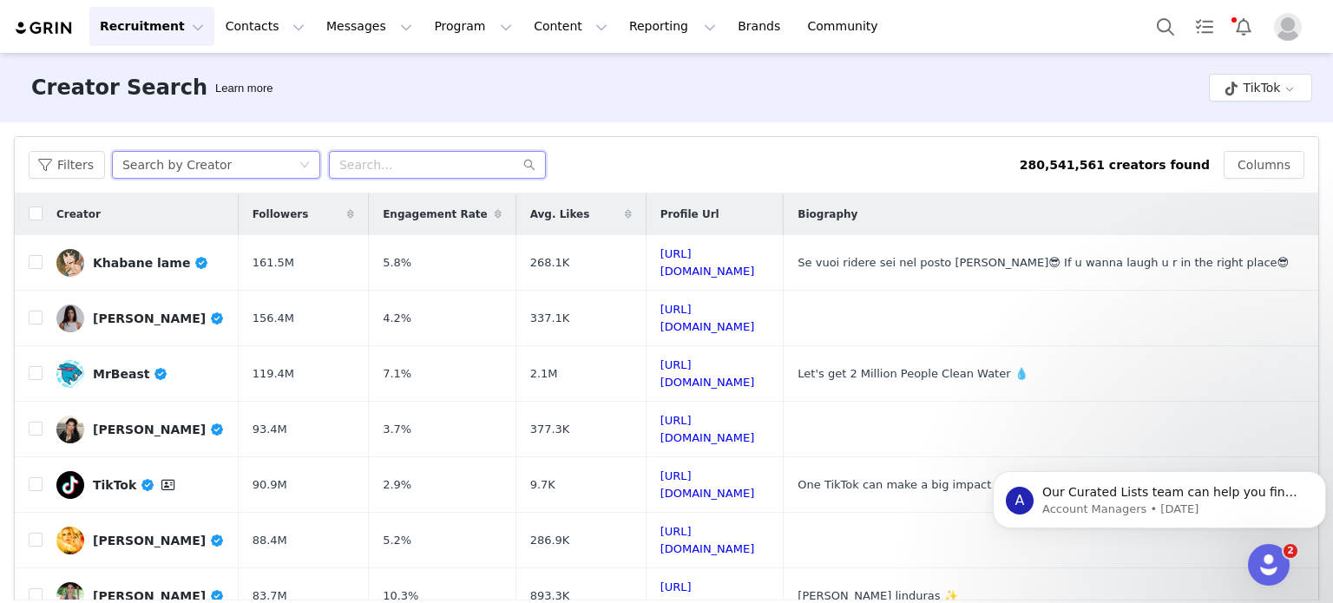
click at [405, 166] on input "text" at bounding box center [437, 165] width 217 height 28
paste input "jodiejohnsononline"
type input "jodiejohnsononline"
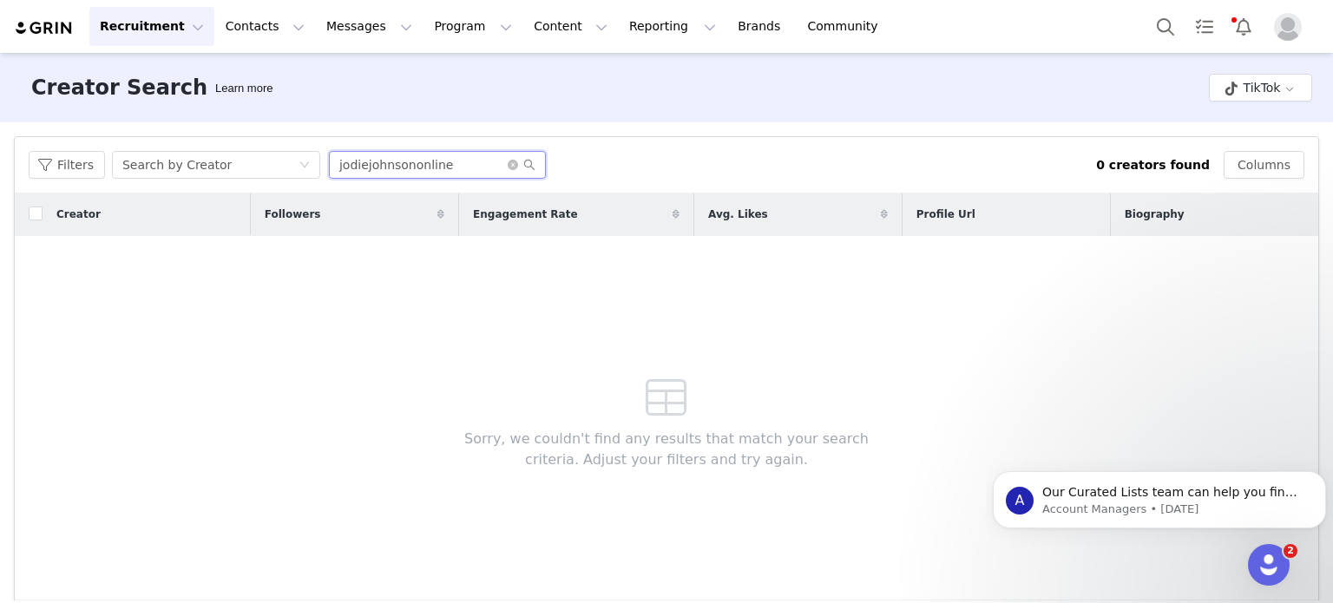
click at [441, 162] on input "jodiejohnsononline" at bounding box center [437, 165] width 217 height 28
click at [466, 158] on input "jodiejohnsononline" at bounding box center [437, 165] width 217 height 28
click at [1271, 95] on button "TikTok" at bounding box center [1260, 88] width 103 height 28
click at [1240, 115] on li "Instagram" at bounding box center [1249, 122] width 100 height 29
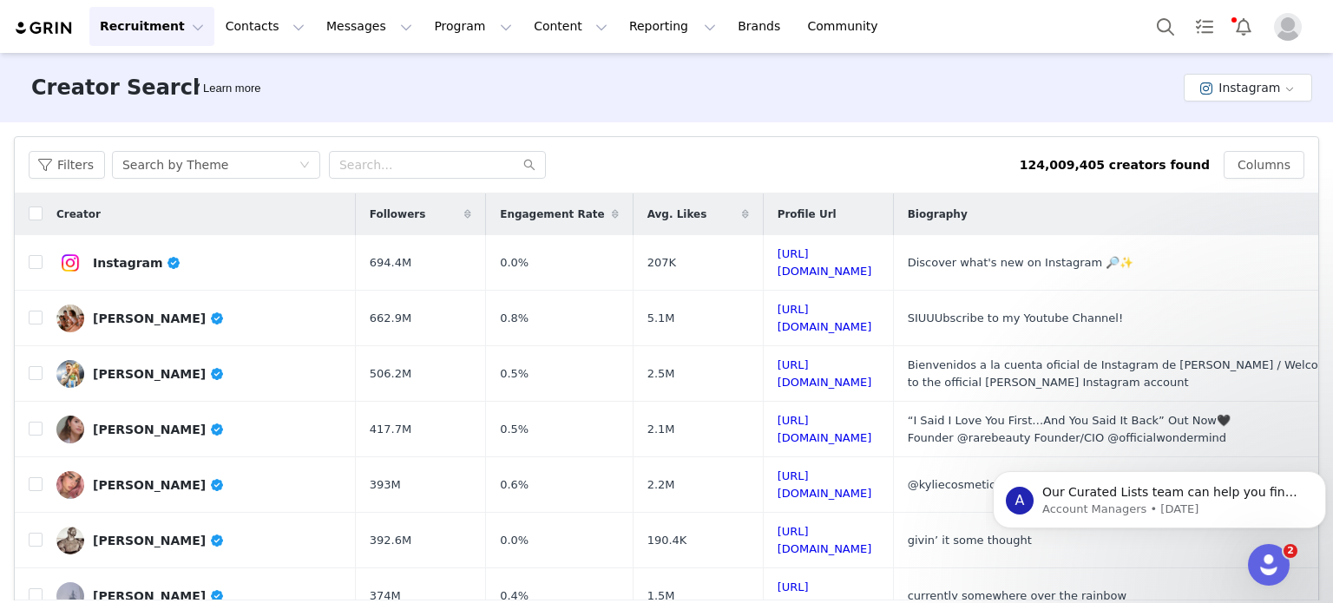
click at [229, 180] on div "Filters Search by Theme 124,009,405 creators found Columns" at bounding box center [667, 165] width 1304 height 56
click at [250, 167] on div "Search by Theme" at bounding box center [210, 165] width 176 height 26
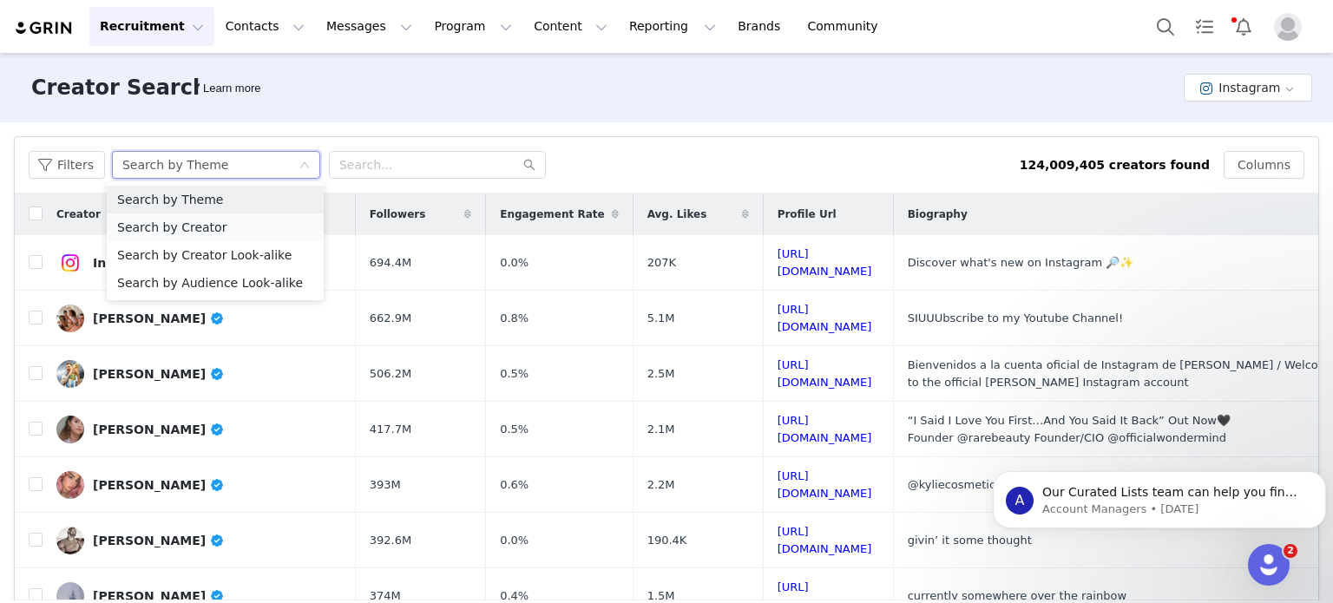
click at [269, 227] on li "Search by Creator" at bounding box center [215, 228] width 217 height 28
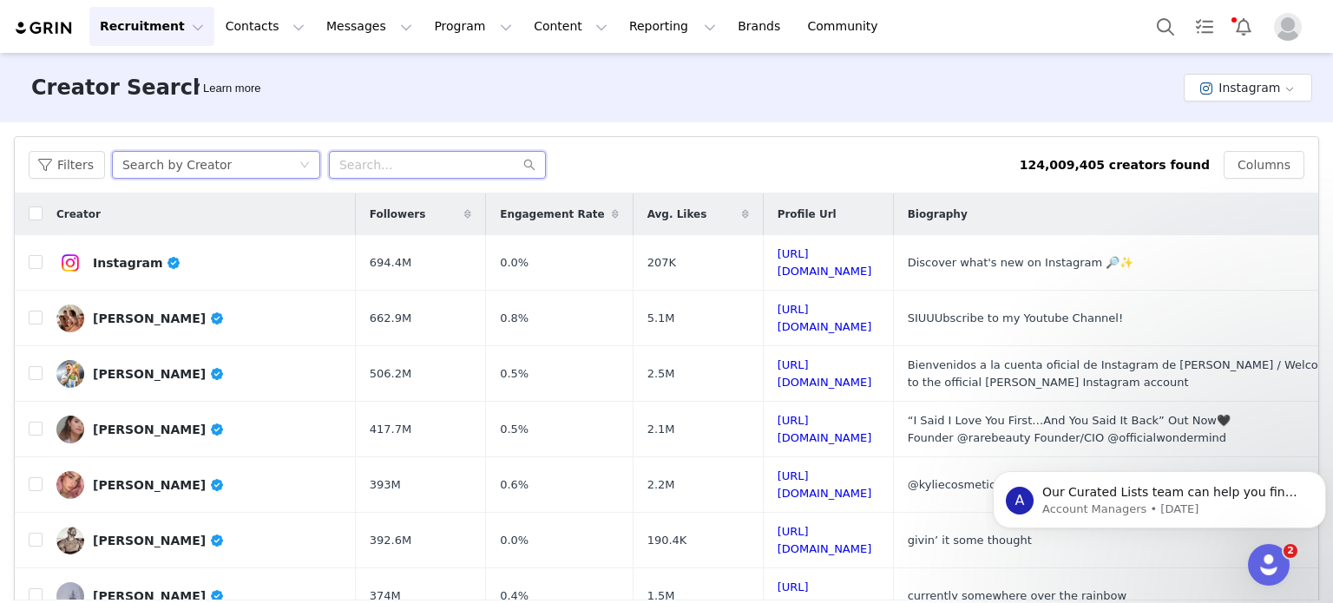
click at [395, 163] on input "text" at bounding box center [437, 165] width 217 height 28
paste input "jodiejohnsononline"
type input "jodiejohnsononline"
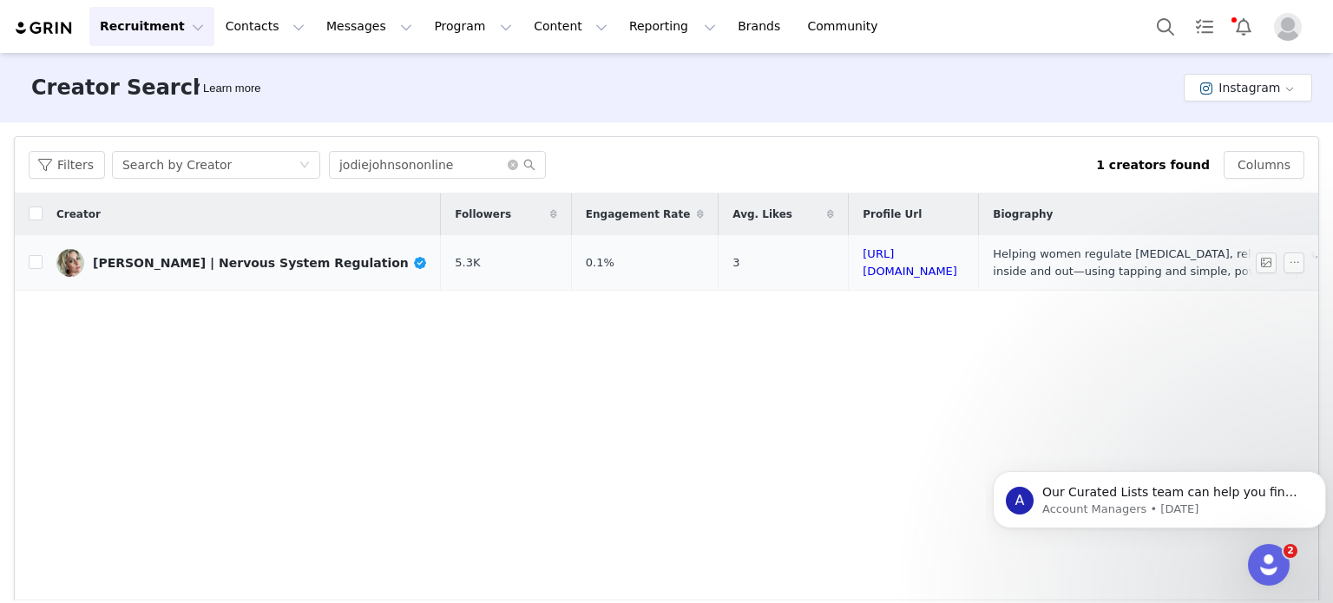
click at [257, 256] on div "[PERSON_NAME] | Nervous System Regulation" at bounding box center [260, 263] width 334 height 14
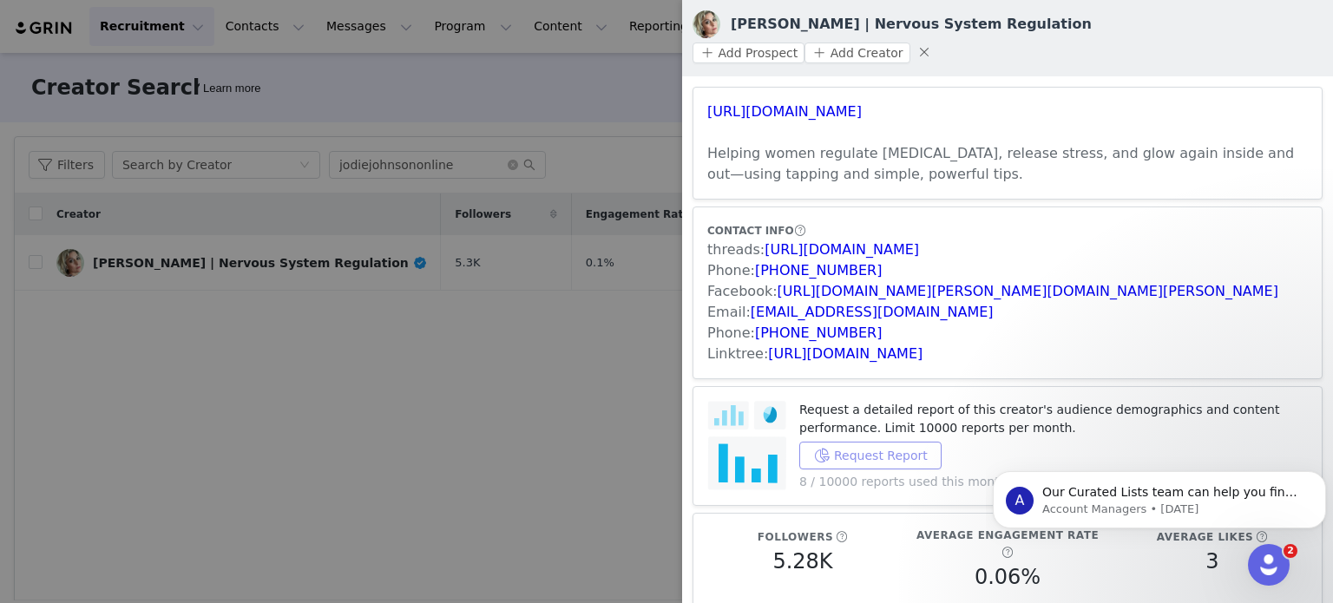
click at [847, 442] on button "Request Report" at bounding box center [870, 456] width 142 height 28
click at [1323, 471] on icon "Dismiss notification" at bounding box center [1322, 476] width 10 height 10
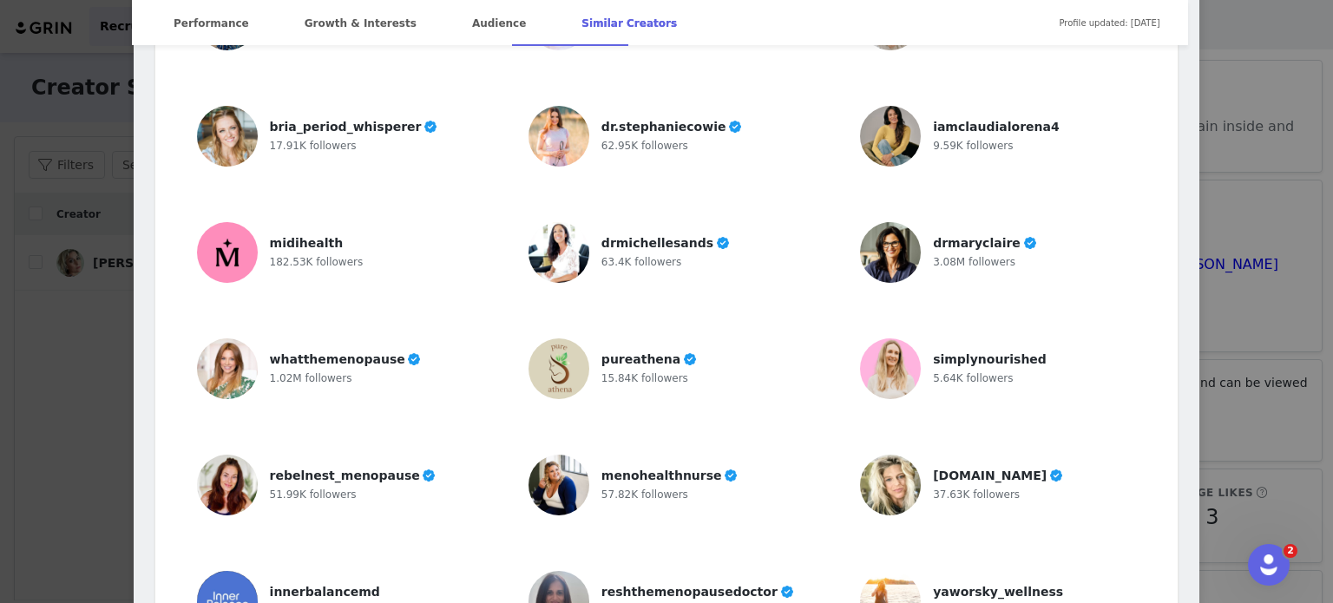
scroll to position [4403, 0]
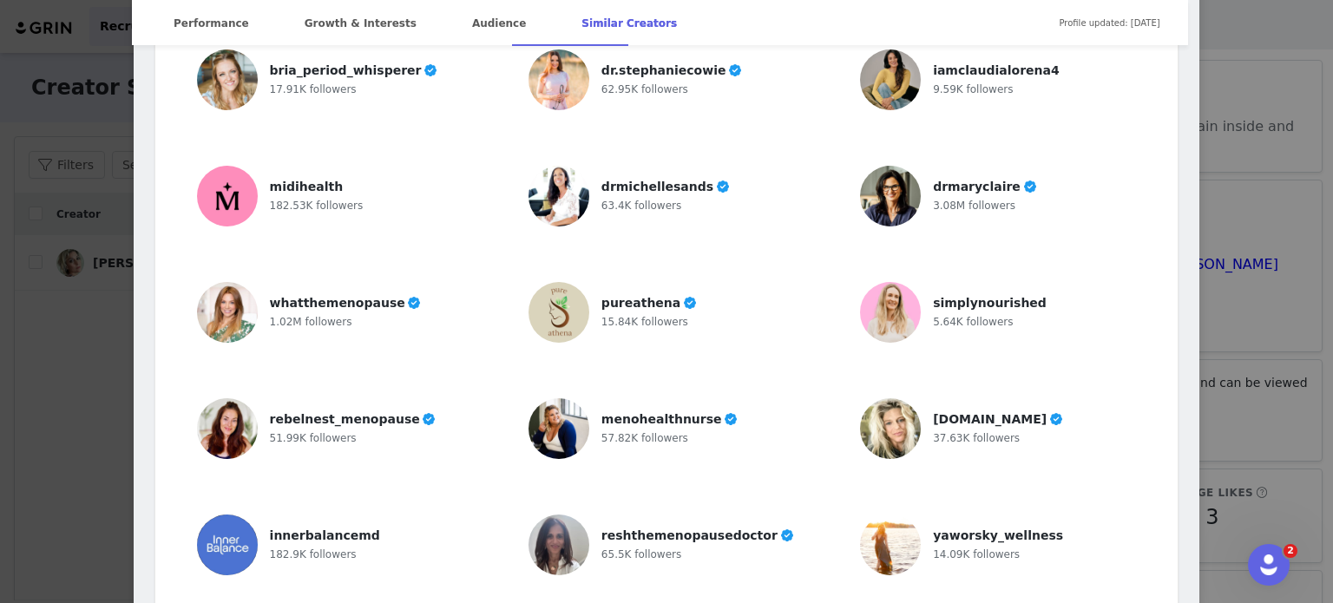
drag, startPoint x: 667, startPoint y: 529, endPoint x: 1036, endPoint y: 469, distance: 373.8
click at [1036, 469] on div "drmariza 169.49K followers waldorfwellness 350.36K followers ciarafoyinc 28.03K…" at bounding box center [667, 312] width 982 height 800
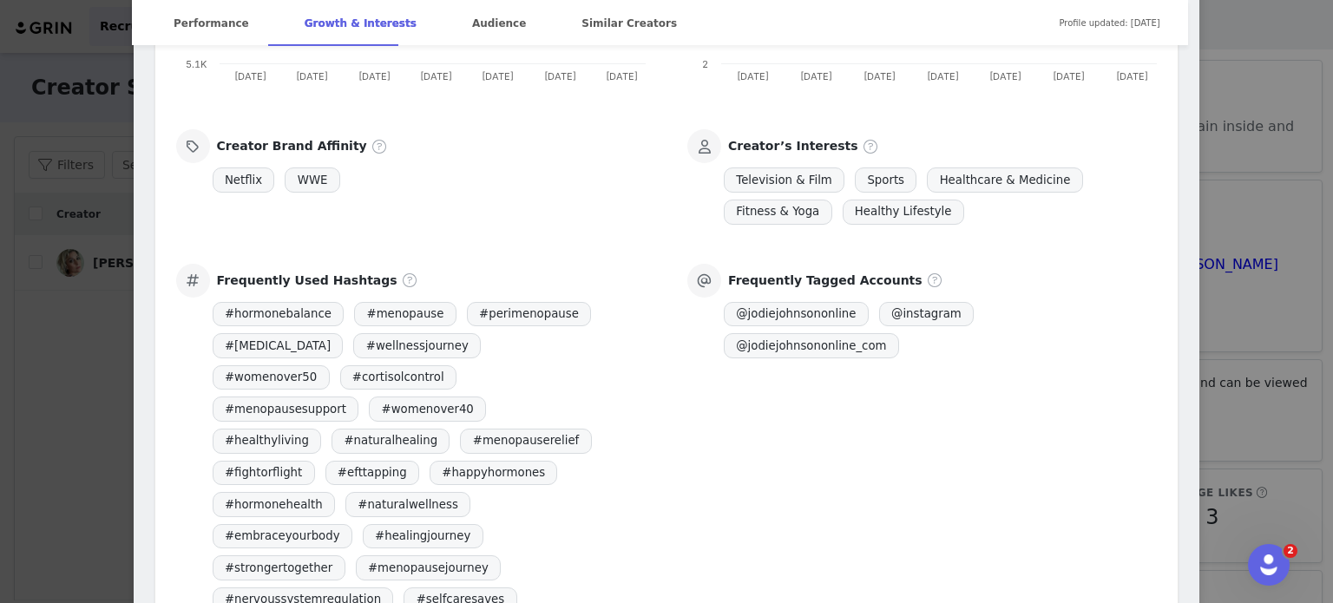
scroll to position [1212, 0]
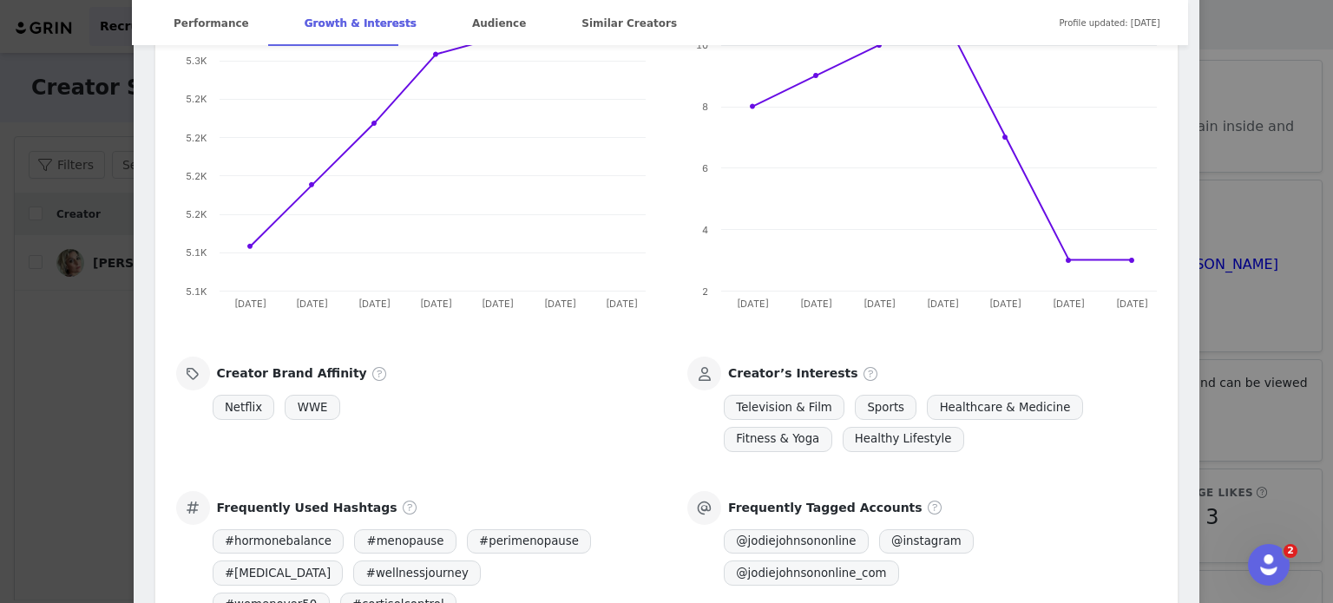
click at [1274, 325] on div "[PERSON_NAME] | Nervous System Regulation Verified @jodiejohnsononline Helping …" at bounding box center [666, 301] width 1333 height 603
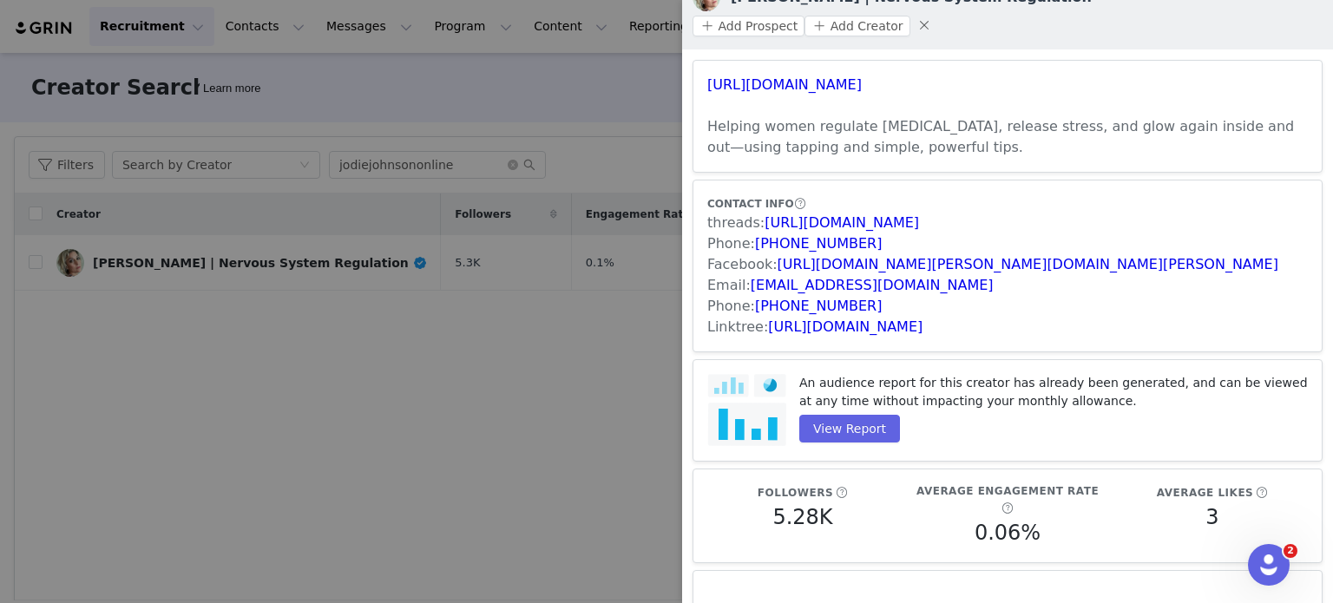
click at [397, 343] on div at bounding box center [666, 301] width 1333 height 603
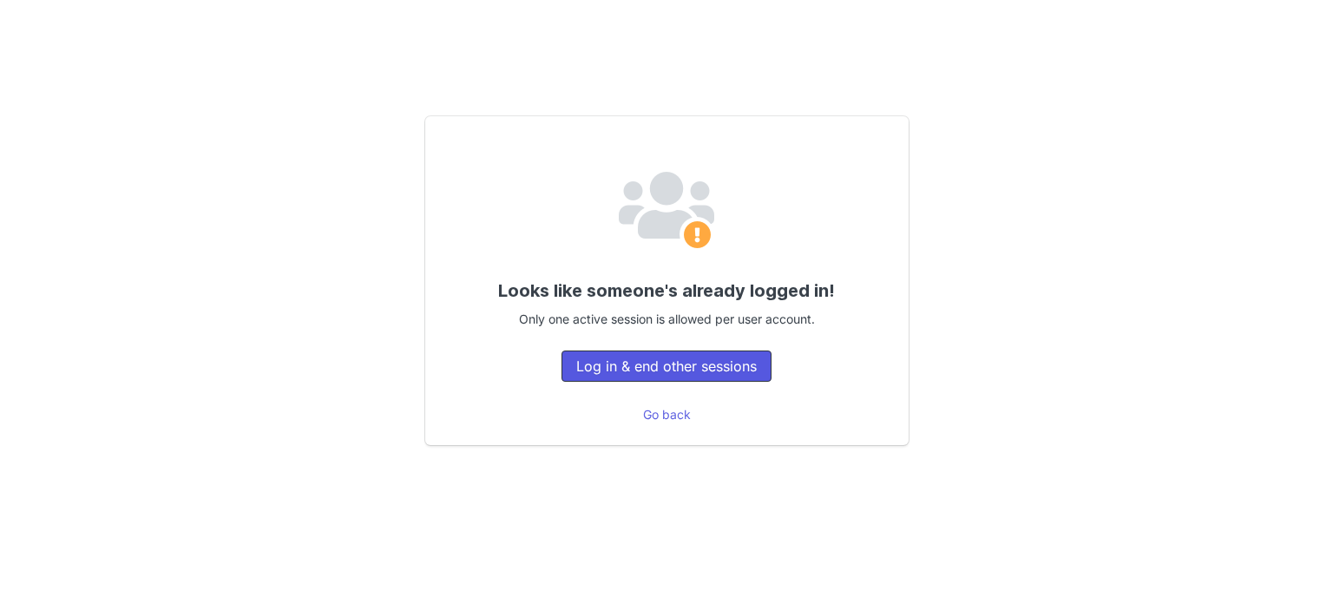
click at [746, 378] on button "Log in & end other sessions" at bounding box center [667, 366] width 210 height 31
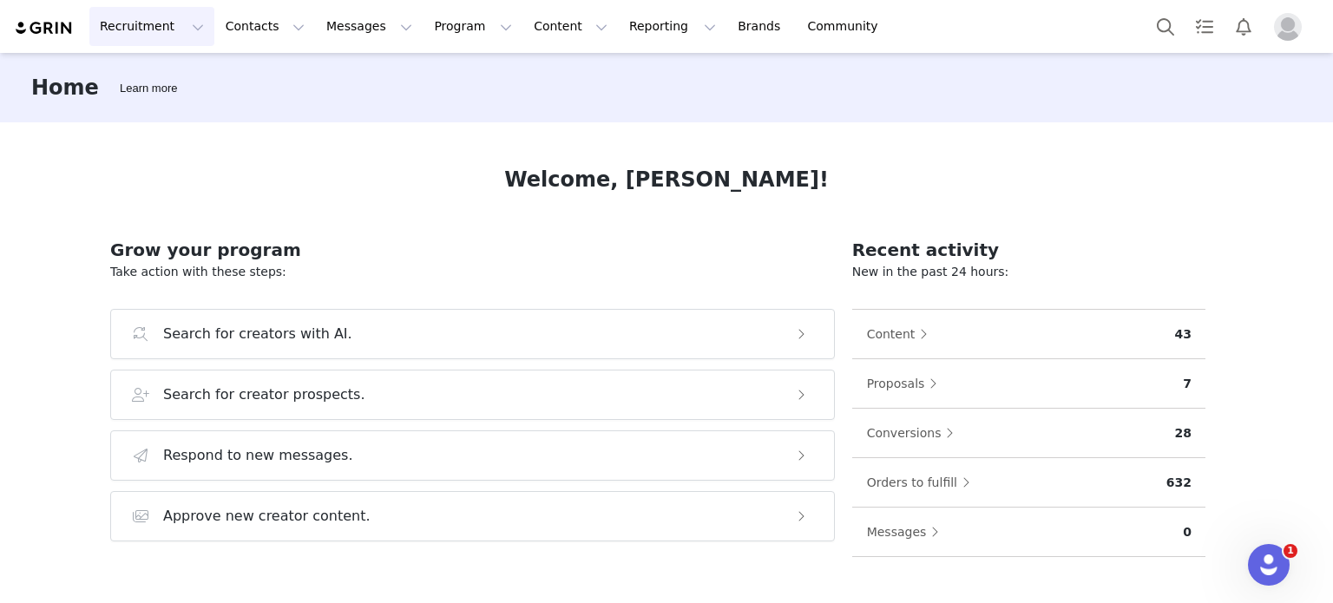
click at [141, 40] on button "Recruitment Recruitment" at bounding box center [151, 26] width 125 height 39
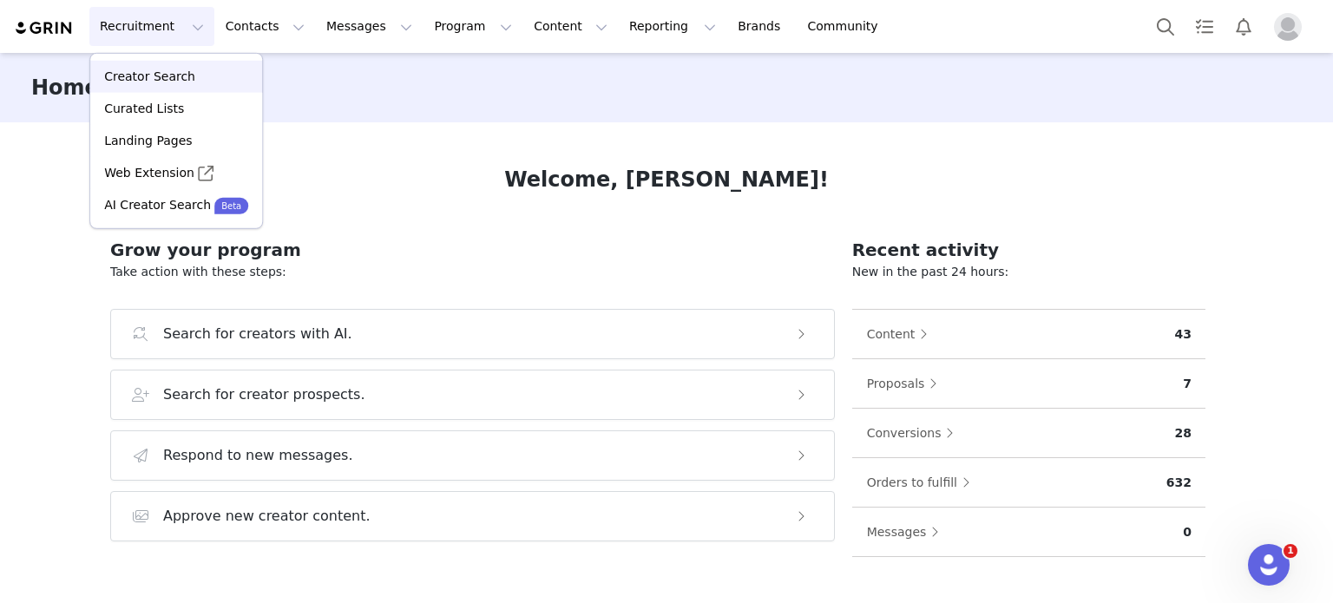
click at [223, 78] on div "Creator Search" at bounding box center [176, 77] width 151 height 18
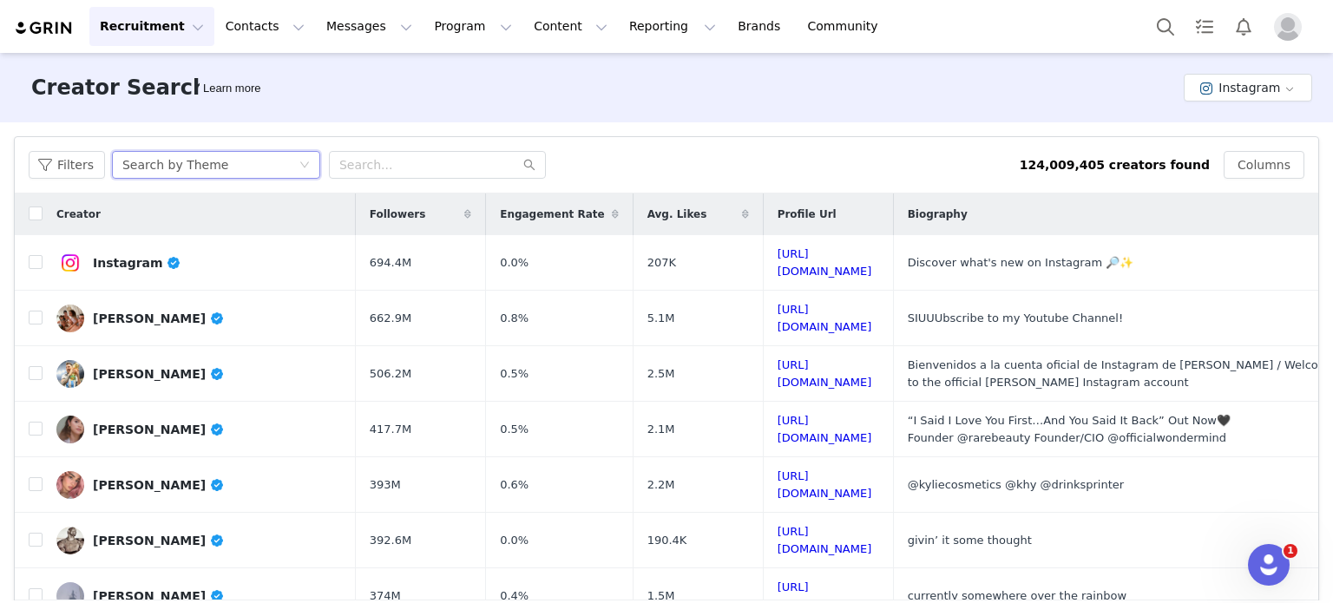
click at [229, 168] on div "Search by Theme" at bounding box center [210, 165] width 176 height 26
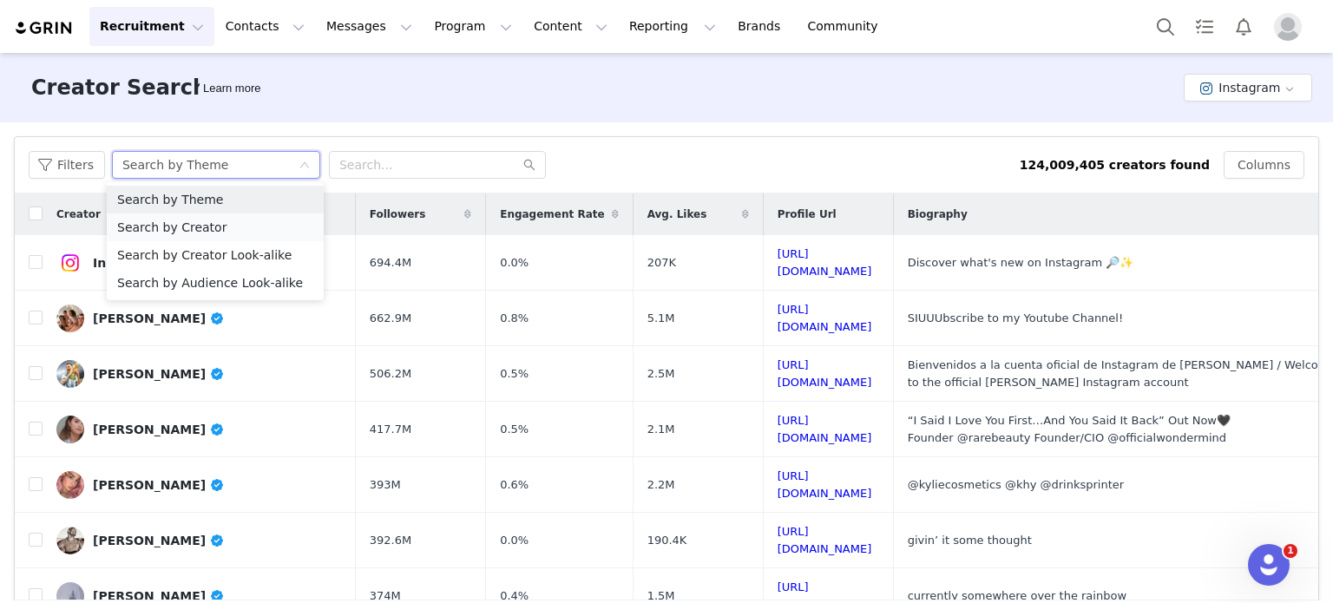
click at [227, 225] on li "Search by Creator" at bounding box center [215, 228] width 217 height 28
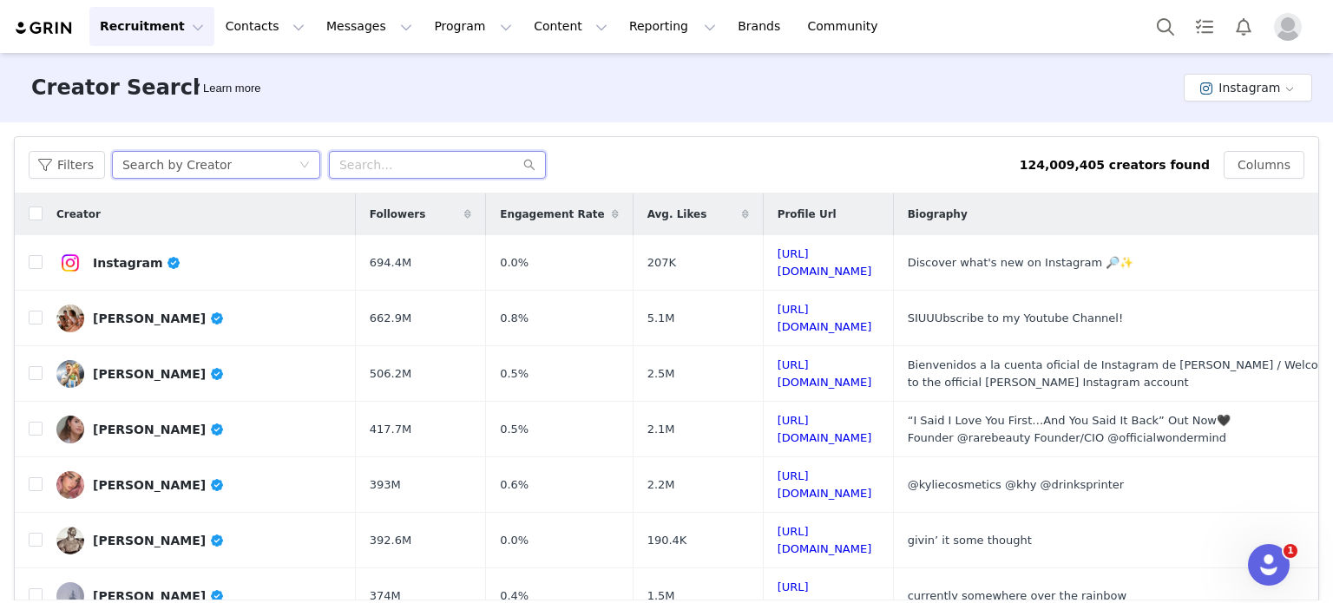
click at [450, 172] on input "text" at bounding box center [437, 165] width 217 height 28
click at [1238, 88] on button "Instagram" at bounding box center [1248, 88] width 128 height 28
click at [1199, 137] on li "TikTok" at bounding box center [1239, 151] width 120 height 29
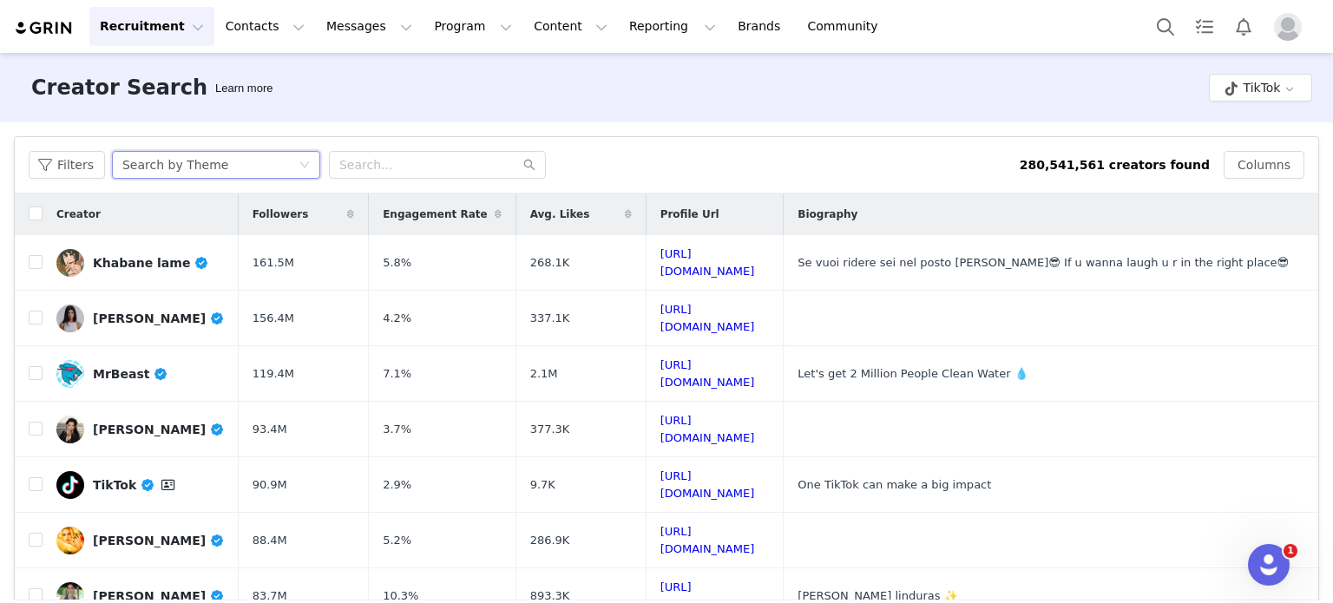
click at [285, 167] on div "Search by Theme" at bounding box center [210, 165] width 176 height 26
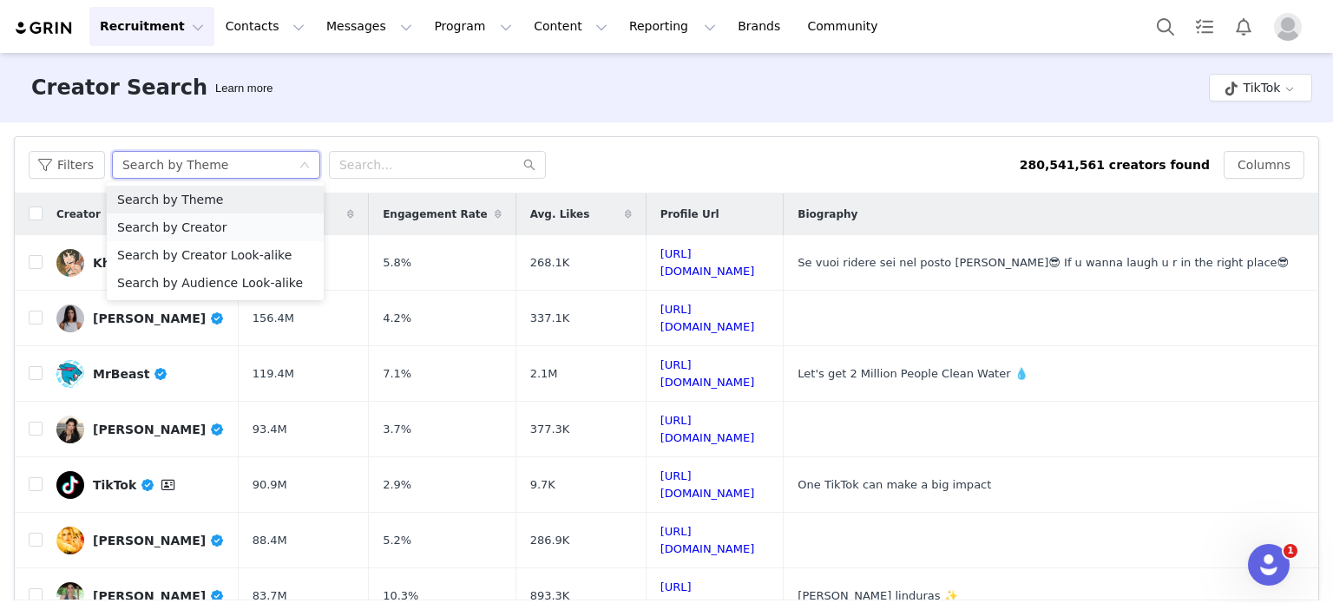
click at [262, 218] on li "Search by Creator" at bounding box center [215, 228] width 217 height 28
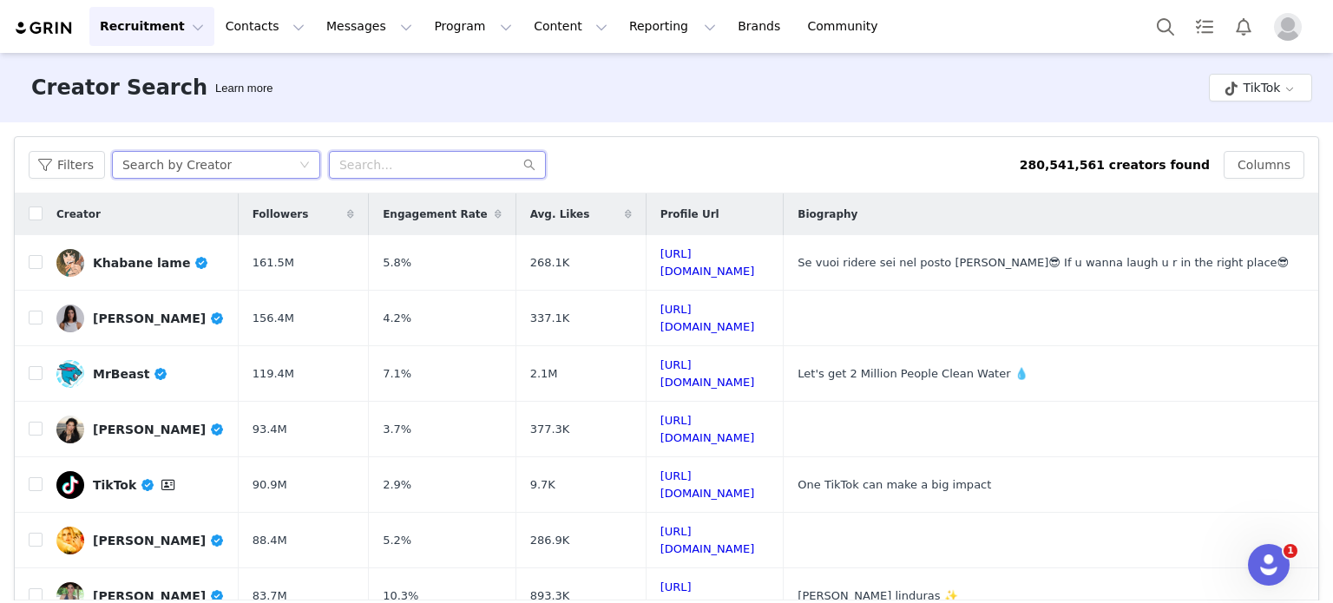
click at [398, 167] on input "text" at bounding box center [437, 165] width 217 height 28
paste input "jodiejohnsononline"
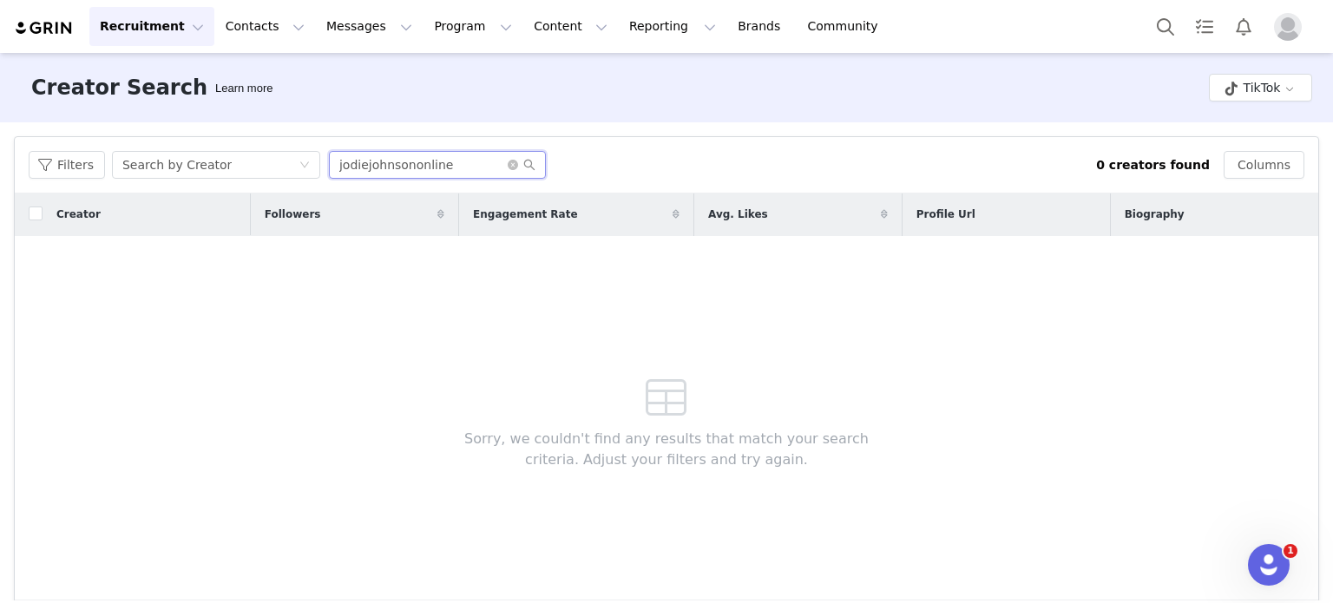
click at [398, 167] on input "jodiejohnsononline" at bounding box center [437, 165] width 217 height 28
click at [450, 164] on input "jodiejohnsononline" at bounding box center [437, 165] width 217 height 28
click at [399, 168] on input "jodiejohnsononline" at bounding box center [437, 165] width 217 height 28
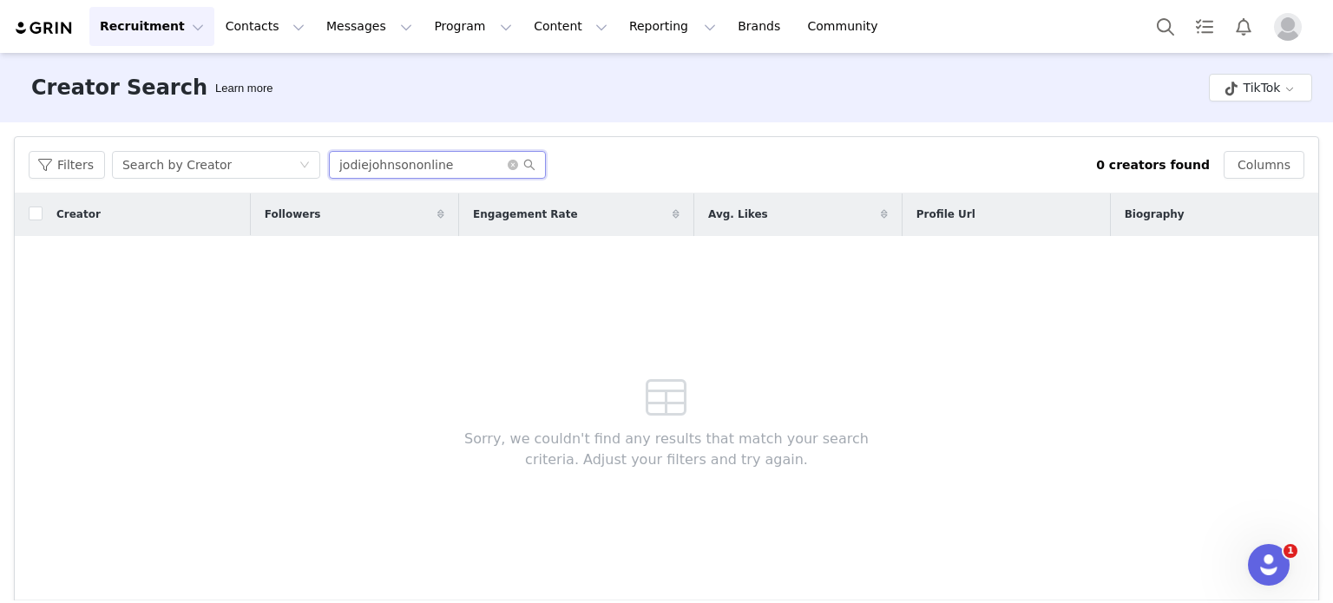
paste input "https://www.tiktok.com/@"
type input "https://www.tiktok.com/@jodiejohnsononline"
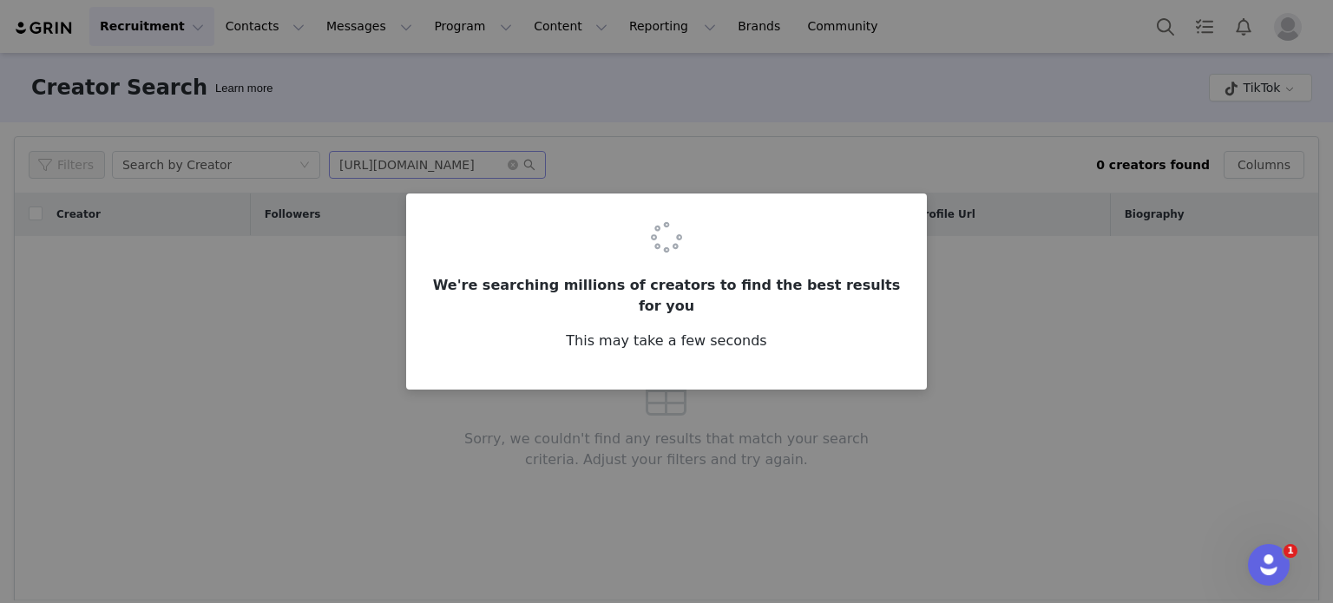
scroll to position [0, 0]
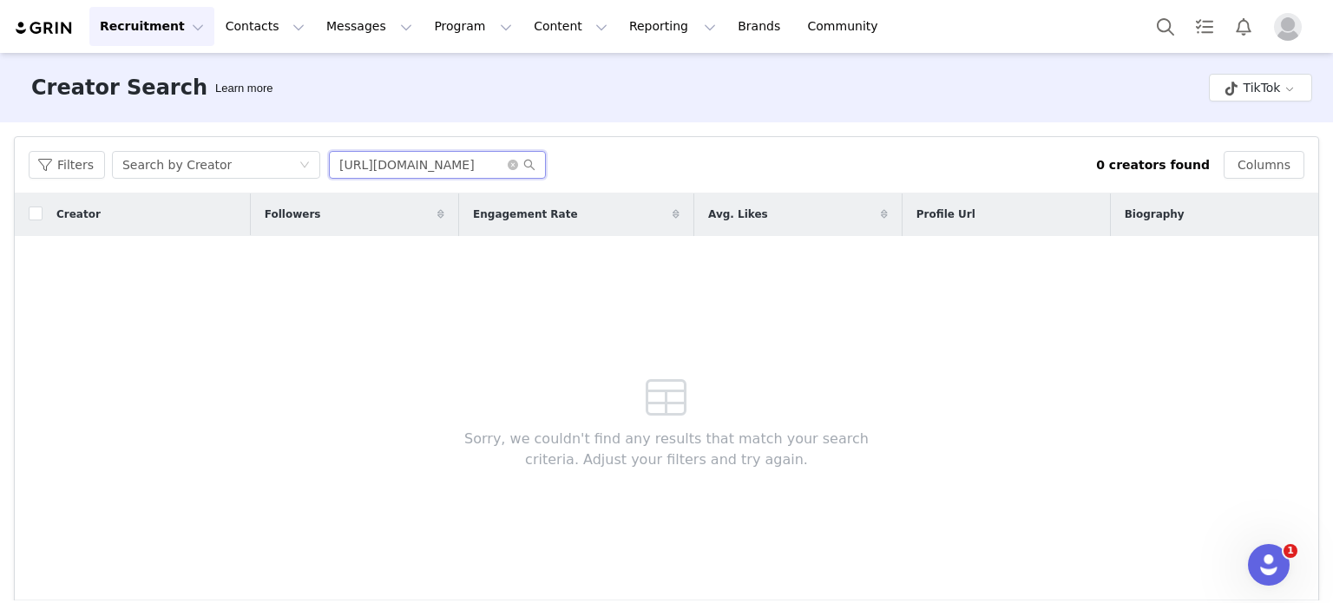
click at [399, 168] on input "https://www.tiktok.com/@jodiejohnsononline" at bounding box center [437, 165] width 217 height 28
click at [191, 165] on div "Search by Creator" at bounding box center [176, 165] width 109 height 26
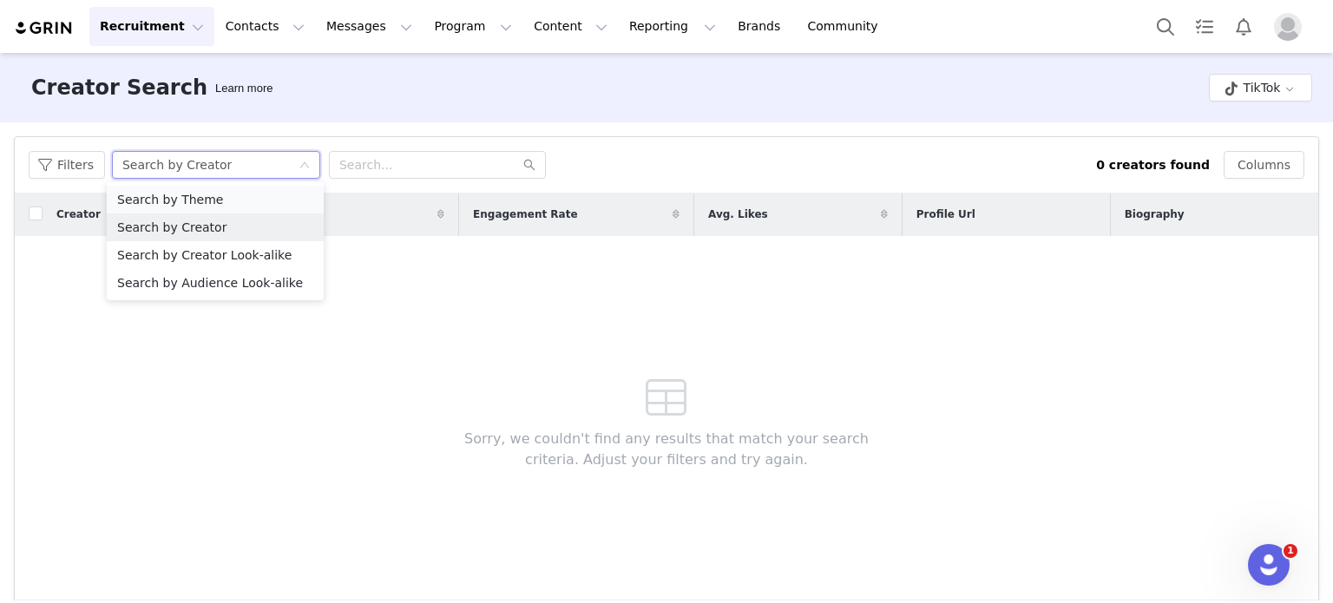
click at [215, 208] on li "Search by Theme" at bounding box center [215, 200] width 217 height 28
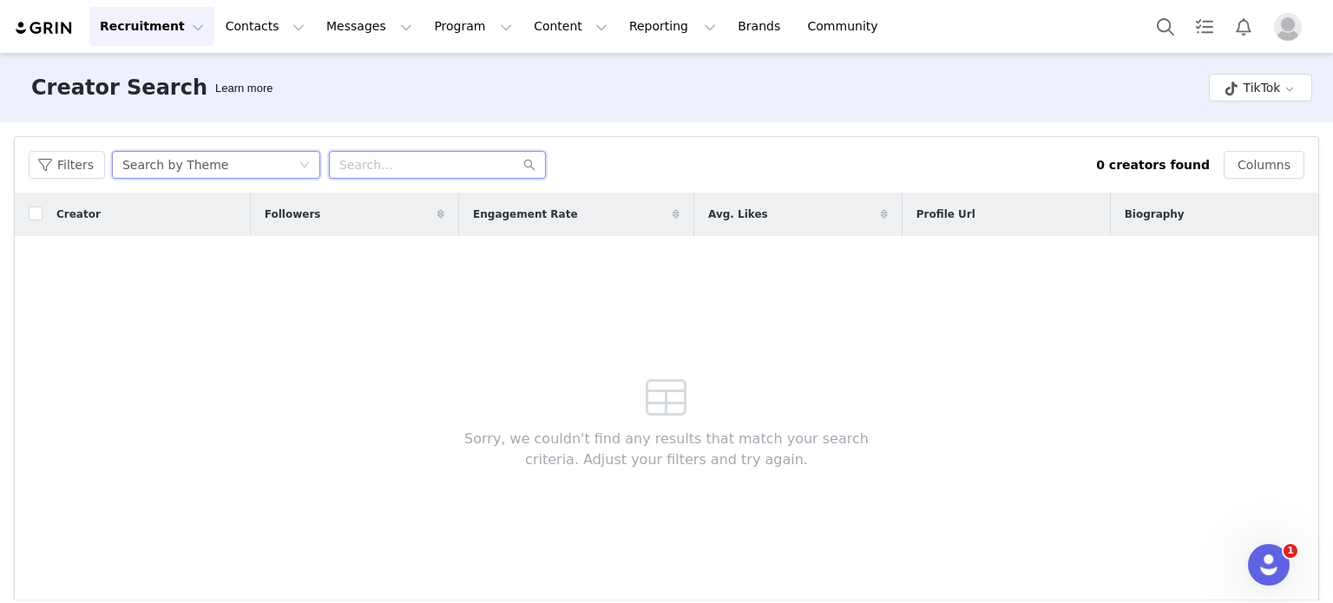
click at [358, 164] on input "text" at bounding box center [437, 165] width 217 height 28
type input "c"
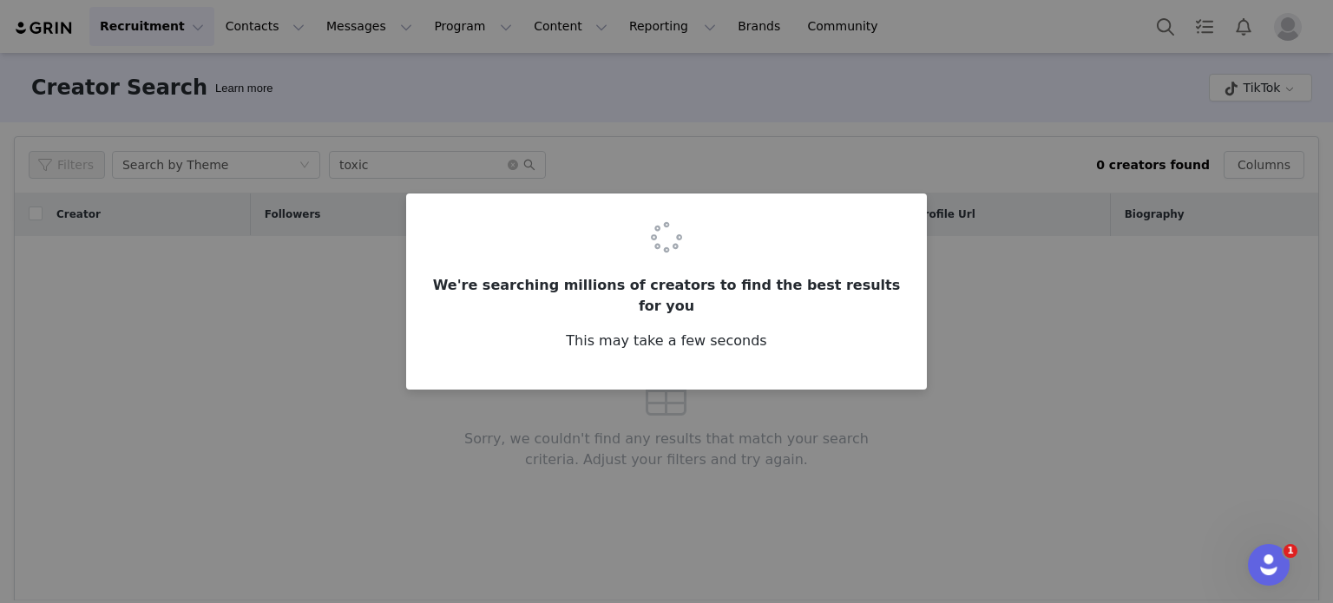
click at [395, 164] on div "We're searching millions of creators to find the best results for you This may …" at bounding box center [666, 301] width 1333 height 603
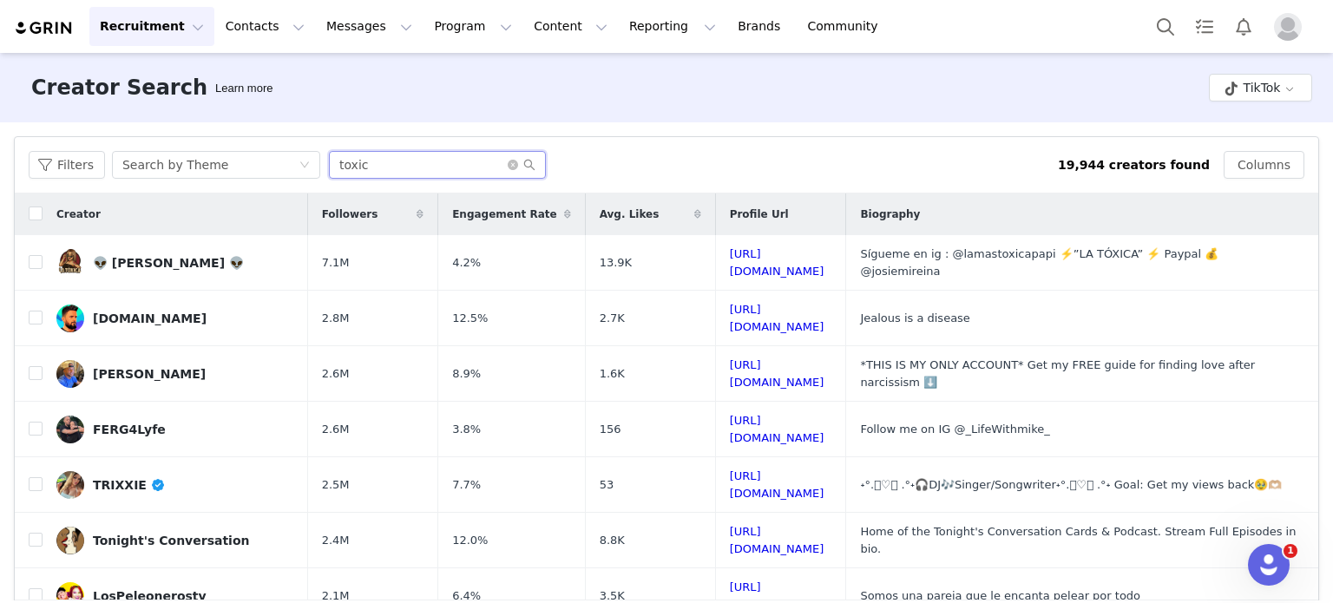
click at [434, 166] on input "toxic" at bounding box center [437, 165] width 217 height 28
type input "non toxic"
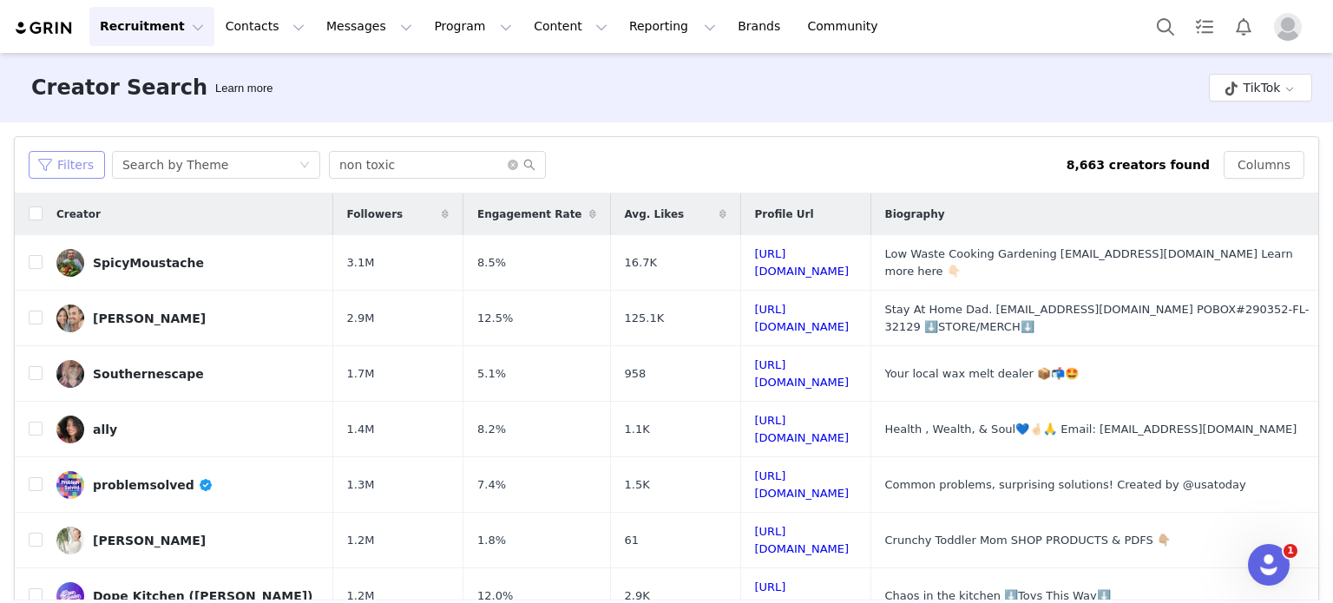
click at [79, 160] on button "Filters" at bounding box center [67, 165] width 76 height 28
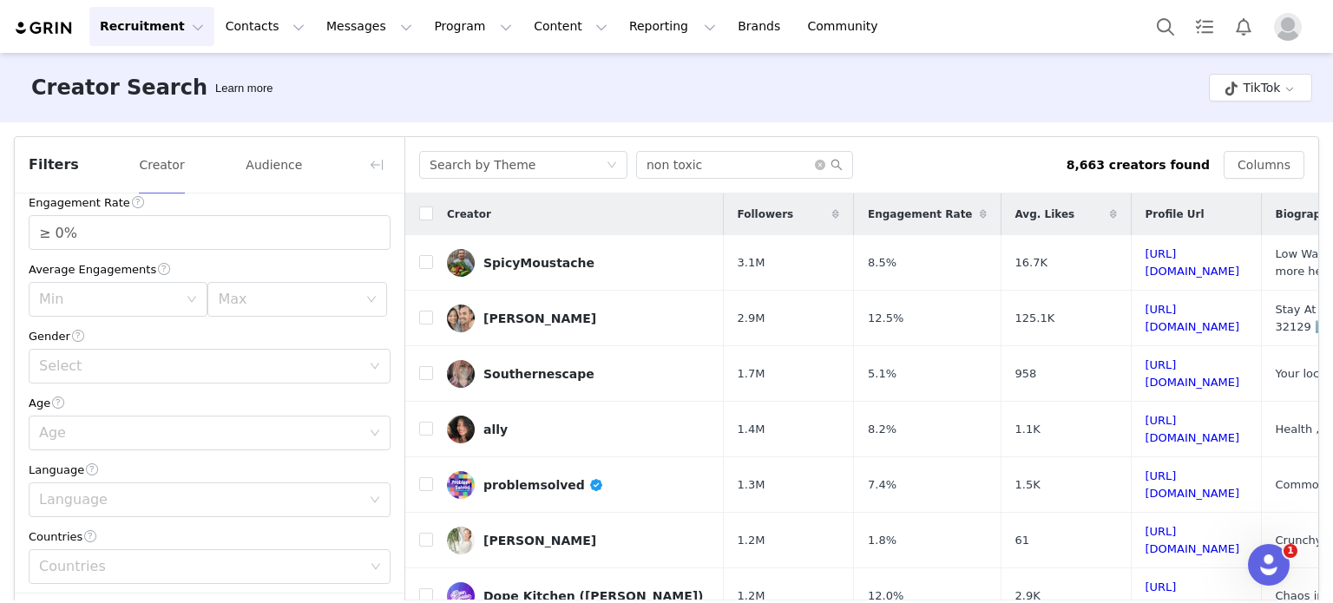
scroll to position [207, 0]
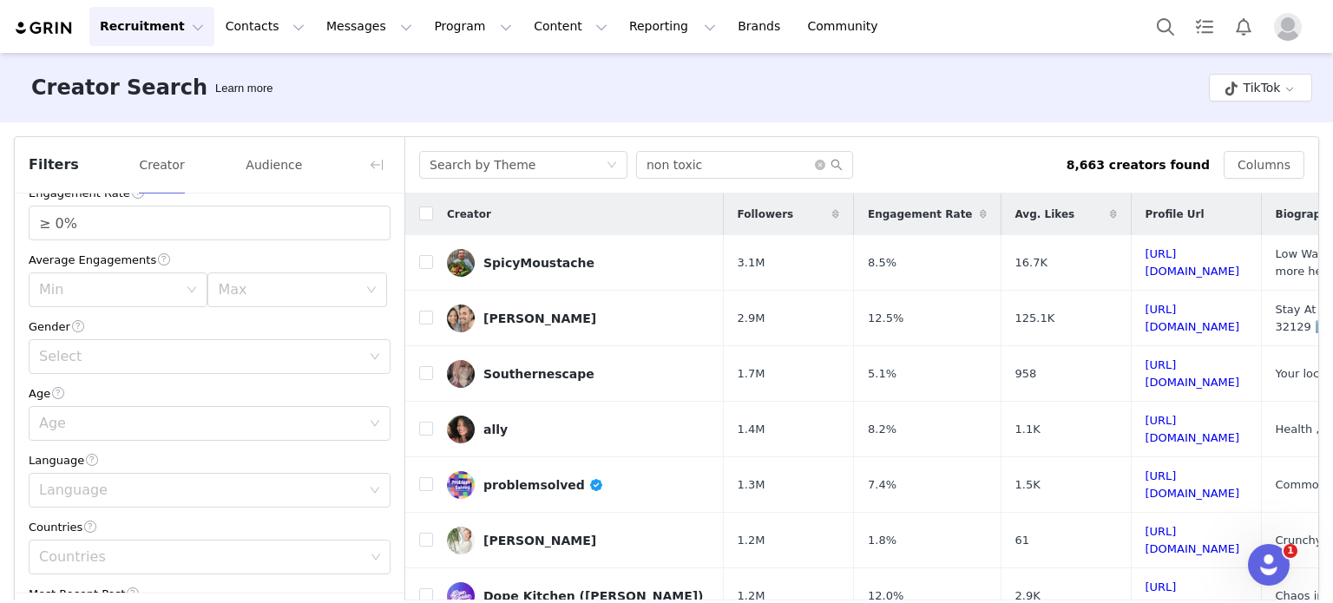
click at [168, 402] on div "Age" at bounding box center [210, 393] width 362 height 18
click at [145, 414] on div "Age" at bounding box center [204, 423] width 330 height 33
click at [153, 554] on li "45-64" at bounding box center [203, 546] width 349 height 28
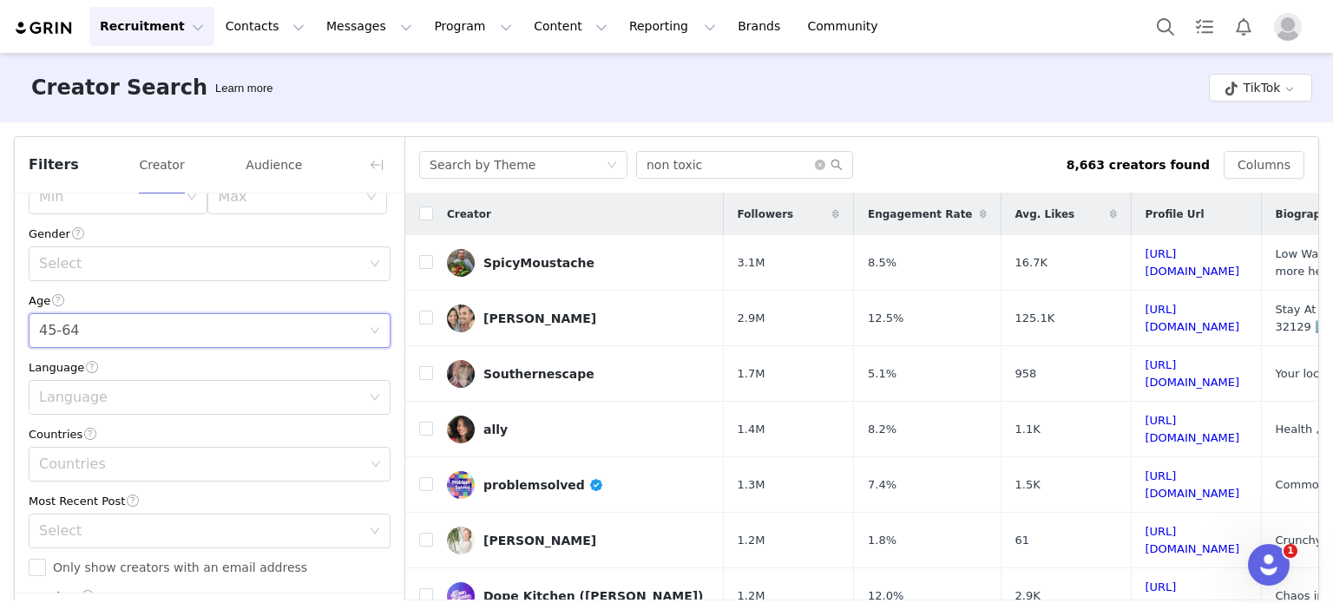
scroll to position [305, 0]
click at [160, 379] on div "Language" at bounding box center [204, 393] width 330 height 33
click at [121, 450] on div "Countries" at bounding box center [203, 459] width 338 height 33
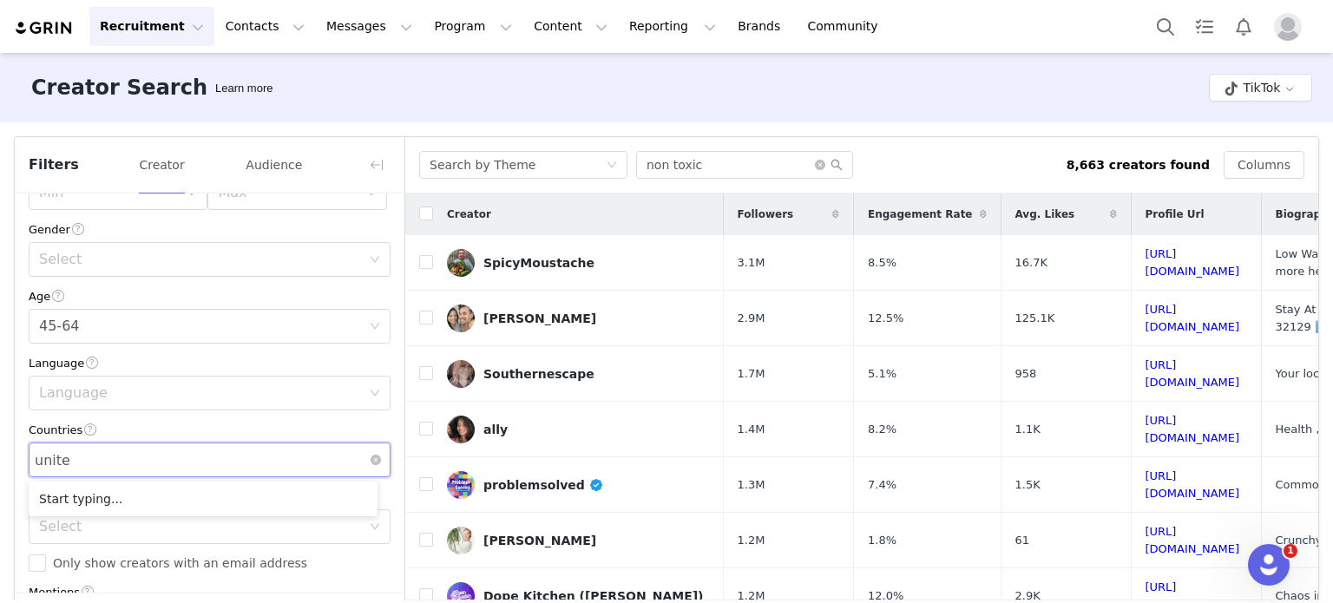
type input "united"
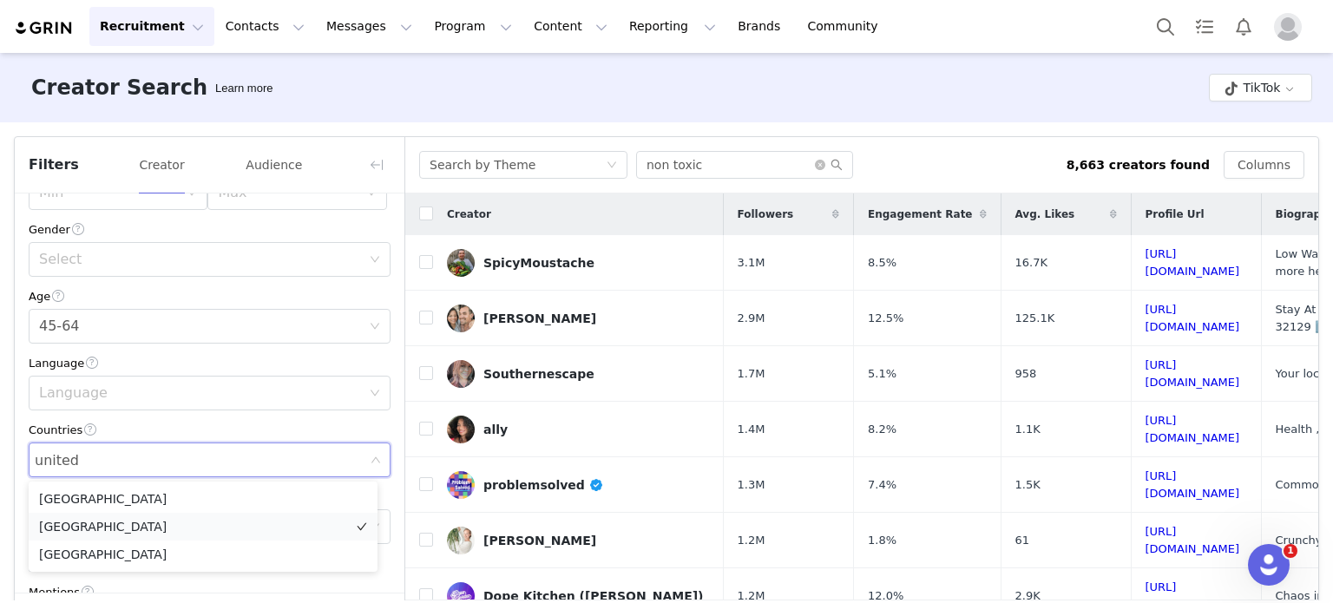
click at [155, 523] on li "[GEOGRAPHIC_DATA]" at bounding box center [203, 527] width 349 height 28
click at [339, 425] on div "Countries" at bounding box center [210, 430] width 362 height 18
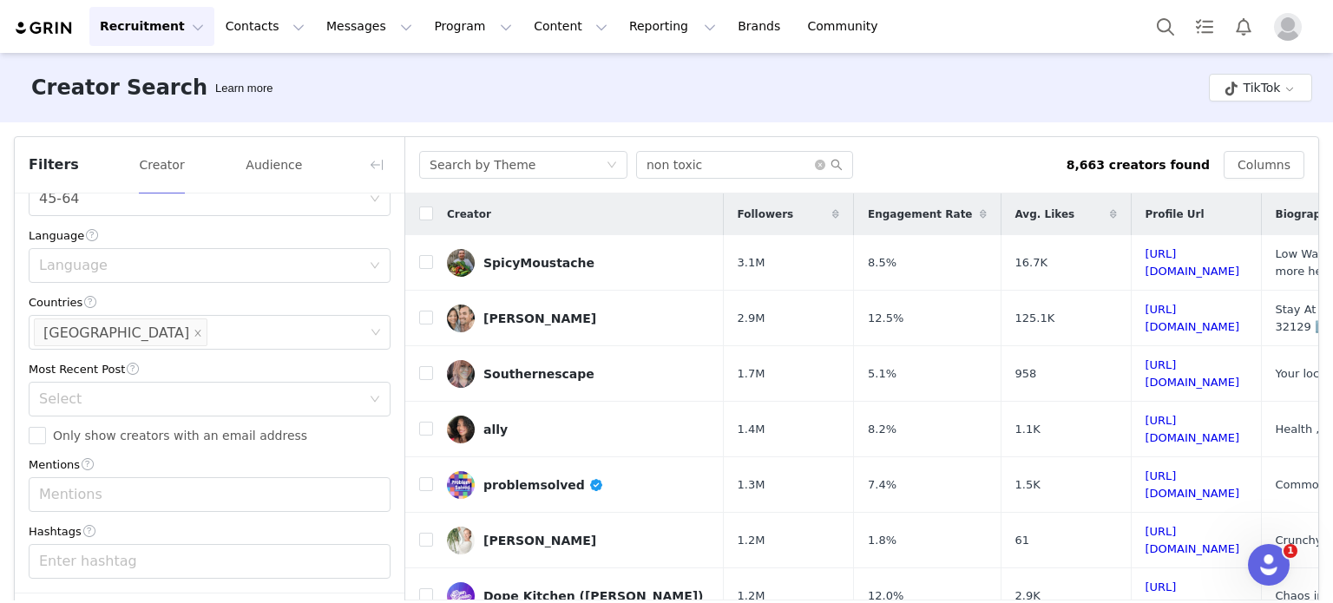
scroll to position [69, 0]
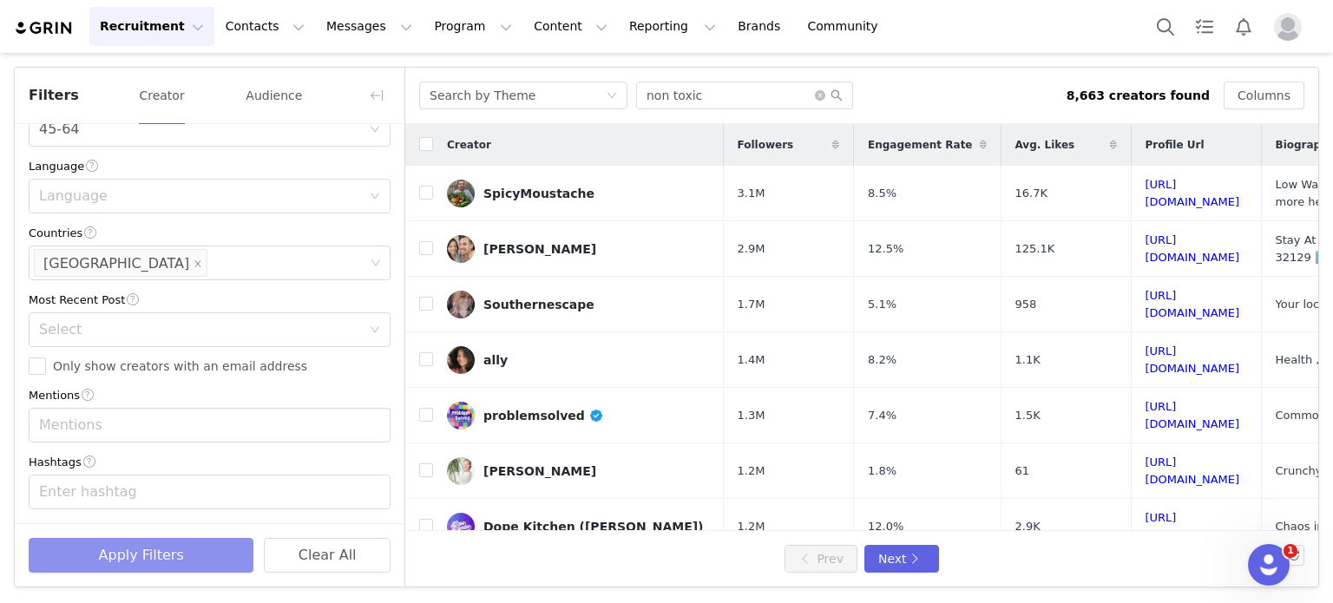
click at [177, 555] on button "Apply Filters" at bounding box center [141, 555] width 225 height 35
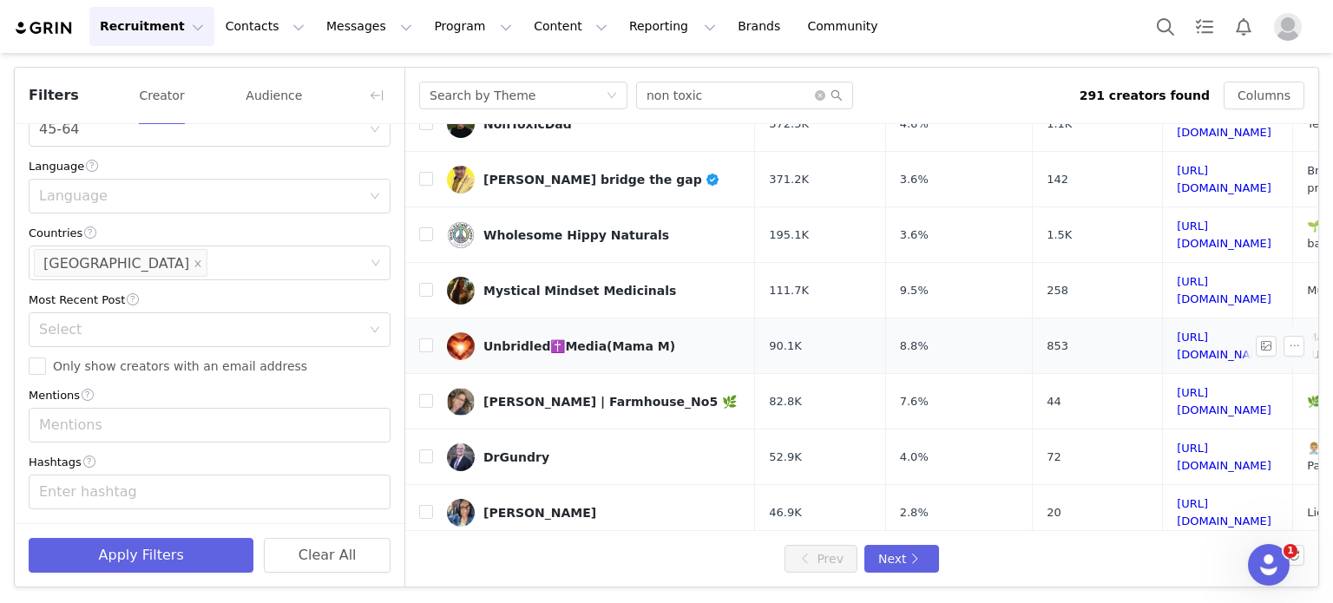
scroll to position [0, 0]
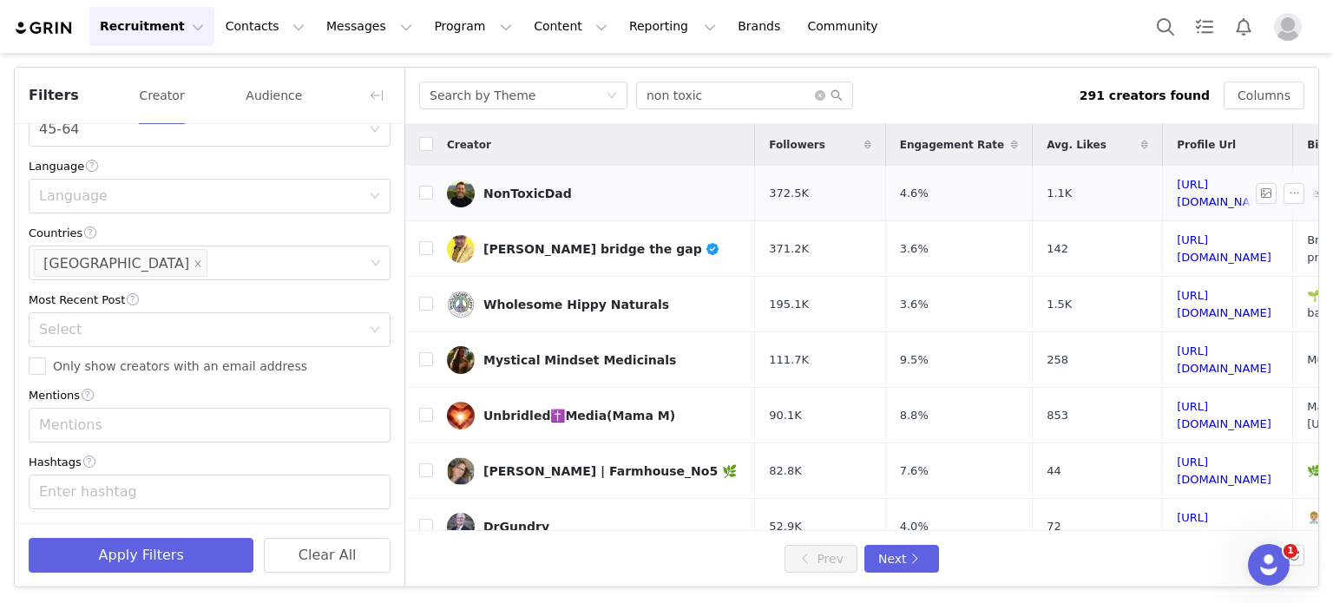
click at [576, 195] on link "NonToxicDad" at bounding box center [594, 194] width 294 height 28
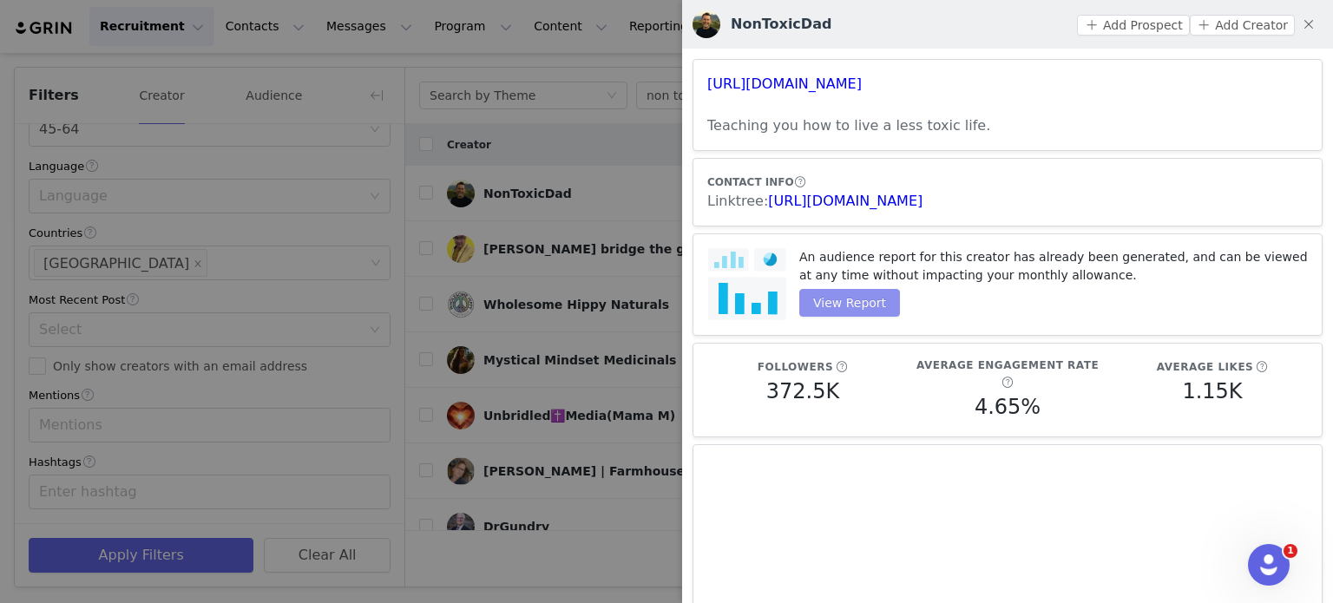
click at [864, 309] on button "View Report" at bounding box center [849, 303] width 101 height 28
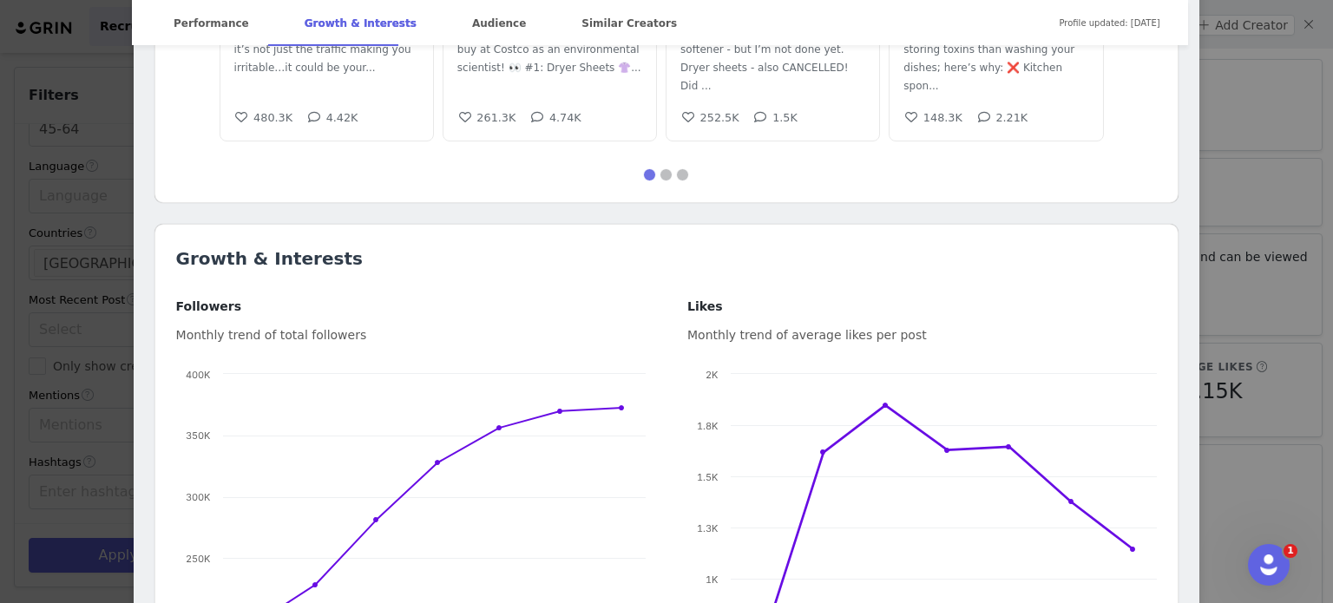
scroll to position [647, 0]
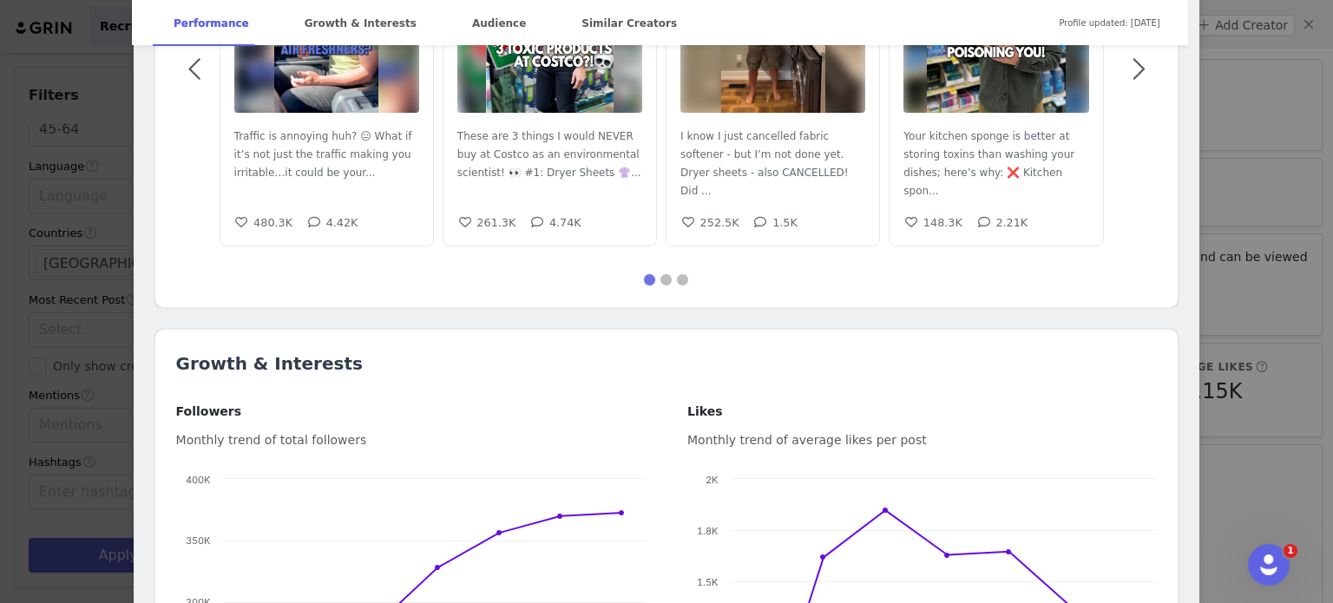
click at [1243, 260] on div "NonToxicDad @nontoxicdad Teaching you how to live a less toxic life. Location […" at bounding box center [666, 301] width 1333 height 603
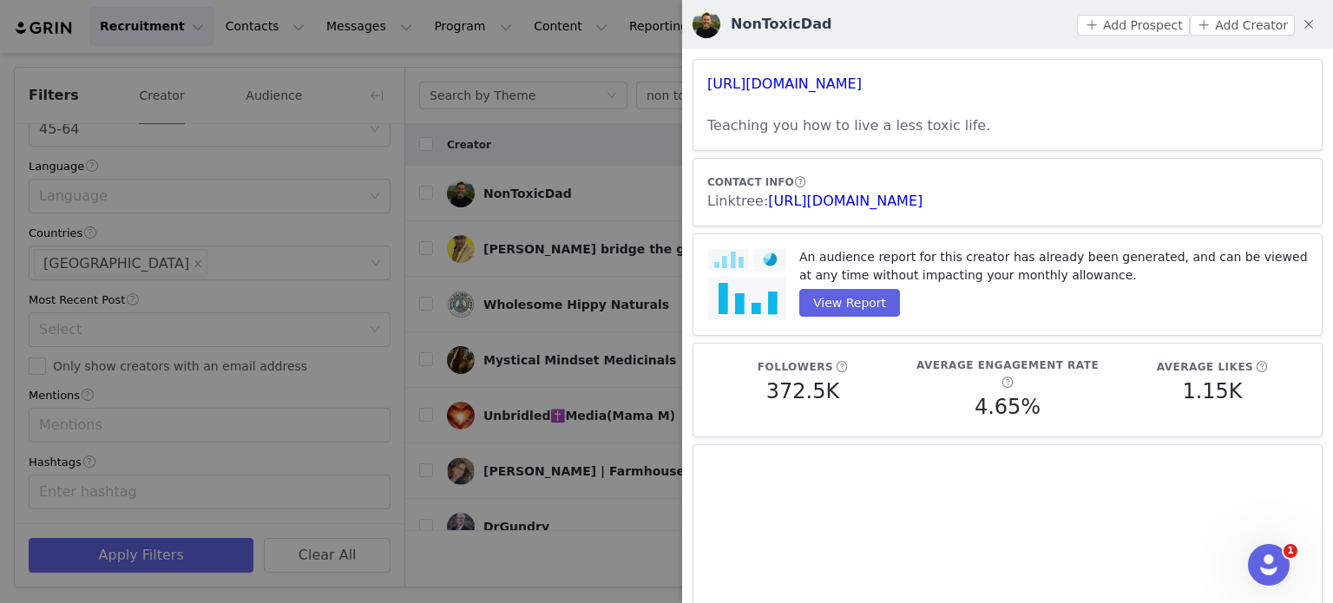
click at [537, 106] on div at bounding box center [666, 301] width 1333 height 603
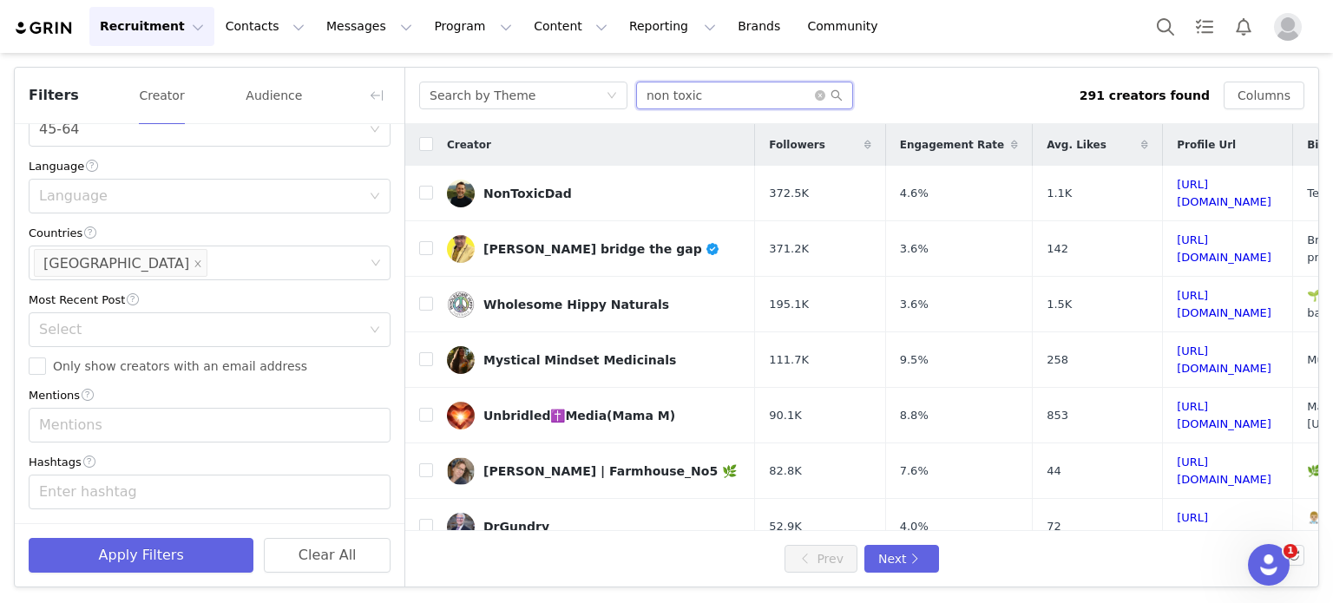
click at [698, 94] on input "non toxic" at bounding box center [744, 96] width 217 height 28
type input "menopause"
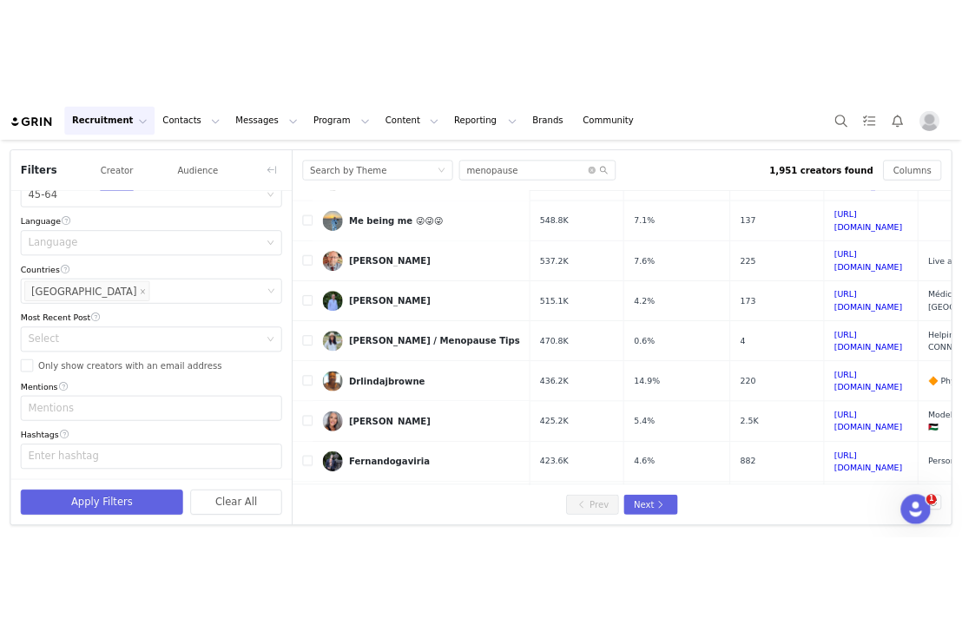
scroll to position [585, 0]
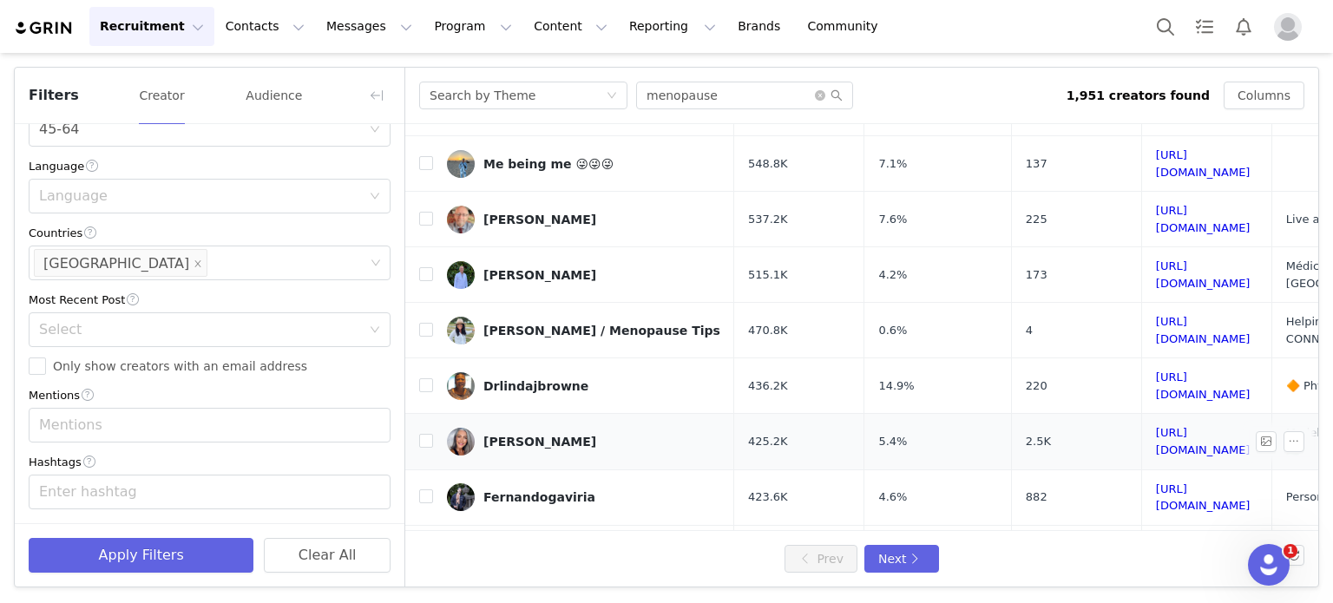
click at [599, 428] on link "Luisa" at bounding box center [583, 442] width 273 height 28
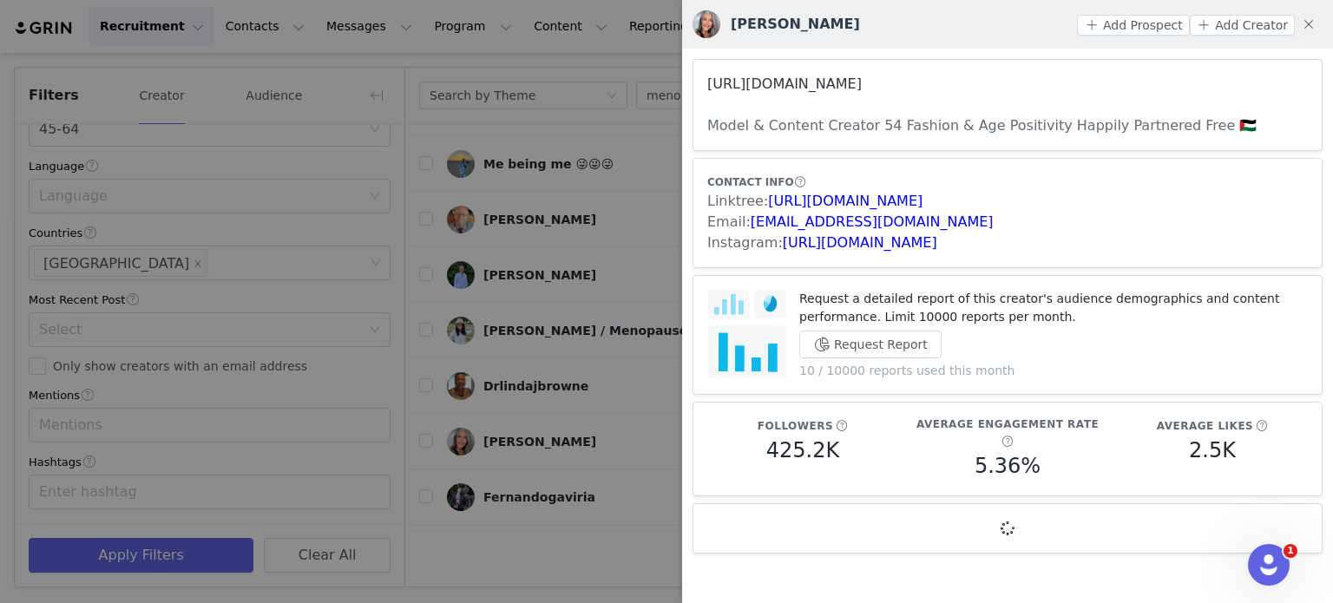
click at [862, 86] on link "https://www.tiktok.com/share/user/6786572097410843654" at bounding box center [784, 84] width 154 height 16
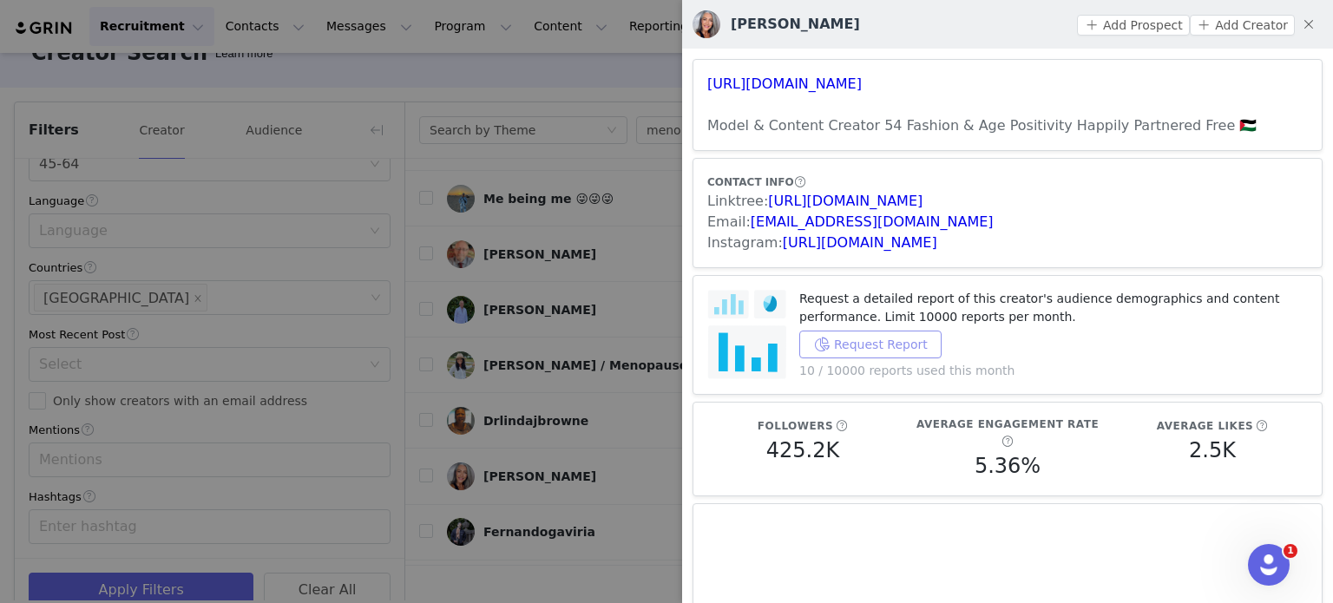
click at [882, 331] on button "Request Report" at bounding box center [870, 345] width 142 height 28
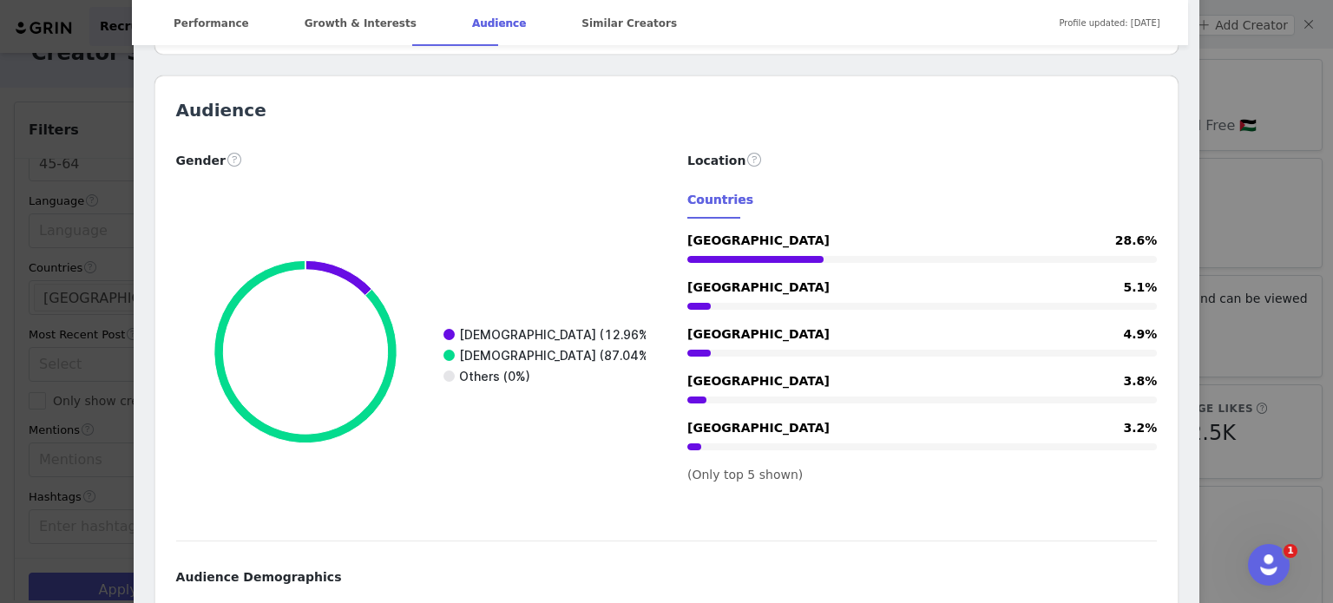
scroll to position [1451, 0]
click at [733, 467] on span "(Only top 5 shown)" at bounding box center [744, 474] width 115 height 14
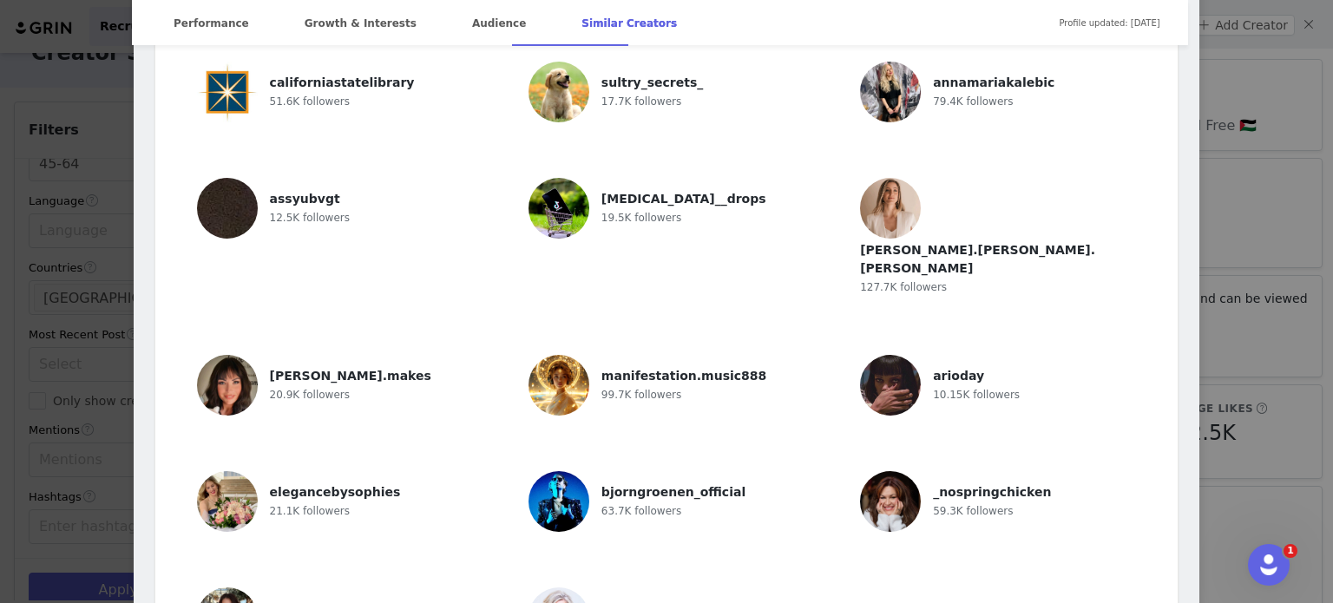
scroll to position [2815, 0]
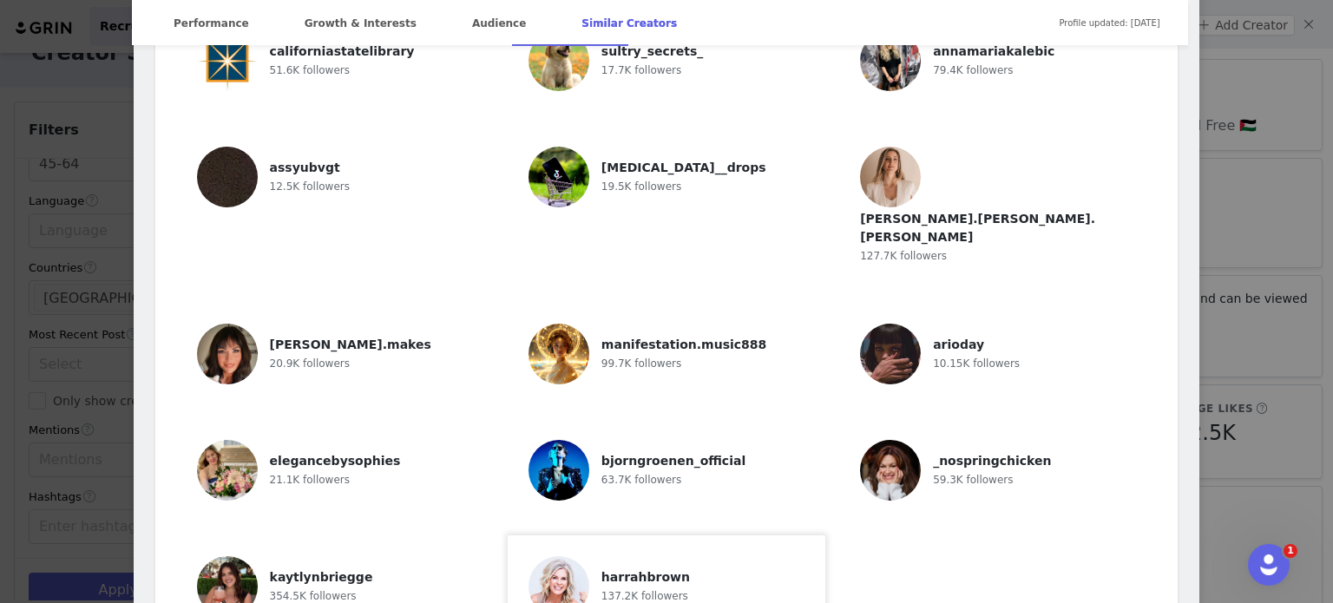
click at [676, 556] on div "harrahbrown 137.2K followers" at bounding box center [667, 586] width 276 height 61
click at [981, 474] on span "59.3K followers" at bounding box center [973, 480] width 80 height 12
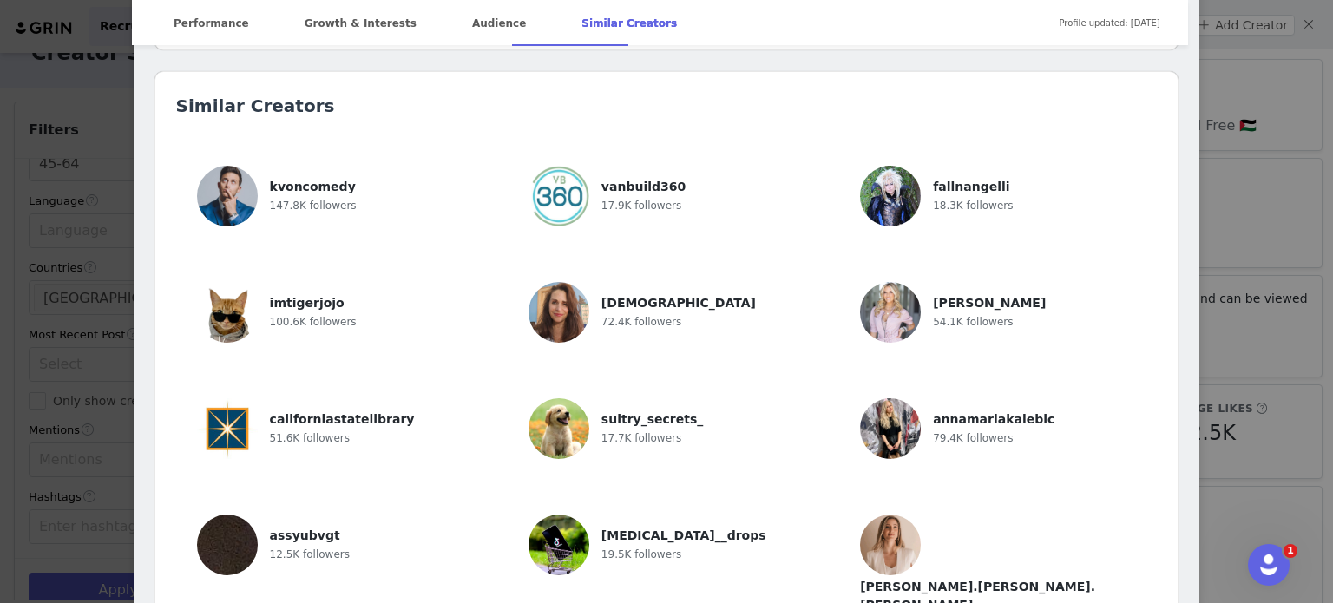
scroll to position [2423, 0]
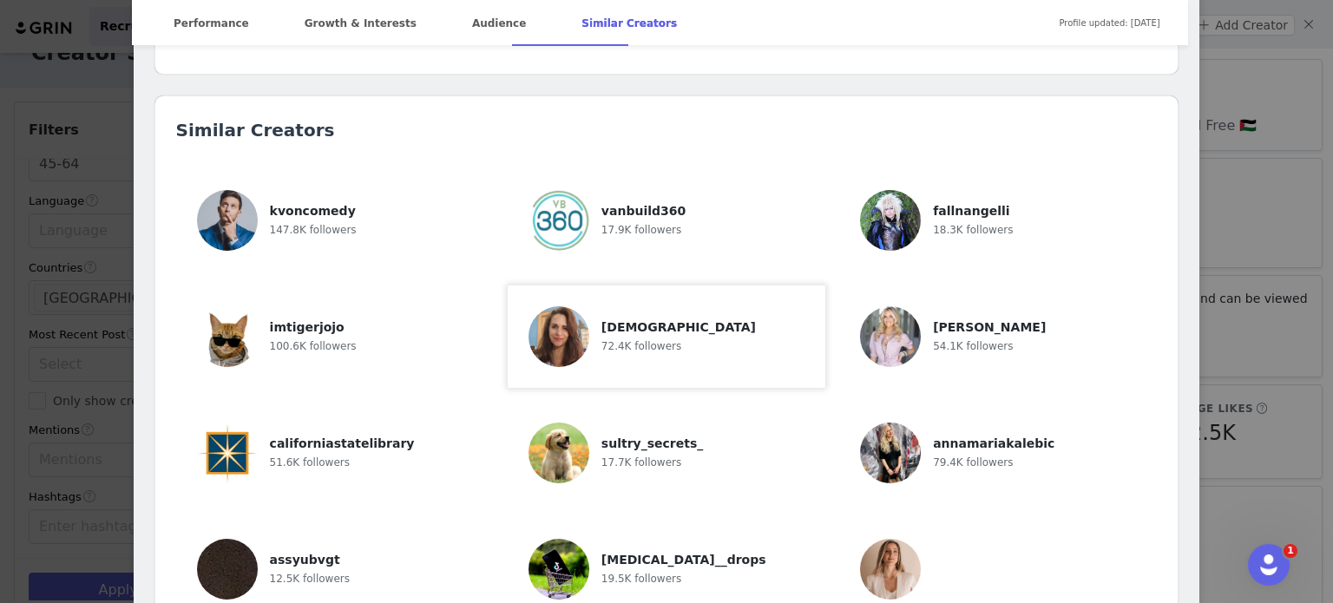
click at [646, 329] on div "kristenmccluretherapist 72.4K followers" at bounding box center [679, 336] width 156 height 61
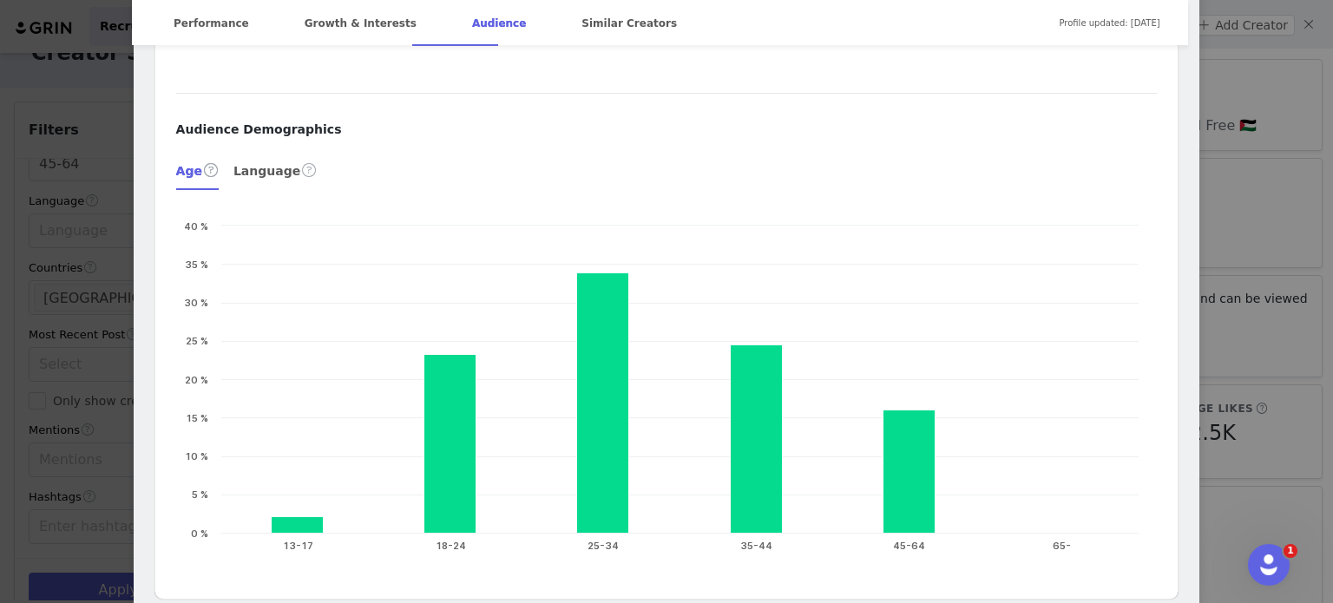
scroll to position [1899, 0]
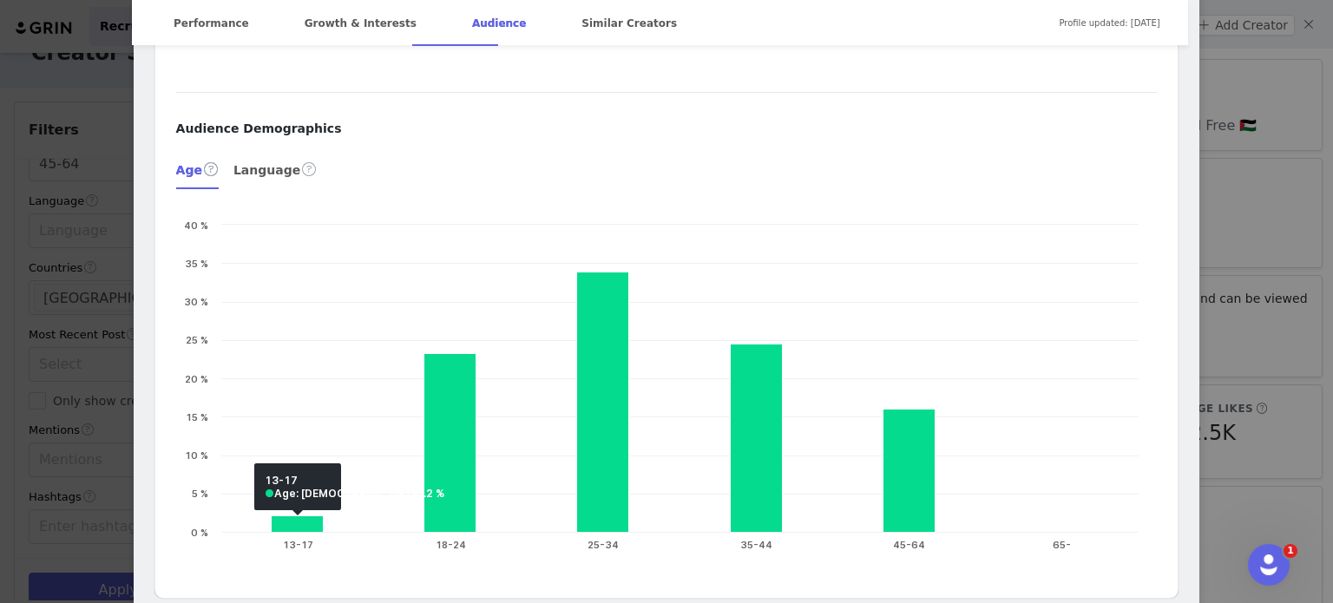
click at [101, 182] on div "Luisa @thesilverlining_1970 Model & Content Creator 54 Fashion & Age Positivity…" at bounding box center [666, 301] width 1333 height 603
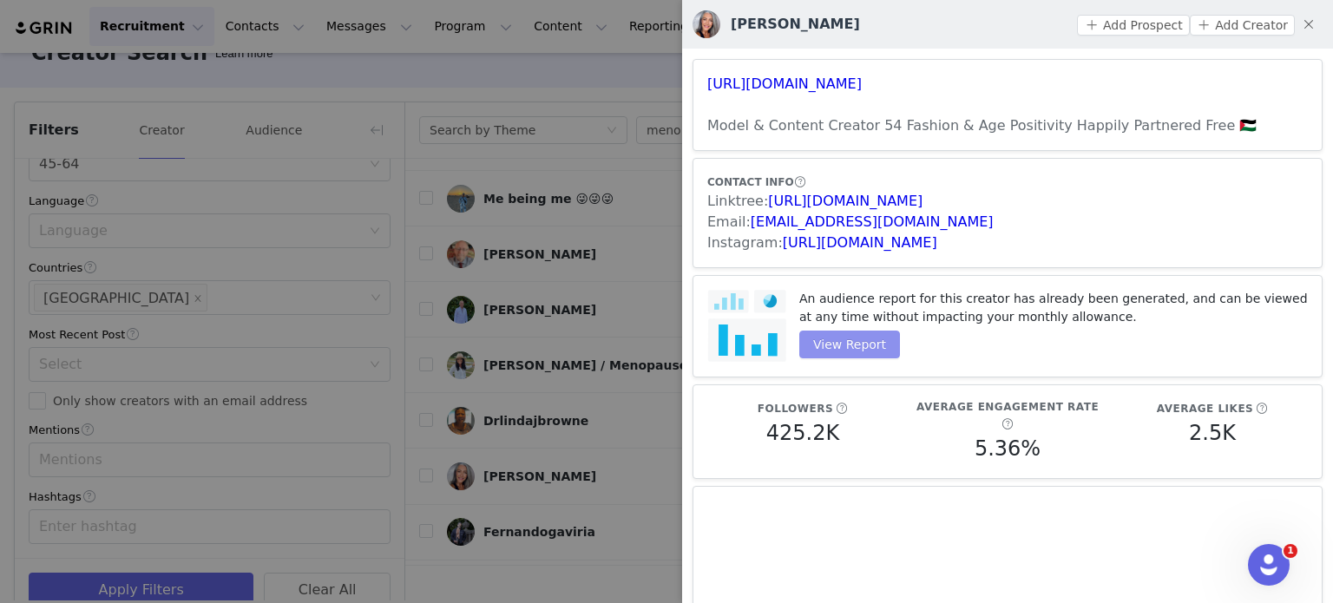
scroll to position [0, 0]
click at [281, 97] on div at bounding box center [666, 301] width 1333 height 603
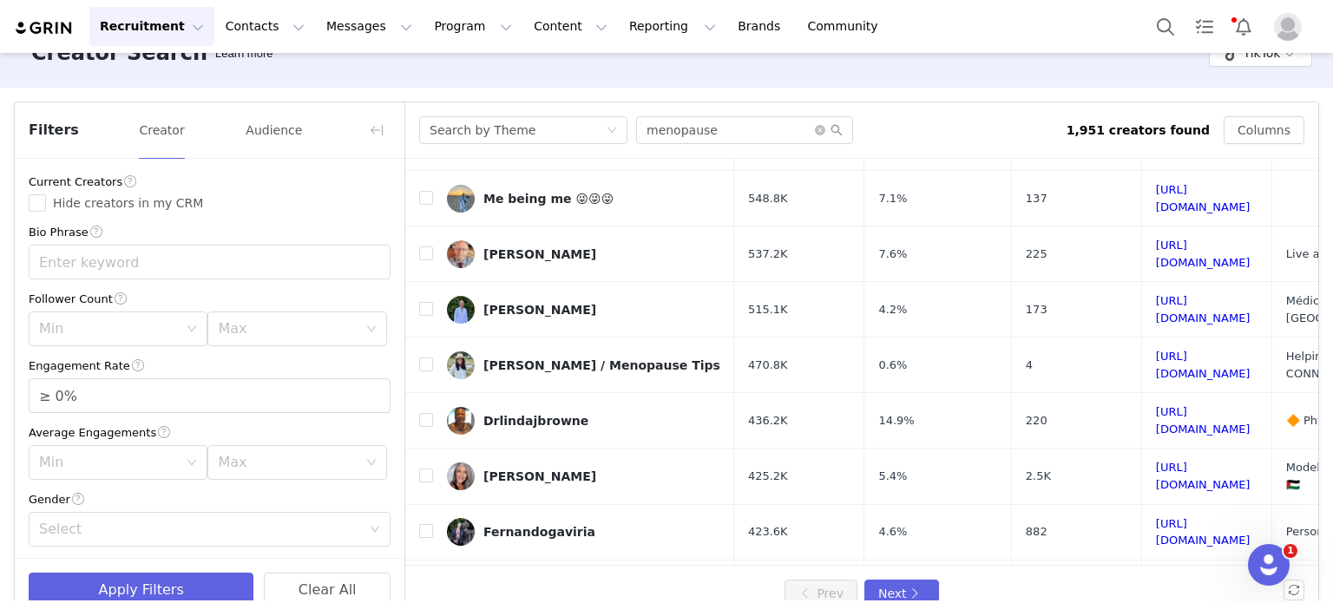
click at [153, 27] on button "Recruitment Recruitment" at bounding box center [151, 26] width 125 height 39
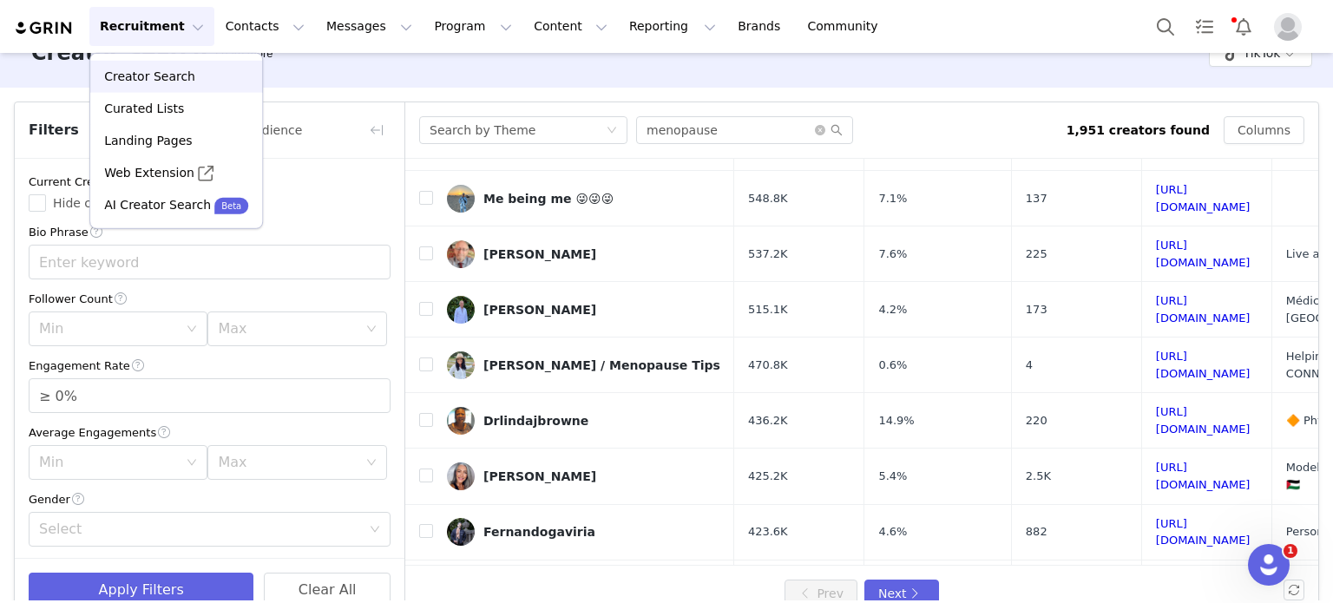
click at [201, 72] on div "Creator Search" at bounding box center [176, 77] width 151 height 18
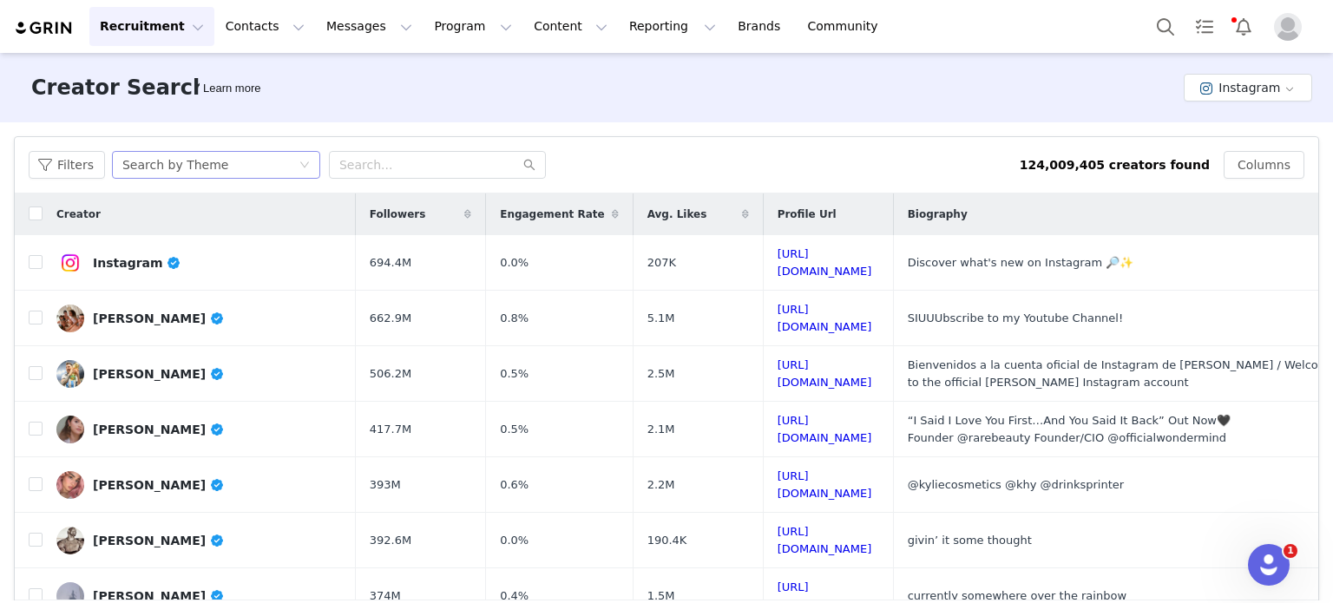
click at [257, 173] on div "Search by Theme" at bounding box center [210, 165] width 176 height 26
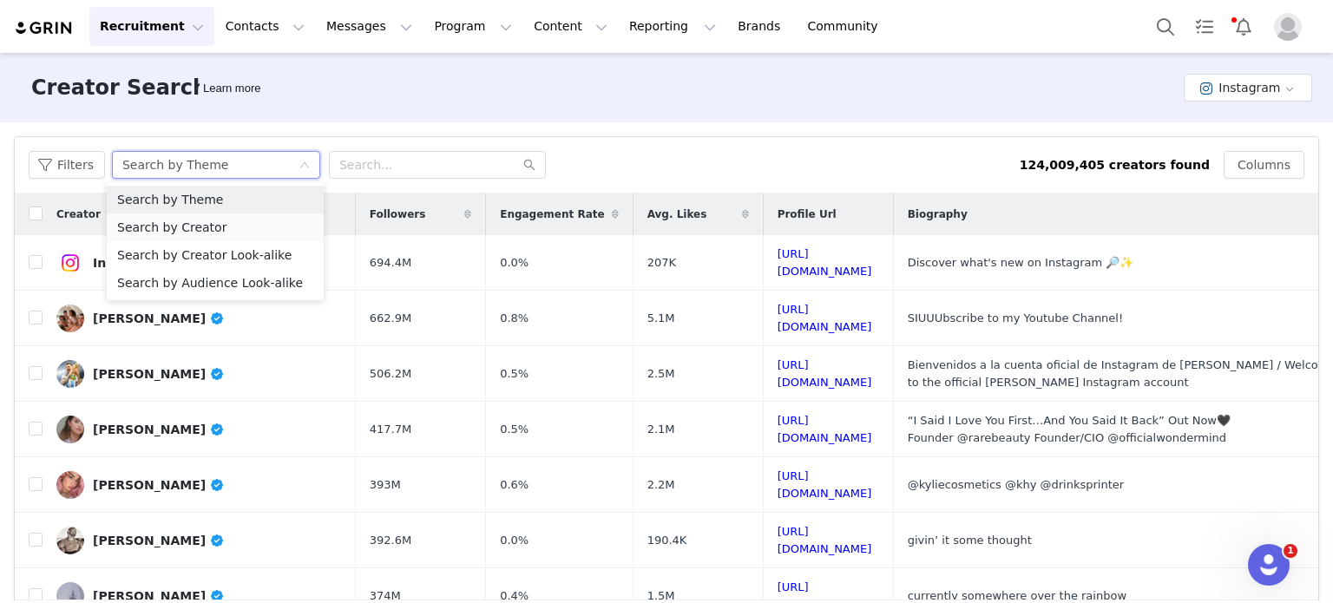
click at [257, 222] on li "Search by Creator" at bounding box center [215, 228] width 217 height 28
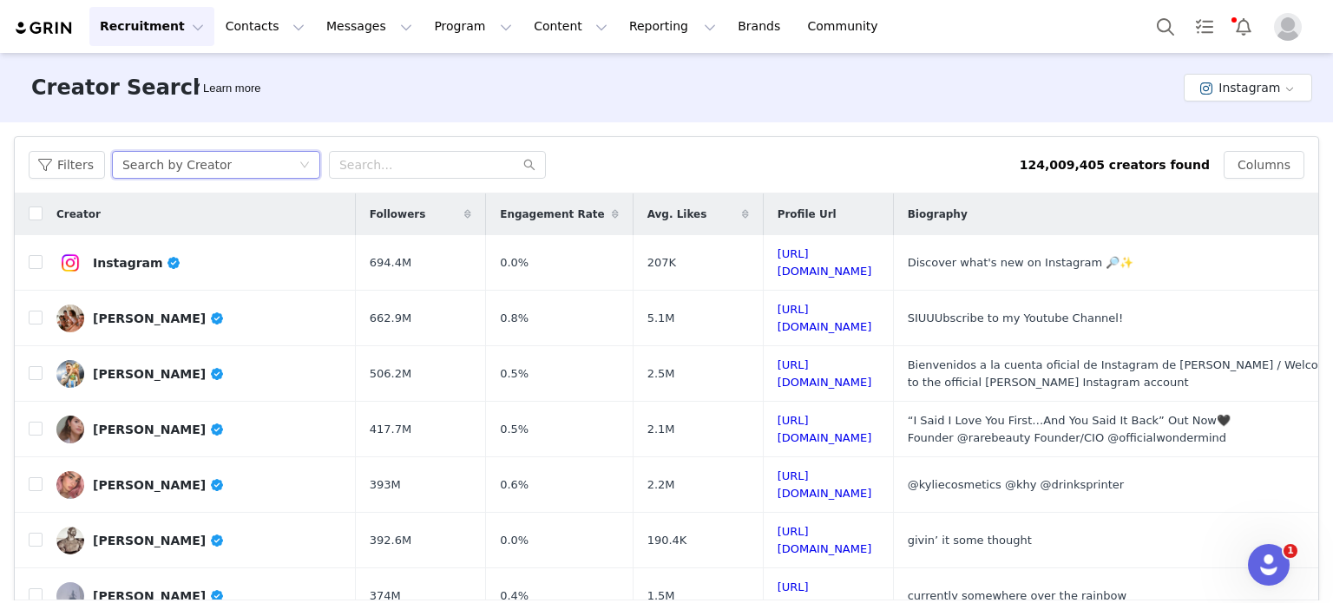
click at [427, 145] on div "Filters Search by Creator 124,009,405 creators found Columns" at bounding box center [667, 165] width 1304 height 56
click at [420, 151] on input "text" at bounding box center [437, 165] width 217 height 28
paste input "drbeckycampbell"
type input "drbeckycampbell"
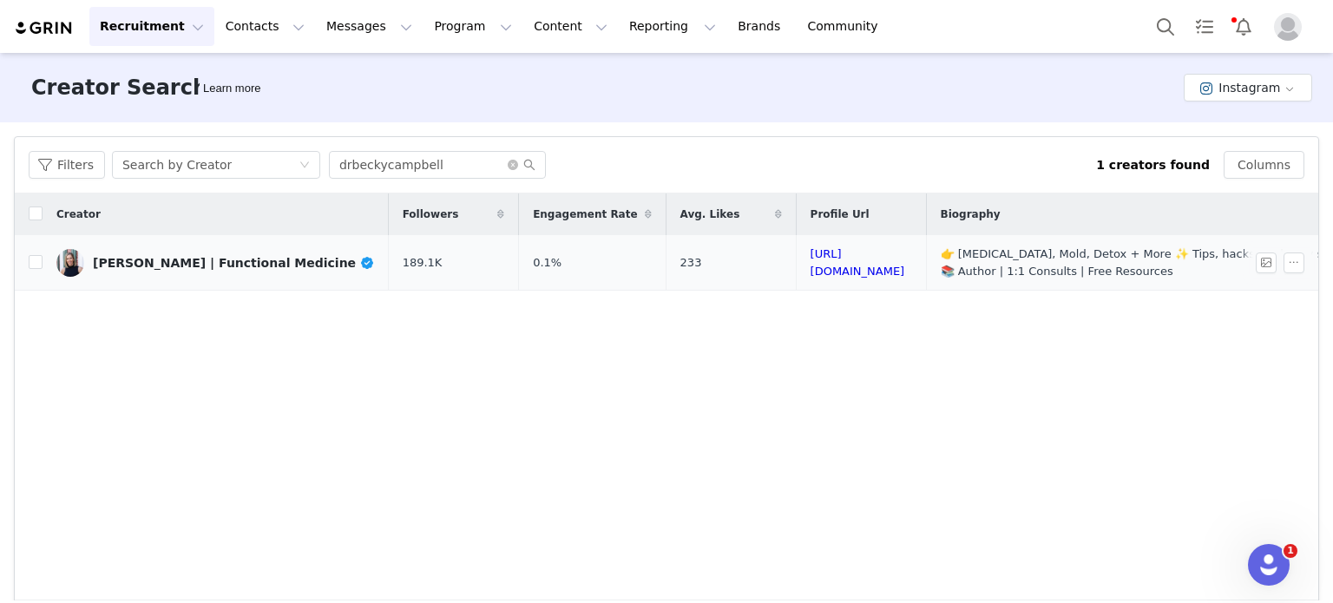
click at [253, 260] on div "Dr. Becky Campbell | Functional Medicine" at bounding box center [234, 263] width 282 height 14
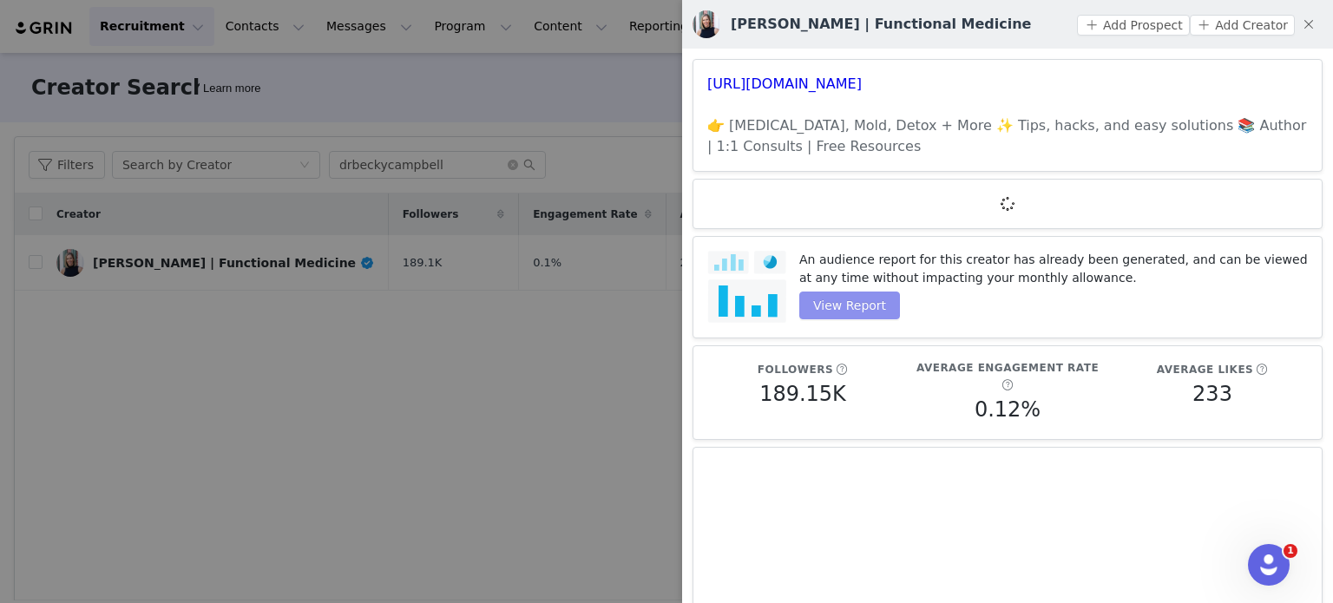
click at [831, 302] on button "View Report" at bounding box center [849, 306] width 101 height 28
